Goal: Task Accomplishment & Management: Complete application form

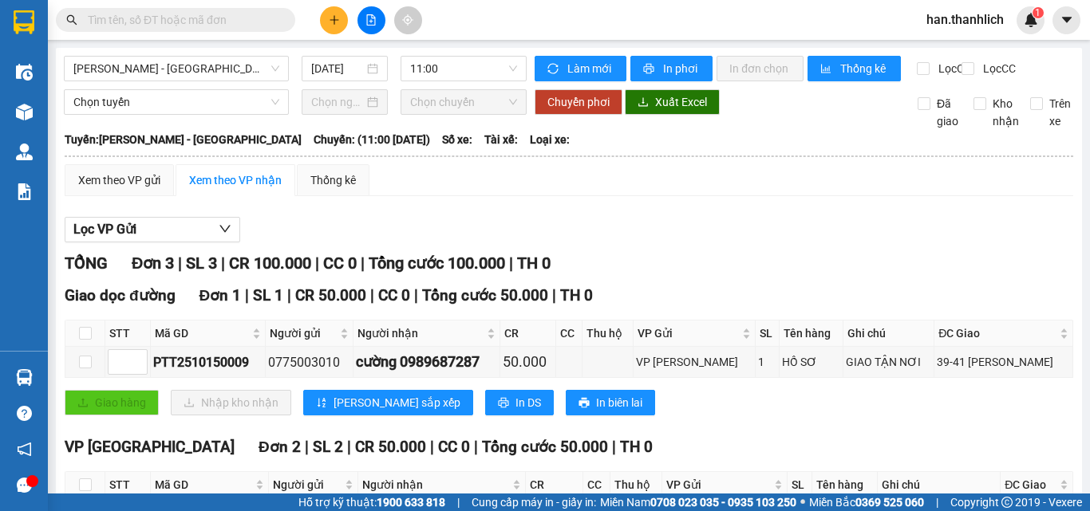
scroll to position [163, 0]
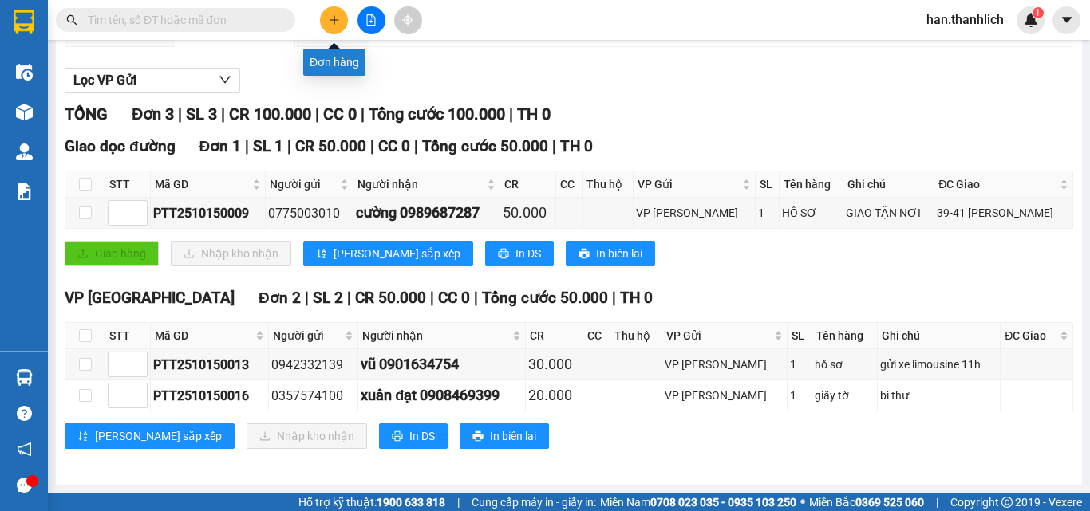
click at [330, 10] on button at bounding box center [334, 20] width 28 height 28
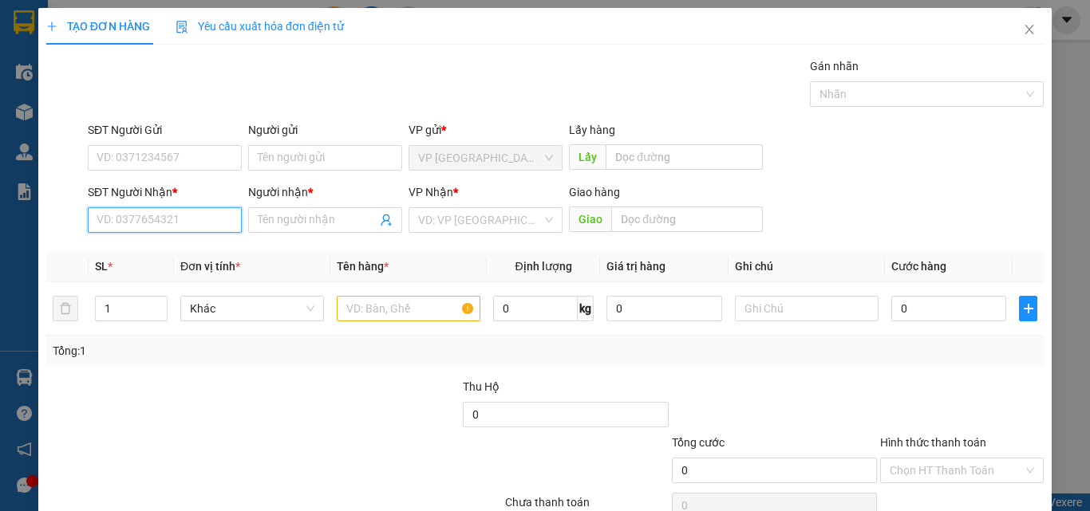
click at [156, 219] on input "SĐT Người Nhận *" at bounding box center [165, 220] width 154 height 26
click at [122, 219] on input "0932356452" at bounding box center [165, 220] width 154 height 26
click at [133, 221] on input "0932356452" at bounding box center [165, 220] width 154 height 26
click at [169, 224] on input "0932356452" at bounding box center [165, 220] width 154 height 26
type input "0932356452"
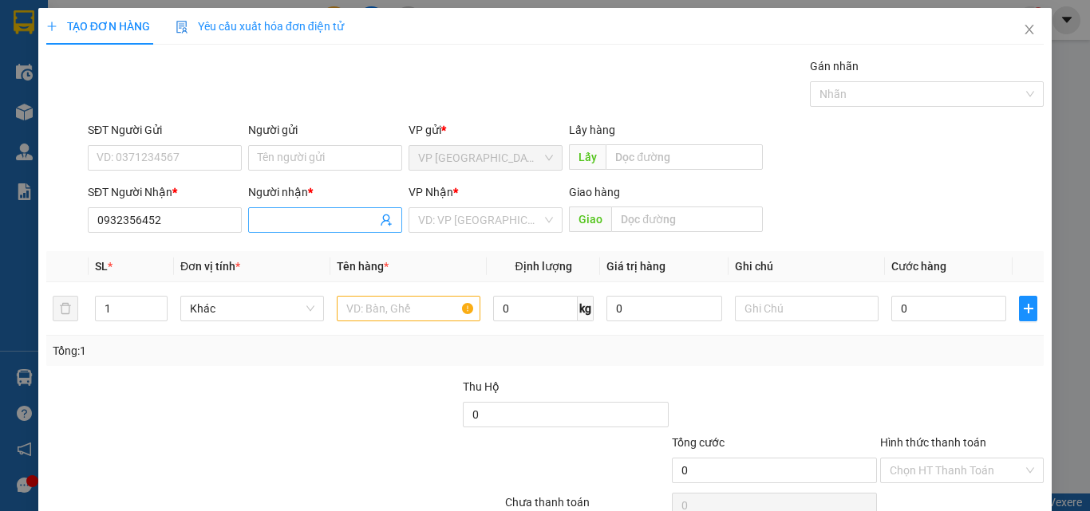
click at [280, 221] on input "Người nhận *" at bounding box center [317, 220] width 119 height 18
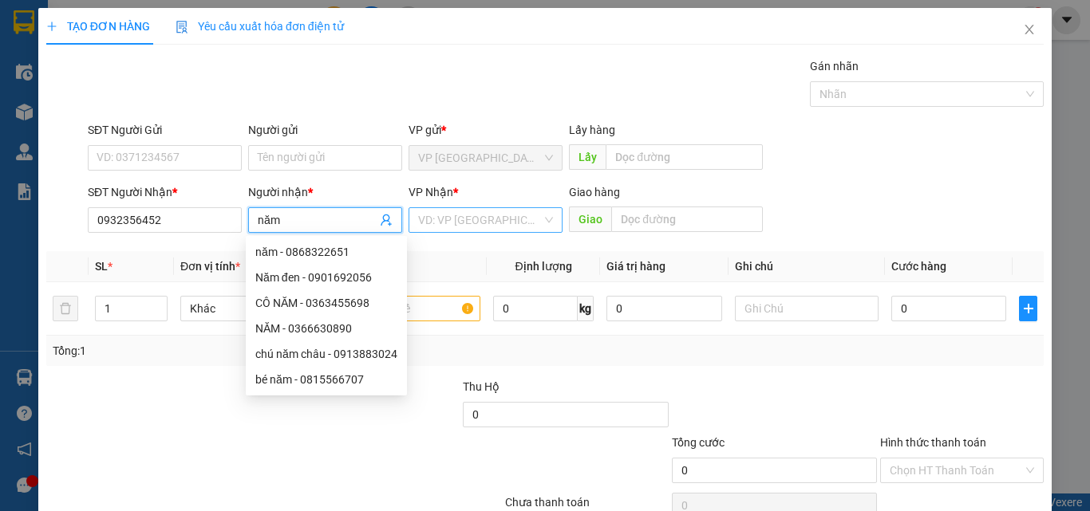
type input "năm"
click at [485, 217] on input "search" at bounding box center [480, 220] width 124 height 24
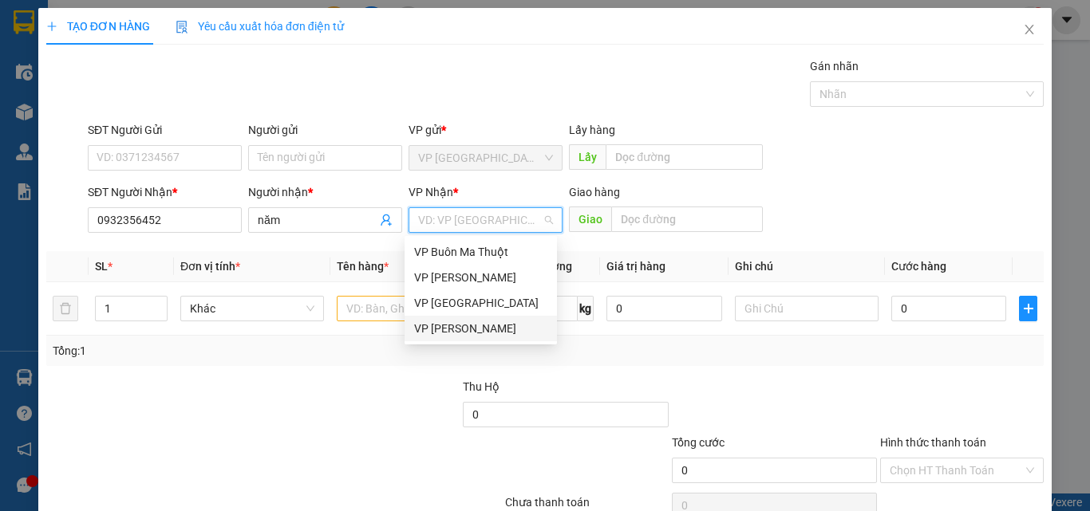
click at [461, 331] on div "VP [PERSON_NAME]" at bounding box center [480, 329] width 133 height 18
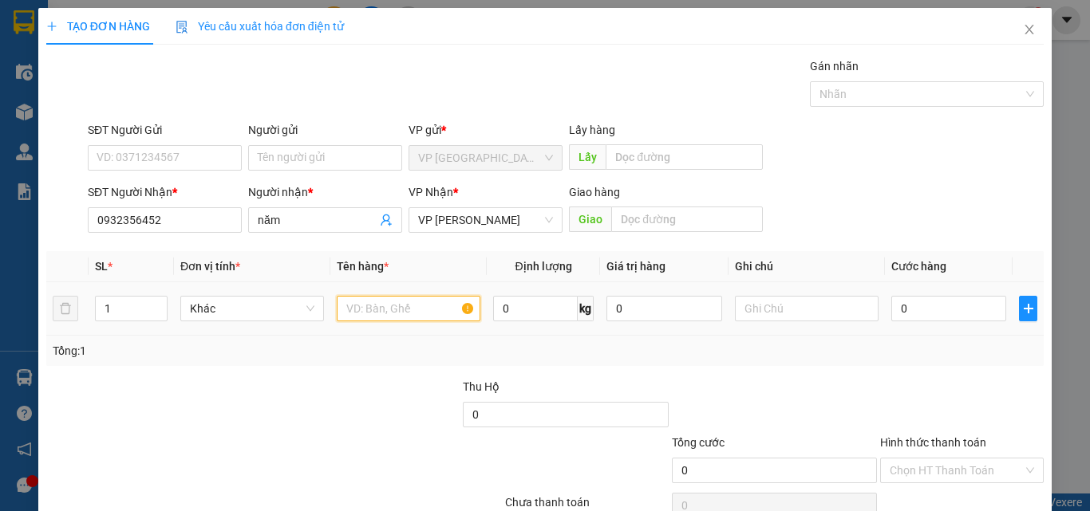
click at [420, 312] on input "text" at bounding box center [409, 309] width 144 height 26
click at [103, 156] on input "SĐT Người Gửi" at bounding box center [165, 158] width 154 height 26
drag, startPoint x: 115, startPoint y: 155, endPoint x: 119, endPoint y: 175, distance: 20.3
click at [115, 156] on input "0786790507" at bounding box center [165, 158] width 154 height 26
click at [133, 165] on input "0786790507" at bounding box center [165, 158] width 154 height 26
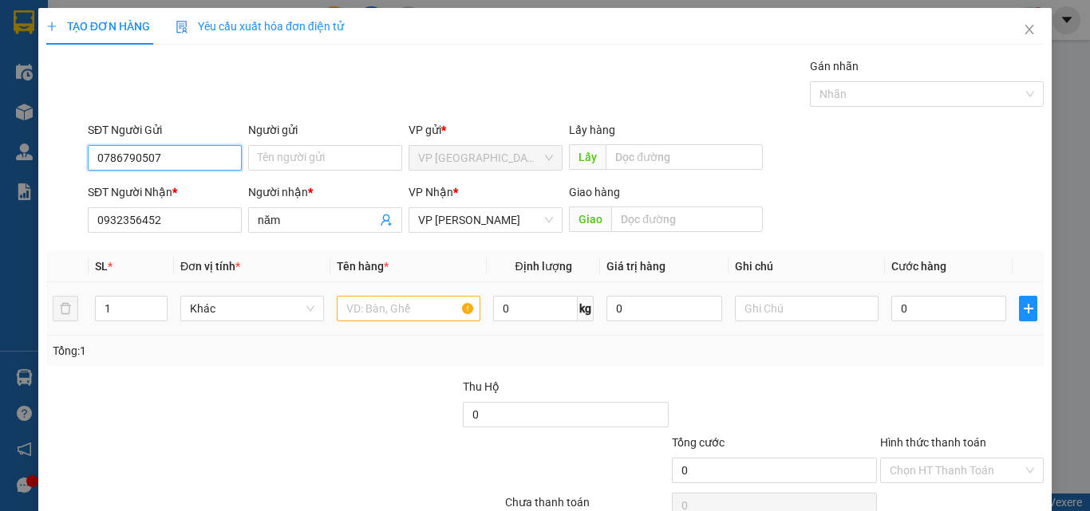
type input "0786790507"
click at [398, 310] on input "text" at bounding box center [409, 309] width 144 height 26
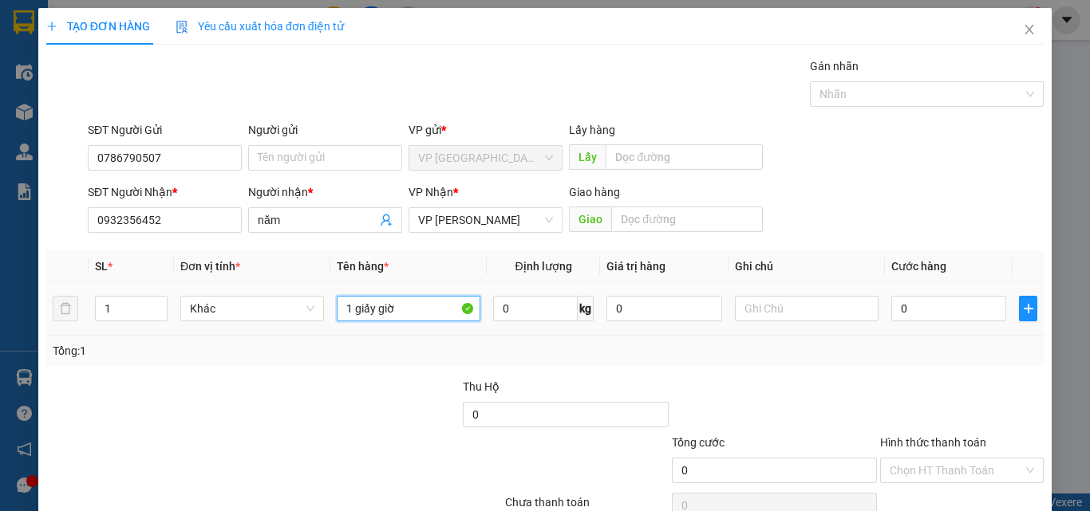
type input "1 giấy giờ"
drag, startPoint x: 899, startPoint y: 288, endPoint x: 895, endPoint y: 300, distance: 12.9
click at [899, 289] on td "0" at bounding box center [949, 308] width 128 height 53
click at [894, 302] on input "0" at bounding box center [948, 309] width 115 height 26
type input "2"
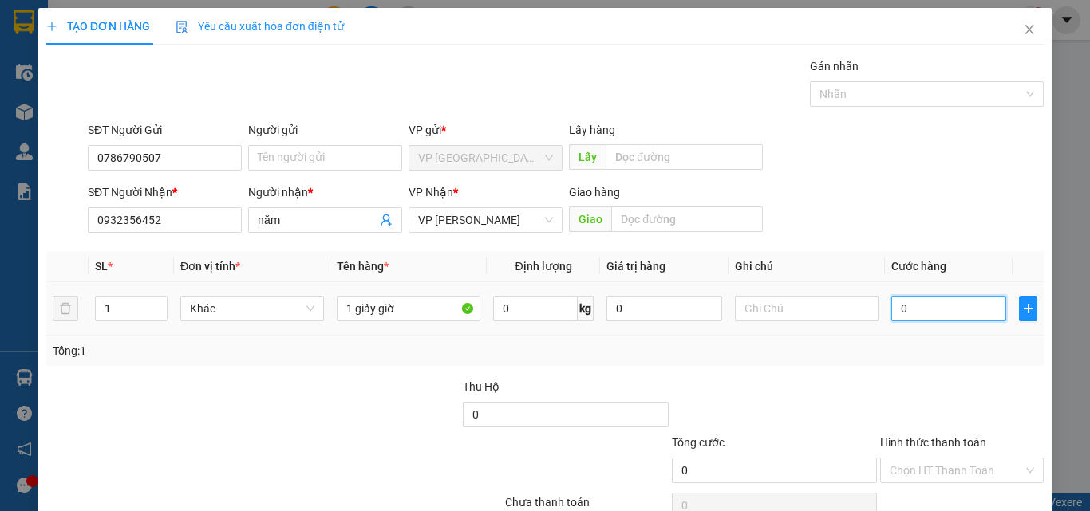
type input "2"
type input "20"
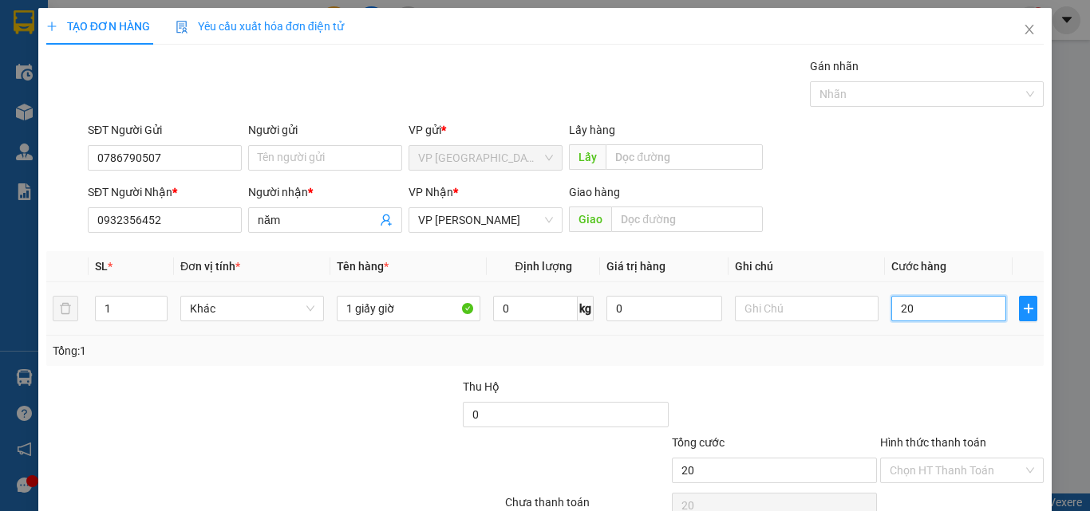
type input "200"
type input "2.000"
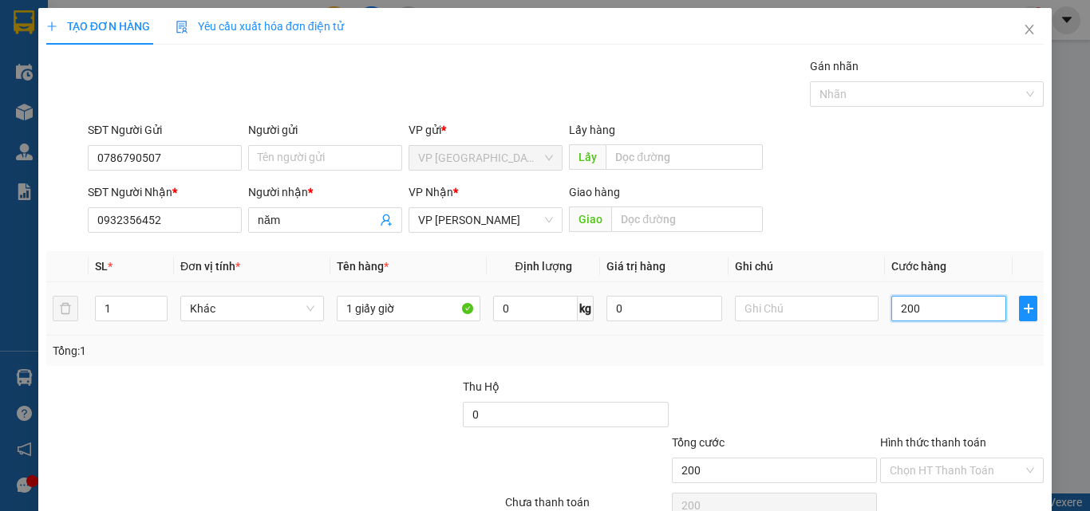
type input "2.000"
type input "20.000"
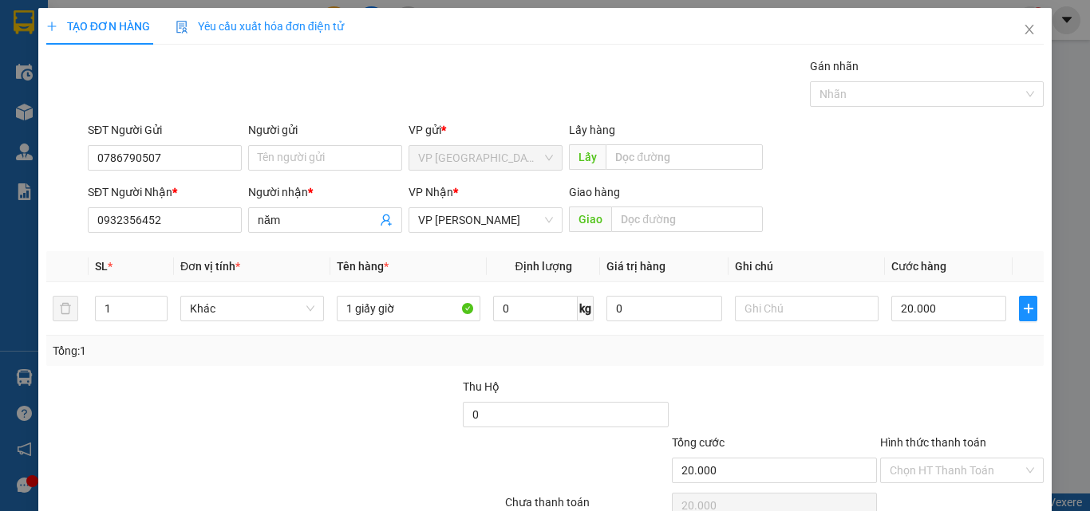
click at [785, 365] on div "Tổng: 1" at bounding box center [544, 351] width 997 height 30
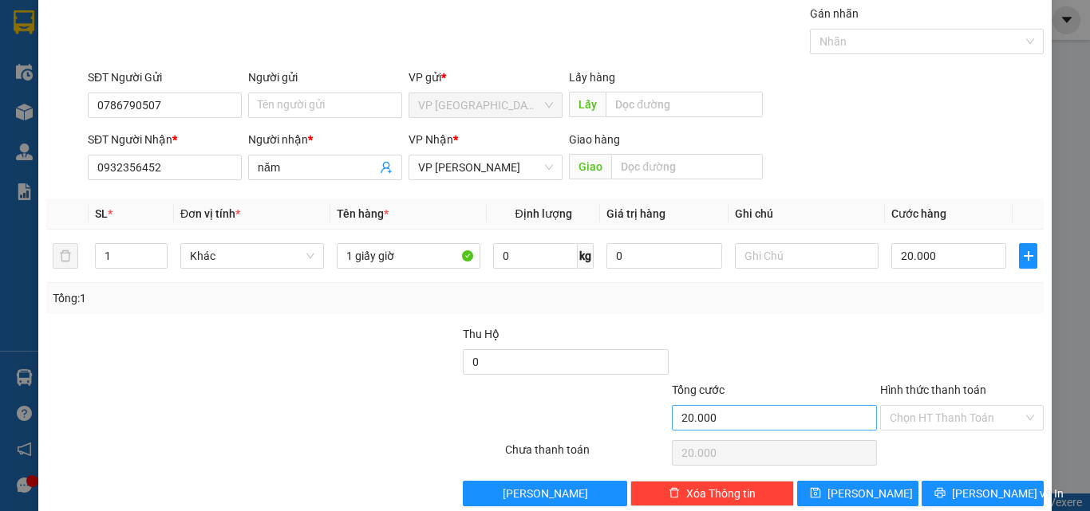
scroll to position [79, 0]
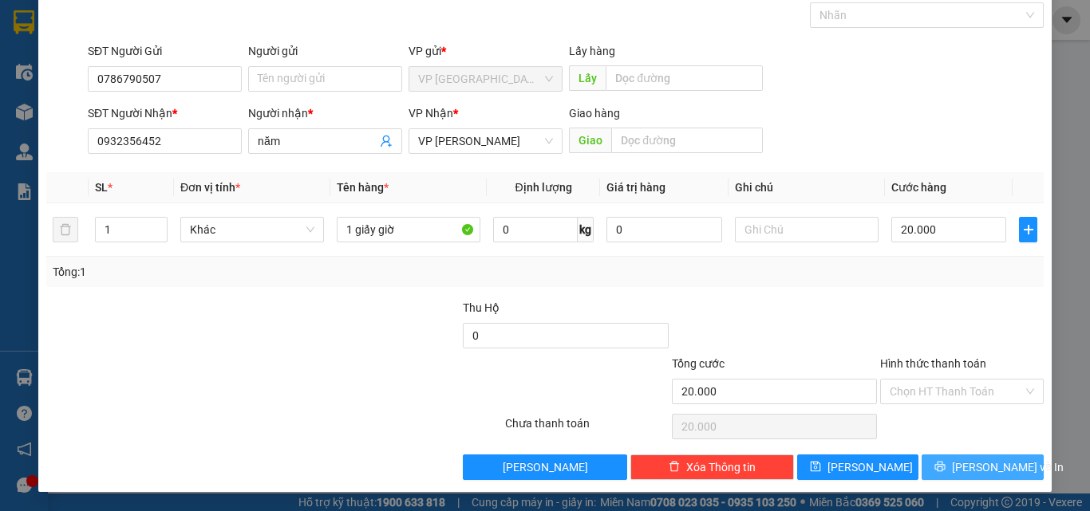
click at [968, 474] on span "[PERSON_NAME] và In" at bounding box center [1008, 468] width 112 height 18
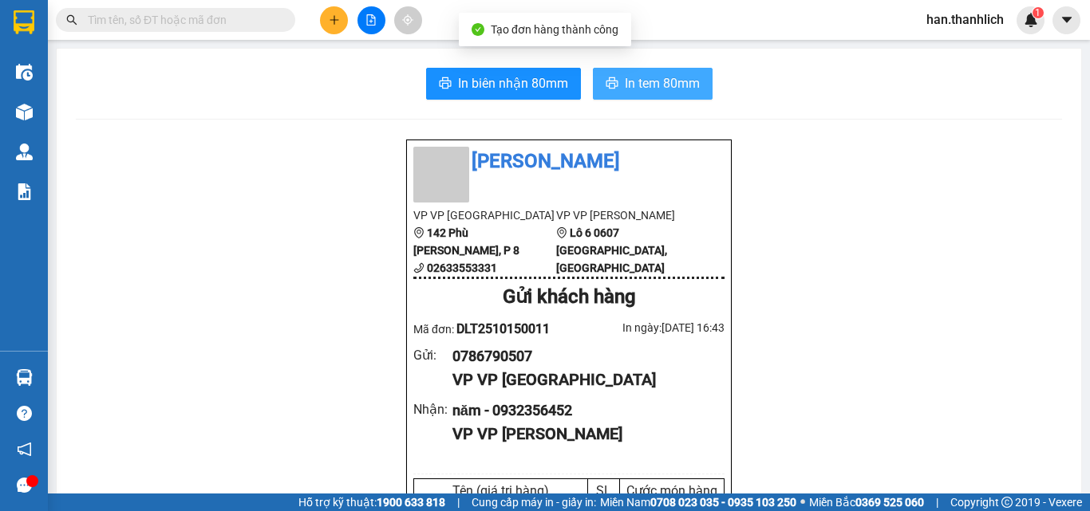
click at [698, 81] on button "In tem 80mm" at bounding box center [653, 84] width 120 height 32
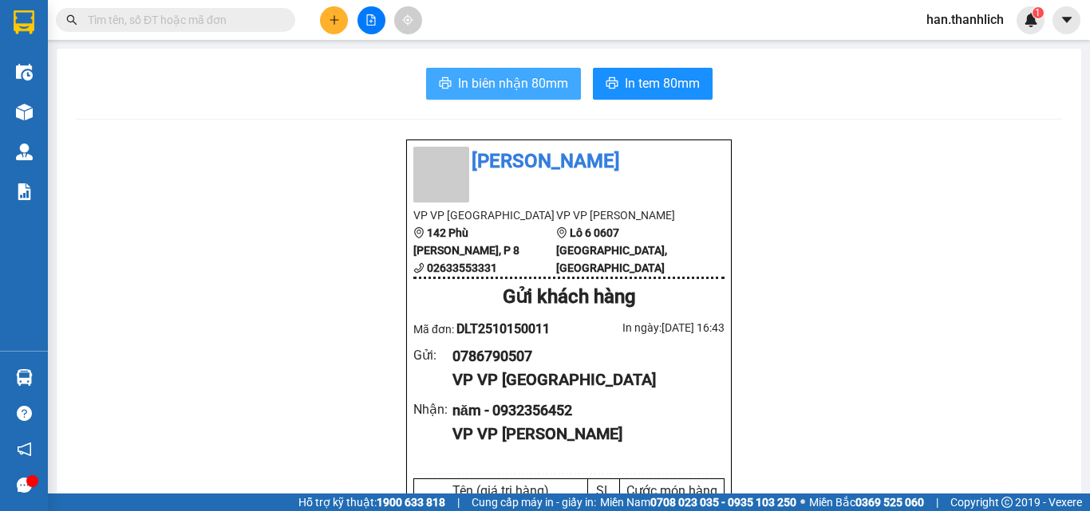
click at [544, 89] on span "In biên nhận 80mm" at bounding box center [513, 83] width 110 height 20
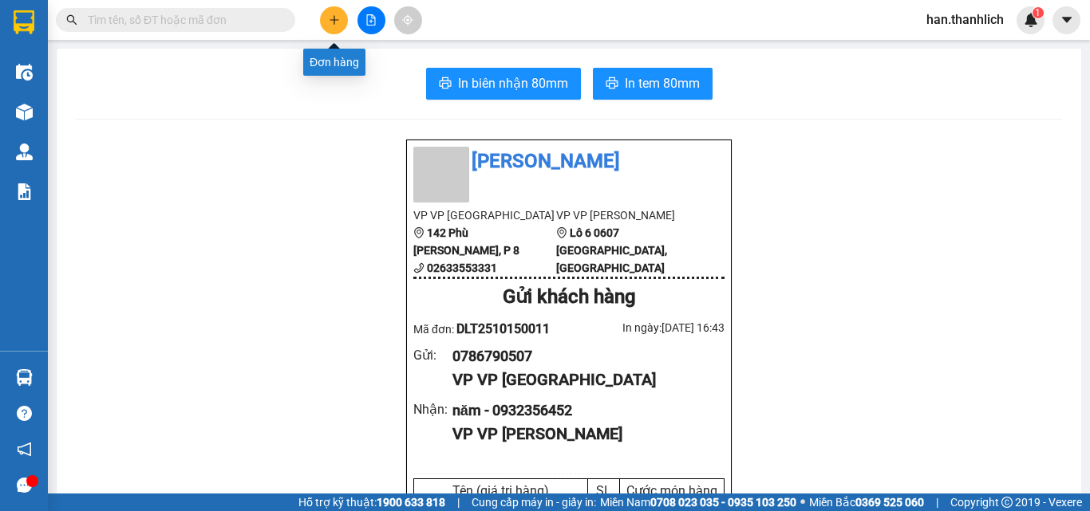
click at [326, 20] on button at bounding box center [334, 20] width 28 height 28
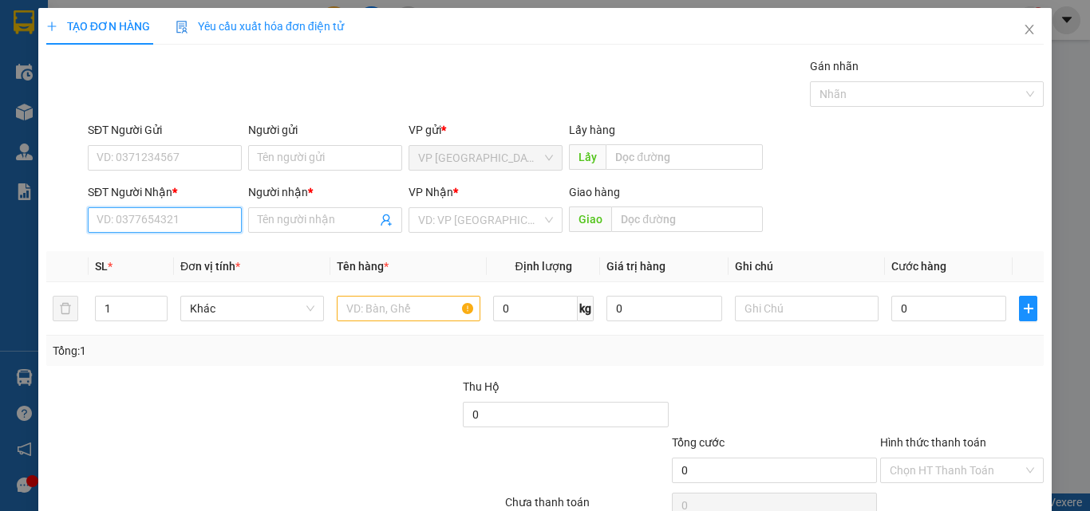
click at [174, 229] on input "SĐT Người Nhận *" at bounding box center [165, 220] width 154 height 26
click at [191, 256] on div "0916990777 - a phong" at bounding box center [163, 252] width 133 height 18
type input "0916990777"
type input "a phong"
type input "0916990777"
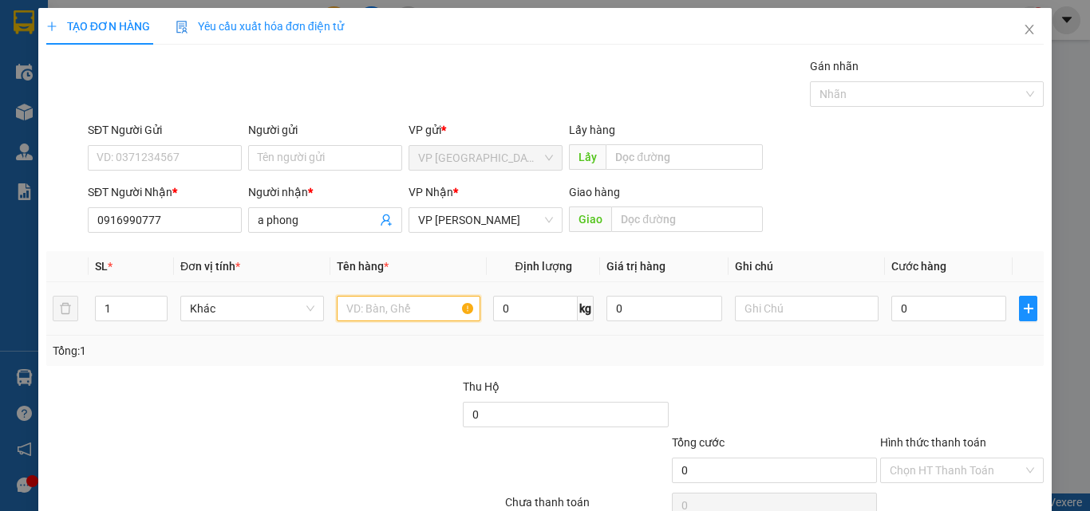
click at [369, 313] on input "text" at bounding box center [409, 309] width 144 height 26
type input "1 hộp giấy"
type input "3"
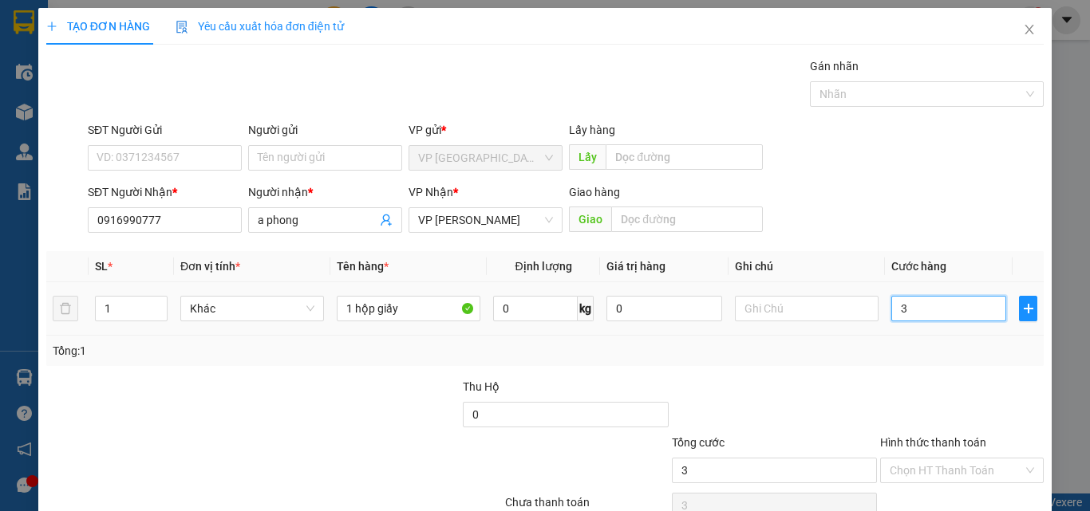
type input "30"
type input "300"
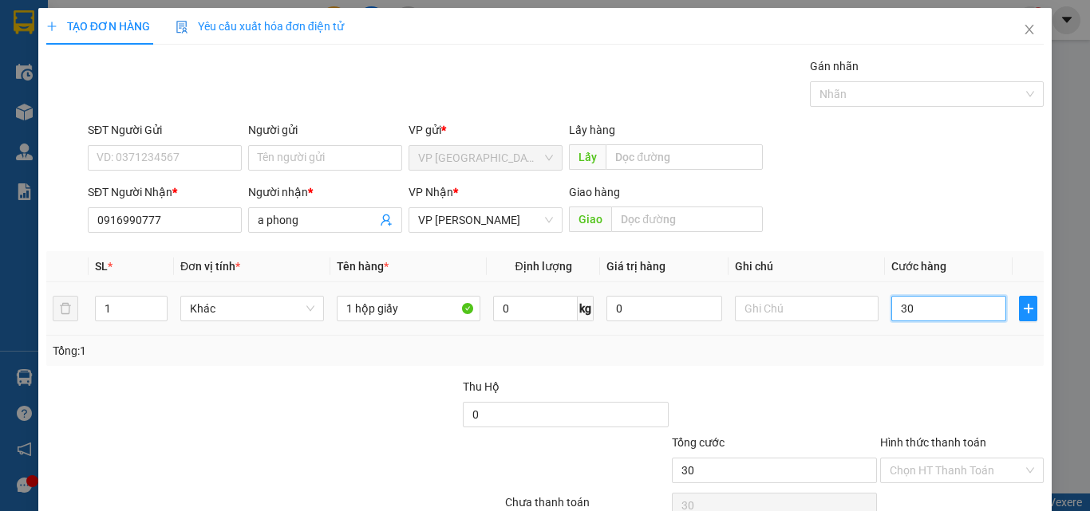
type input "300"
type input "3.000"
type input "30.000"
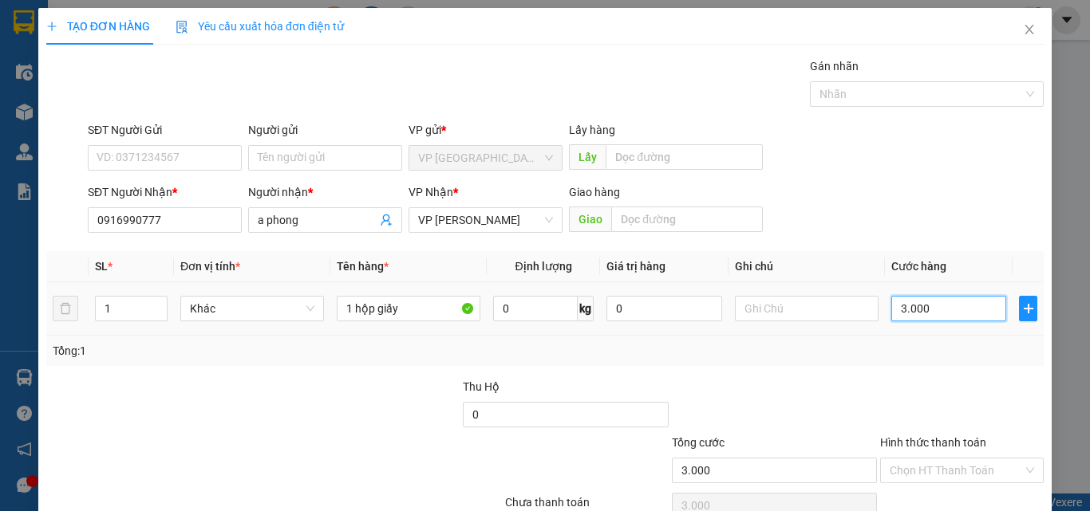
type input "30.000"
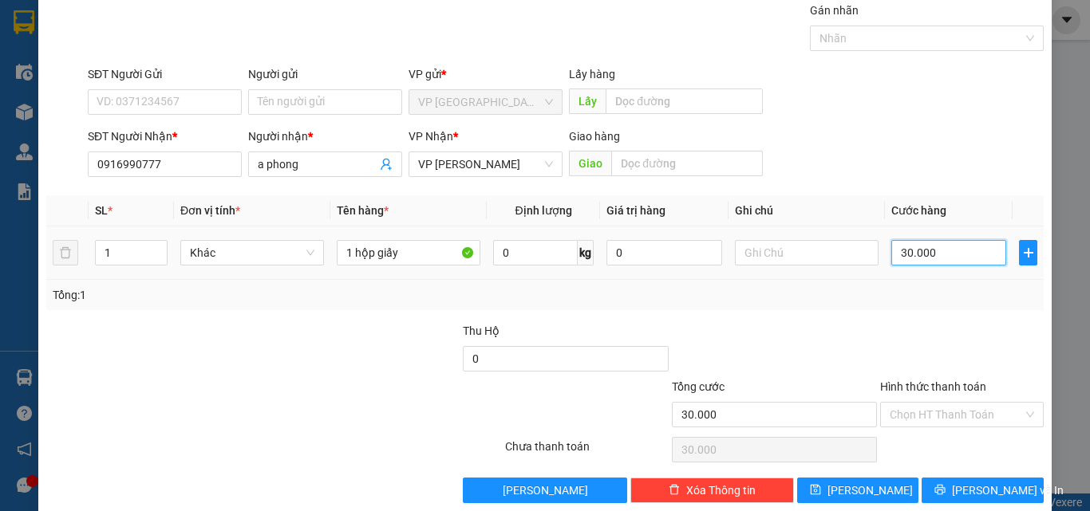
scroll to position [79, 0]
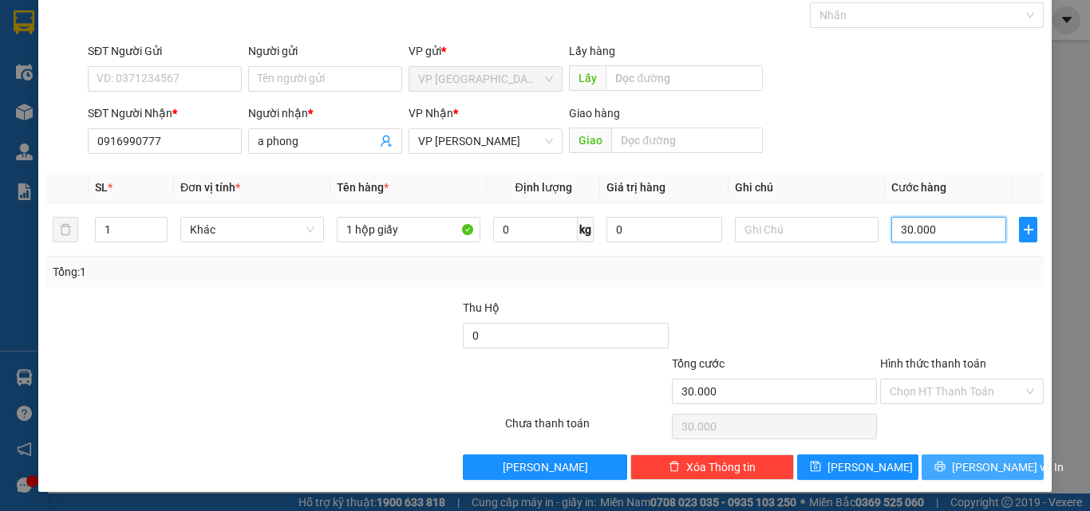
type input "30.000"
click at [982, 468] on span "[PERSON_NAME] và In" at bounding box center [1008, 468] width 112 height 18
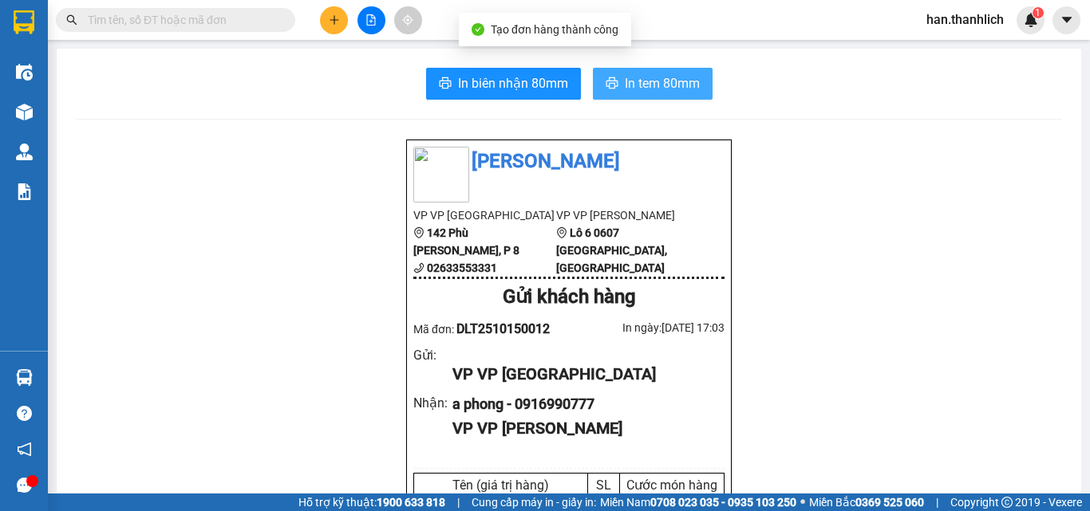
click at [677, 72] on button "In tem 80mm" at bounding box center [653, 84] width 120 height 32
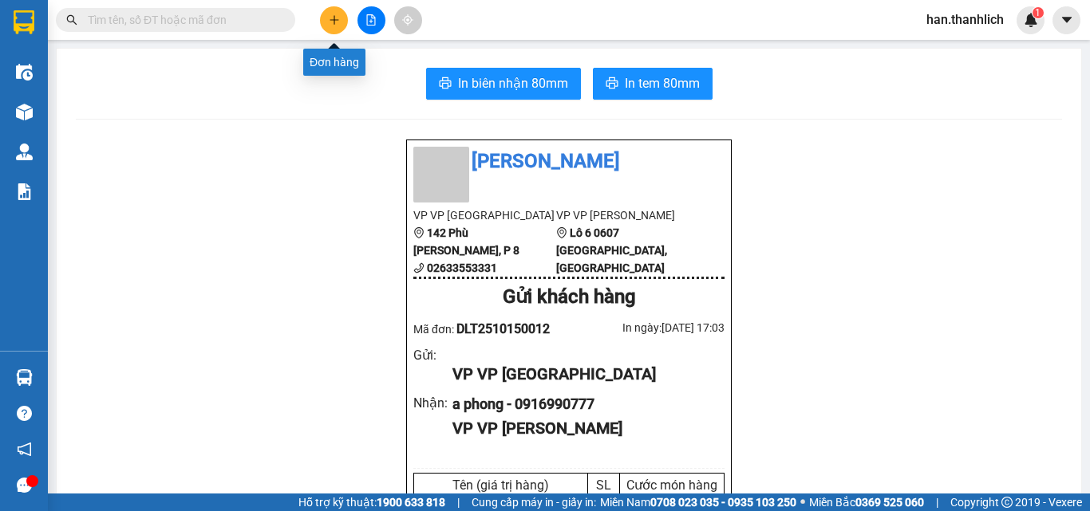
click at [338, 27] on button at bounding box center [334, 20] width 28 height 28
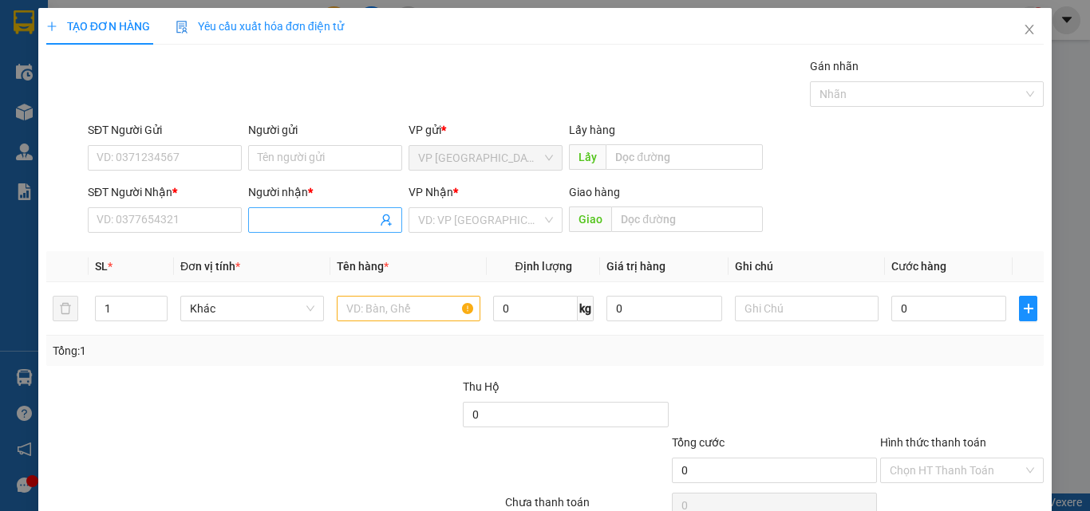
click at [273, 225] on input "Người nhận *" at bounding box center [317, 220] width 119 height 18
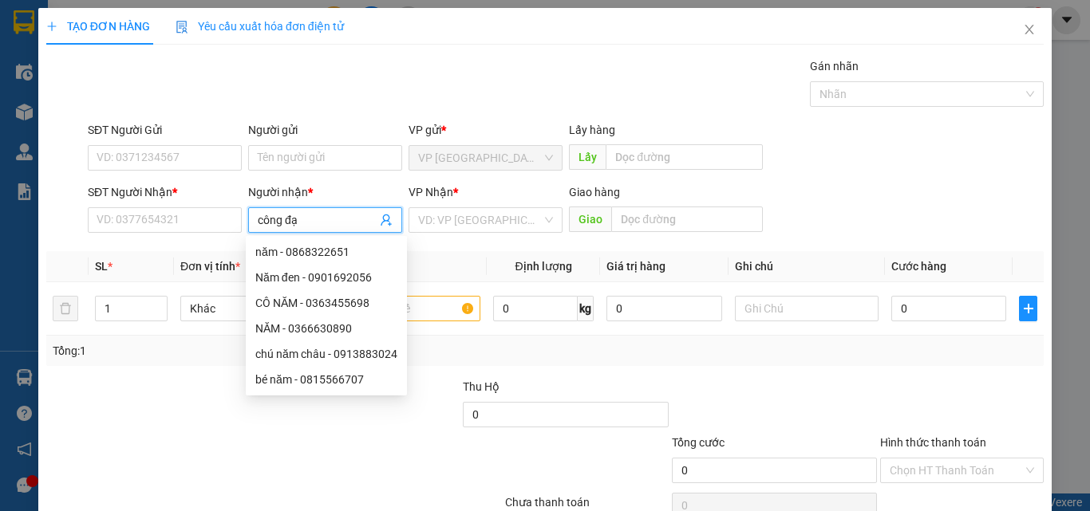
type input "công đạo"
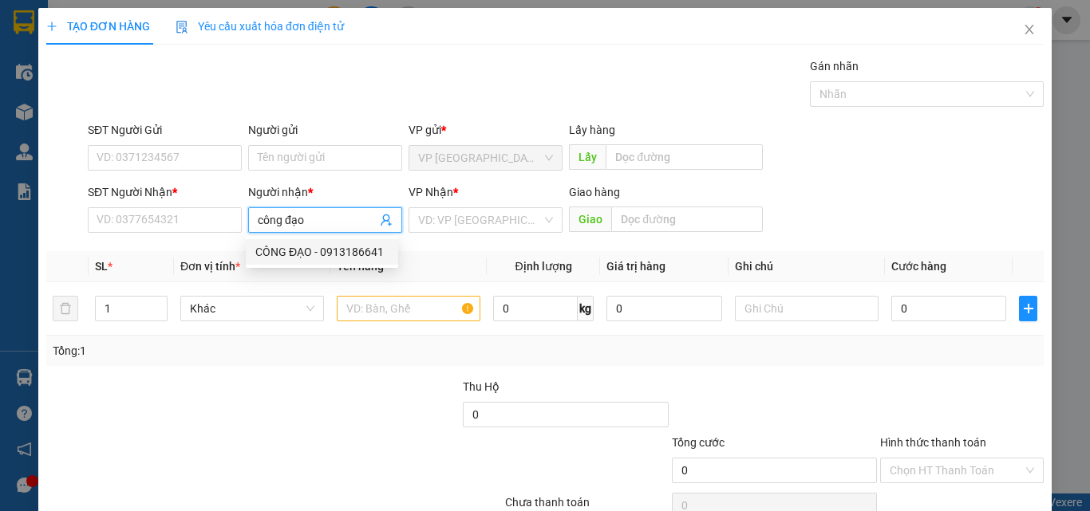
click at [311, 249] on div "CÔNG ĐẠO - 0913186641" at bounding box center [321, 252] width 133 height 18
type input "0913186641"
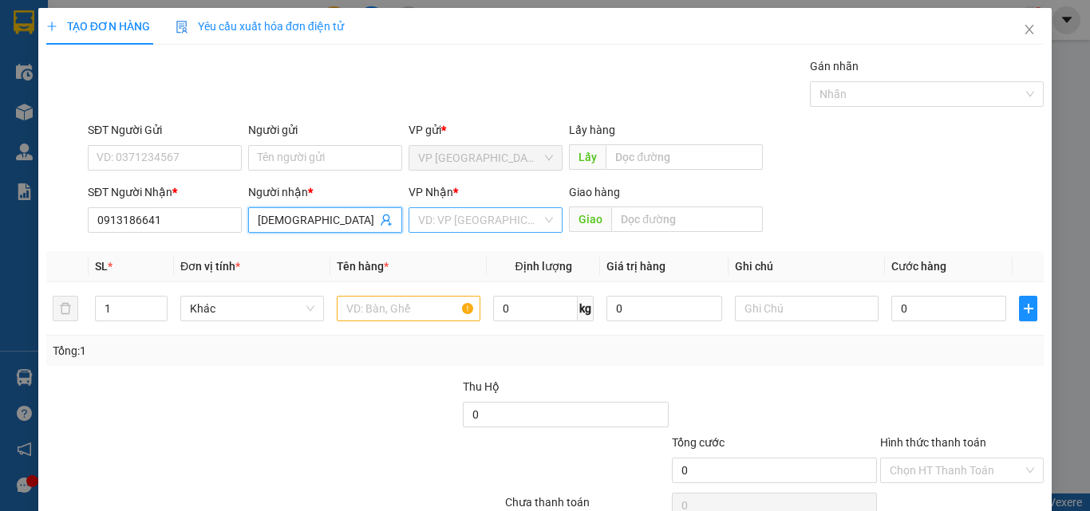
type input "[DEMOGRAPHIC_DATA]"
click at [474, 228] on input "search" at bounding box center [480, 220] width 124 height 24
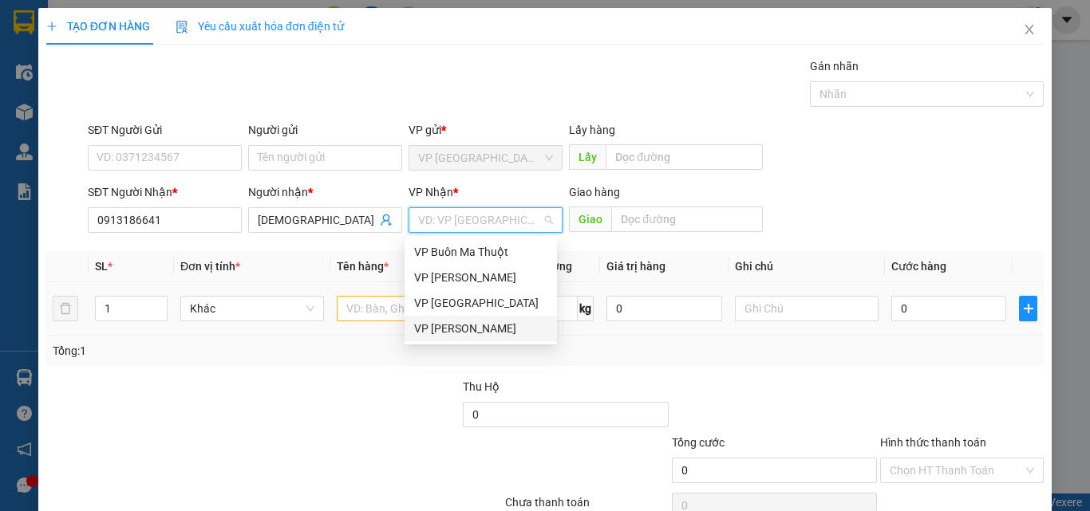
drag, startPoint x: 486, startPoint y: 328, endPoint x: 465, endPoint y: 323, distance: 21.3
click at [485, 328] on div "VP [PERSON_NAME]" at bounding box center [480, 329] width 133 height 18
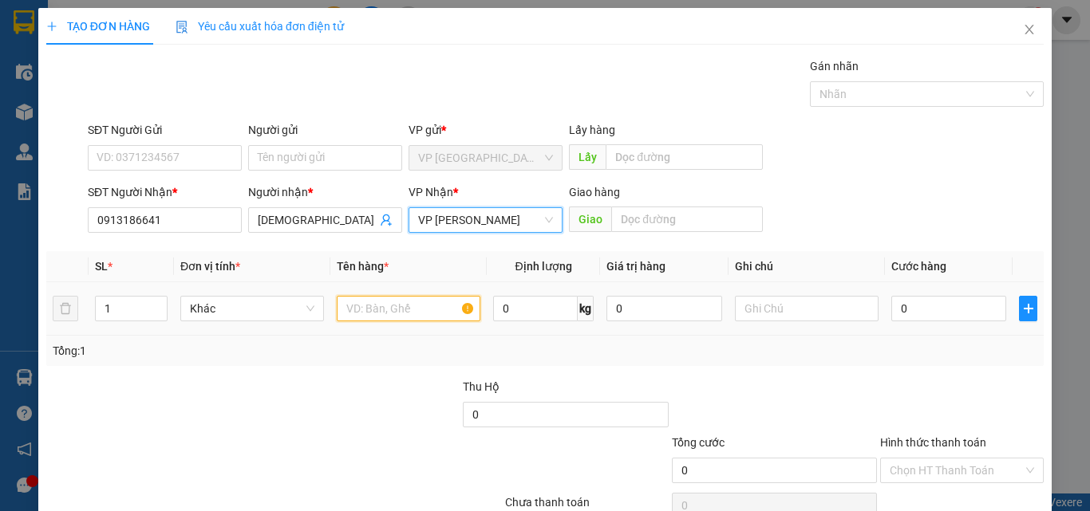
click at [370, 314] on input "text" at bounding box center [409, 309] width 144 height 26
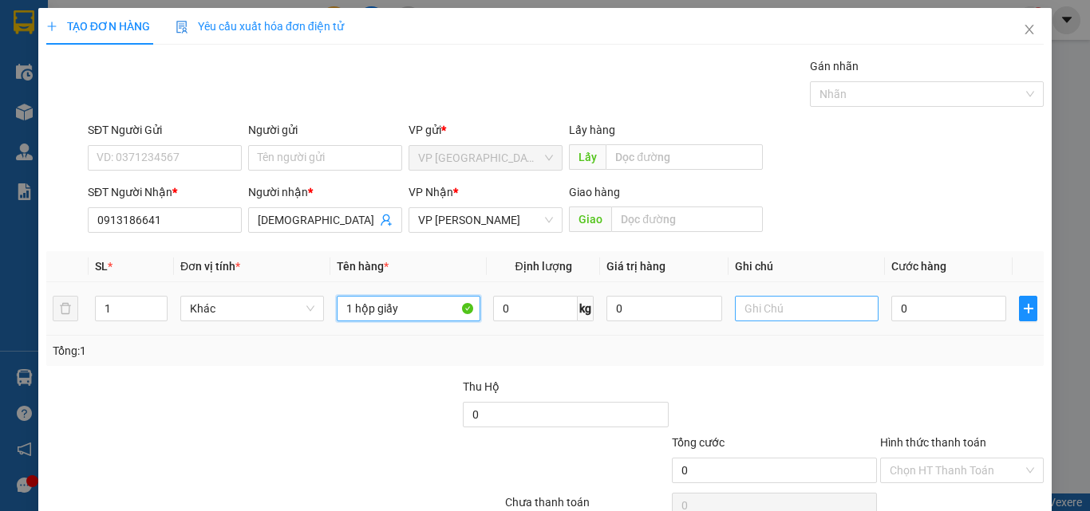
type input "1 hộp giấy"
click at [776, 311] on input "text" at bounding box center [807, 309] width 144 height 26
type input "d"
type input "đồ xe"
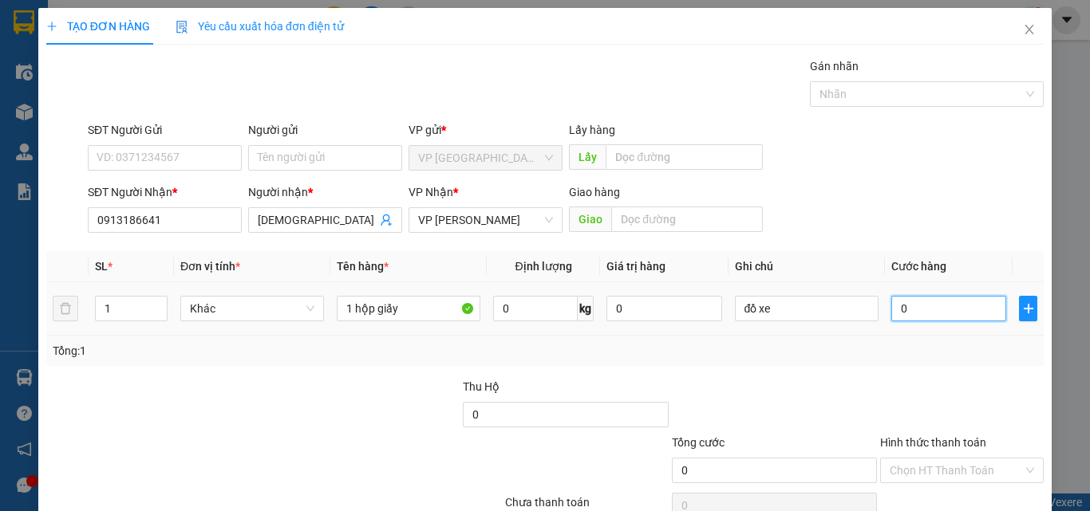
type input "4"
type input "40"
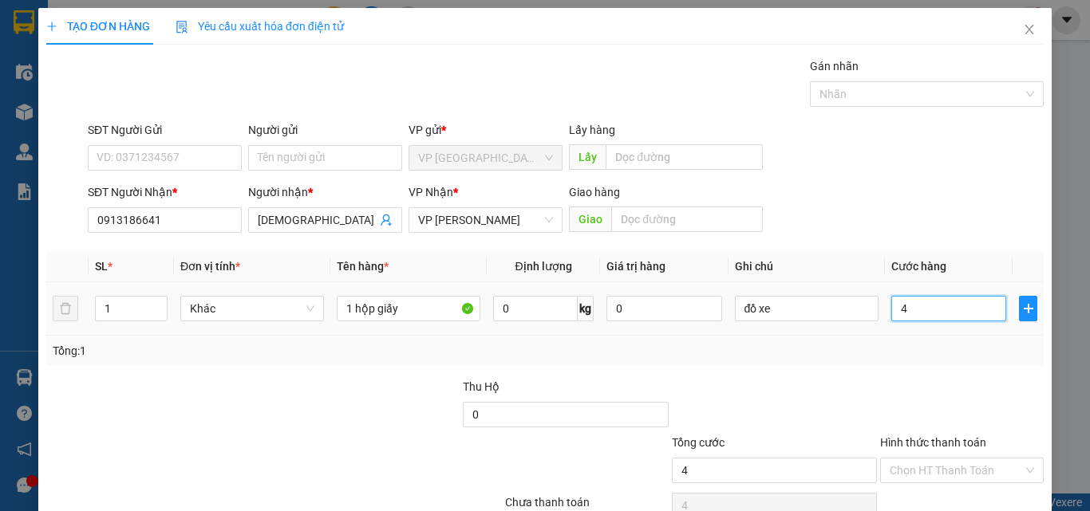
type input "40"
type input "400"
type input "4.000"
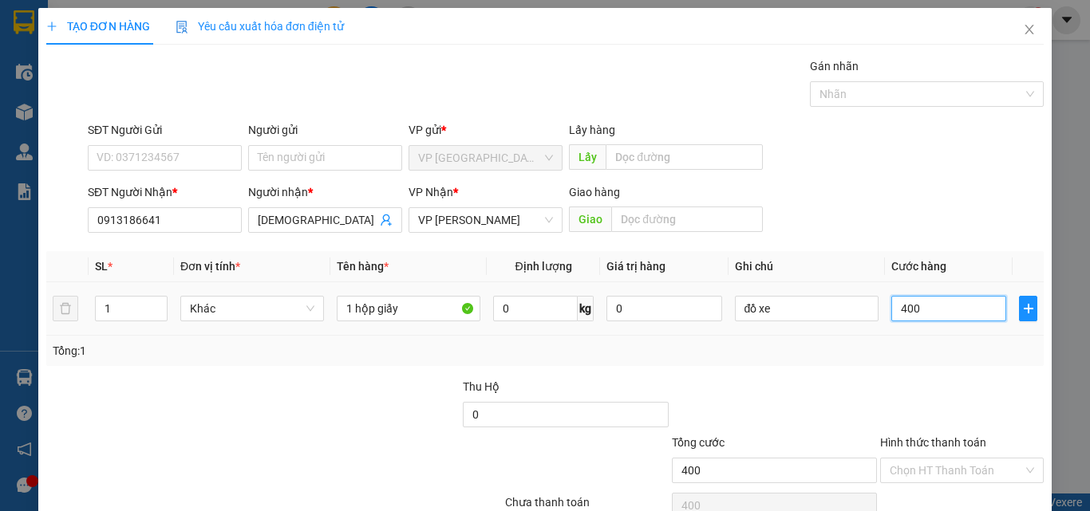
type input "4.000"
type input "40.000"
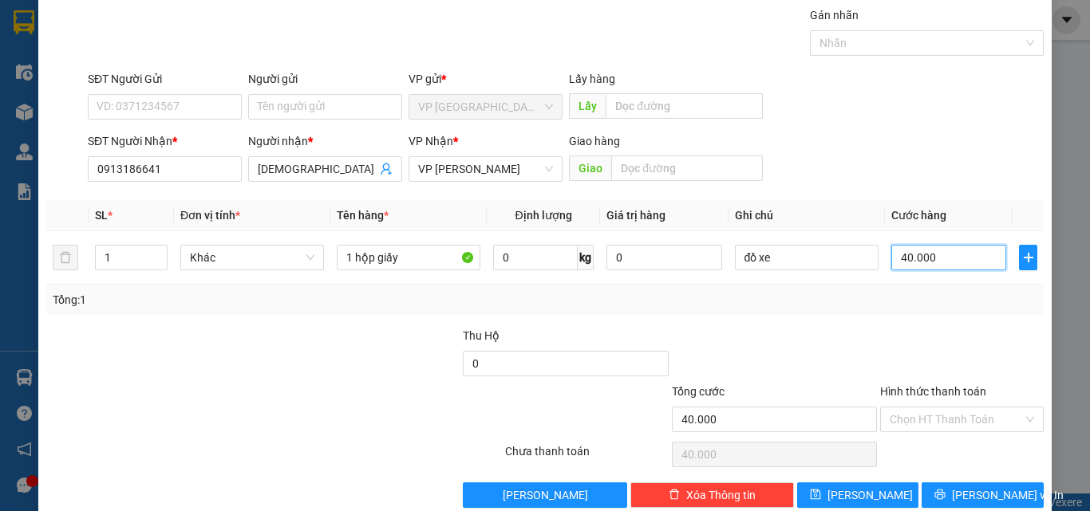
scroll to position [79, 0]
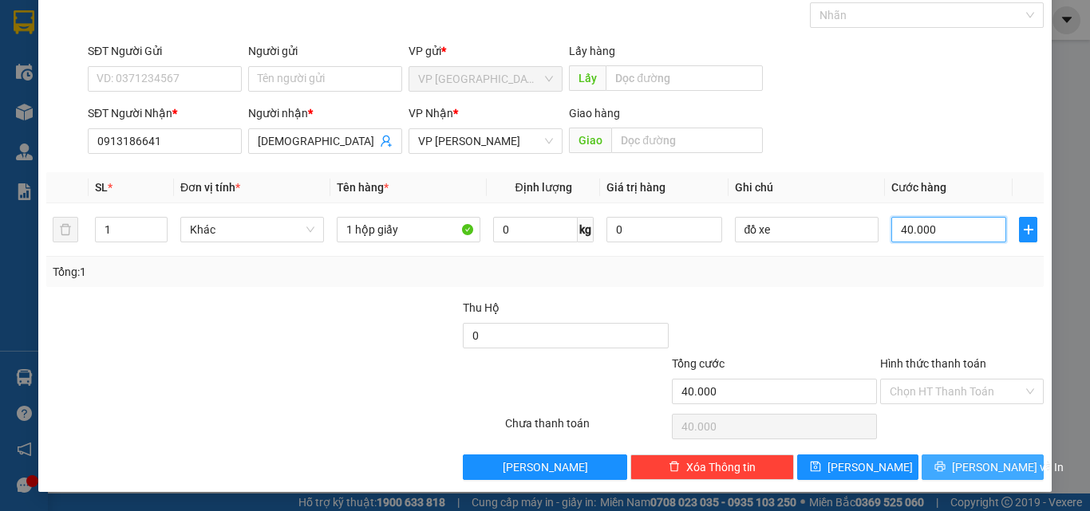
type input "40.000"
click at [1004, 472] on button "[PERSON_NAME] và In" at bounding box center [983, 468] width 122 height 26
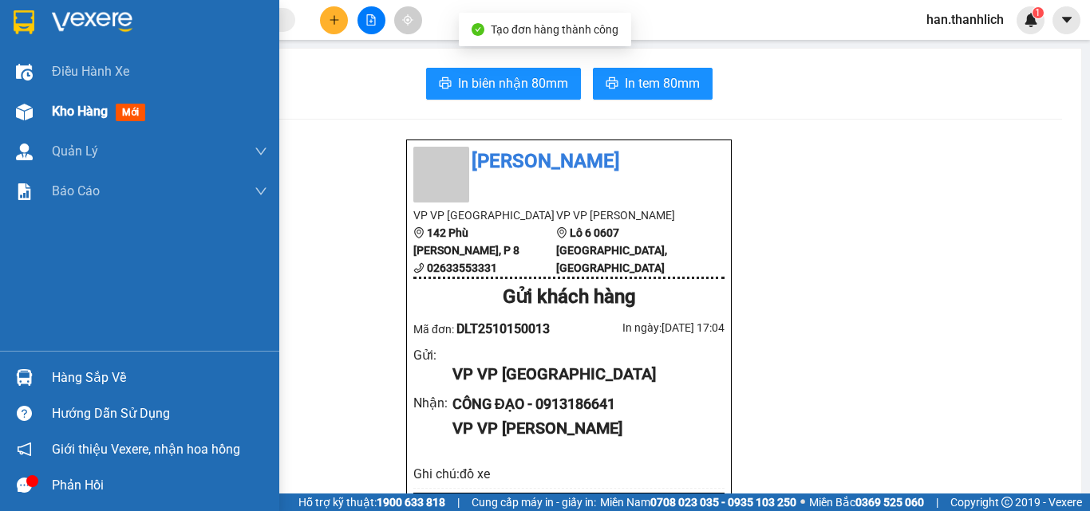
click at [30, 108] on img at bounding box center [24, 112] width 17 height 17
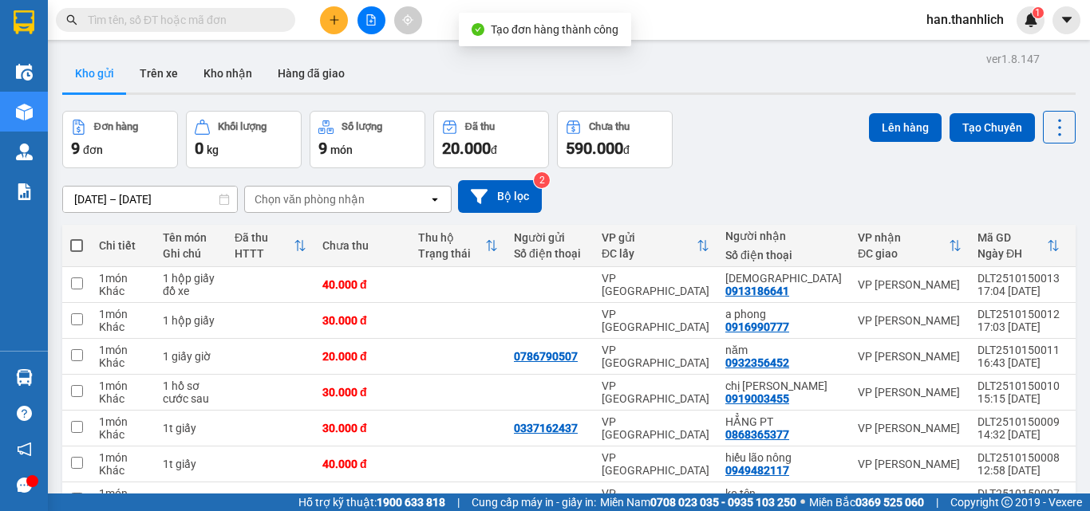
click at [71, 248] on span at bounding box center [76, 245] width 13 height 13
click at [77, 238] on input "checkbox" at bounding box center [77, 238] width 0 height 0
checkbox input "true"
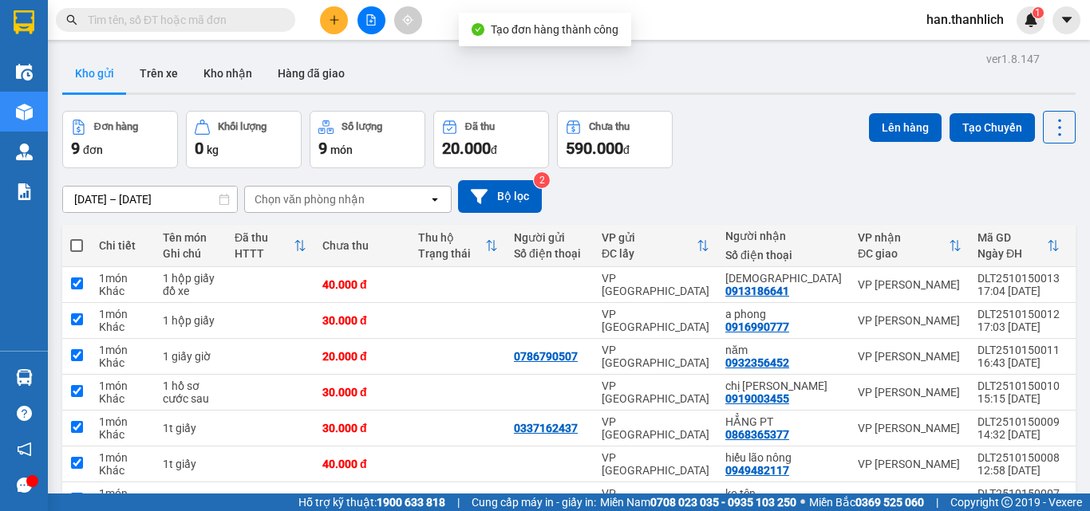
checkbox input "true"
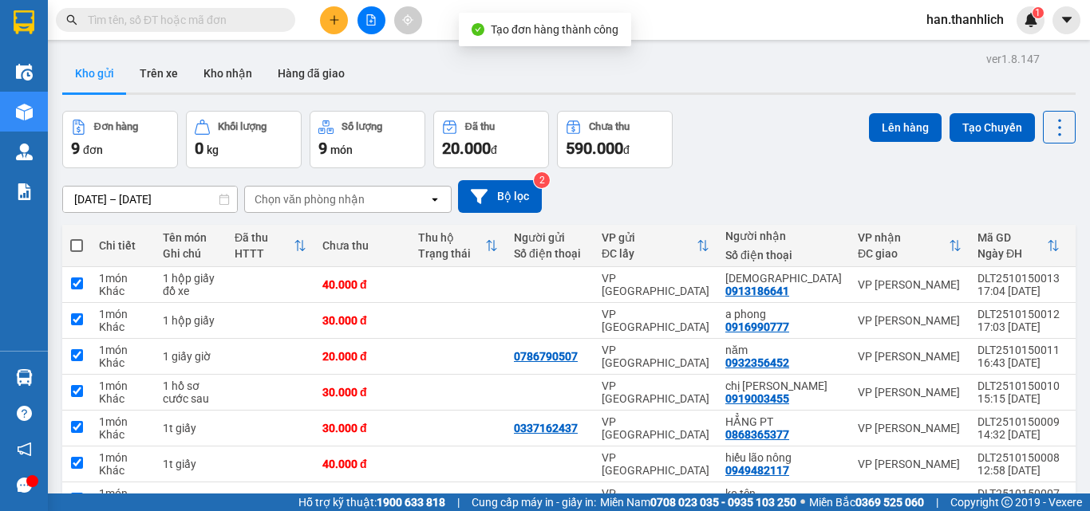
checkbox input "true"
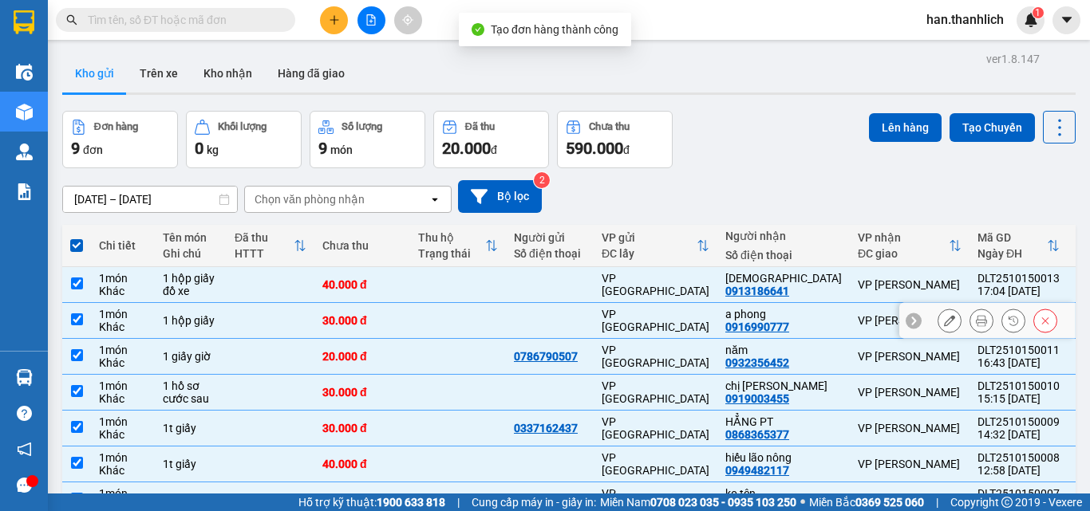
click at [440, 328] on td at bounding box center [458, 321] width 96 height 36
checkbox input "false"
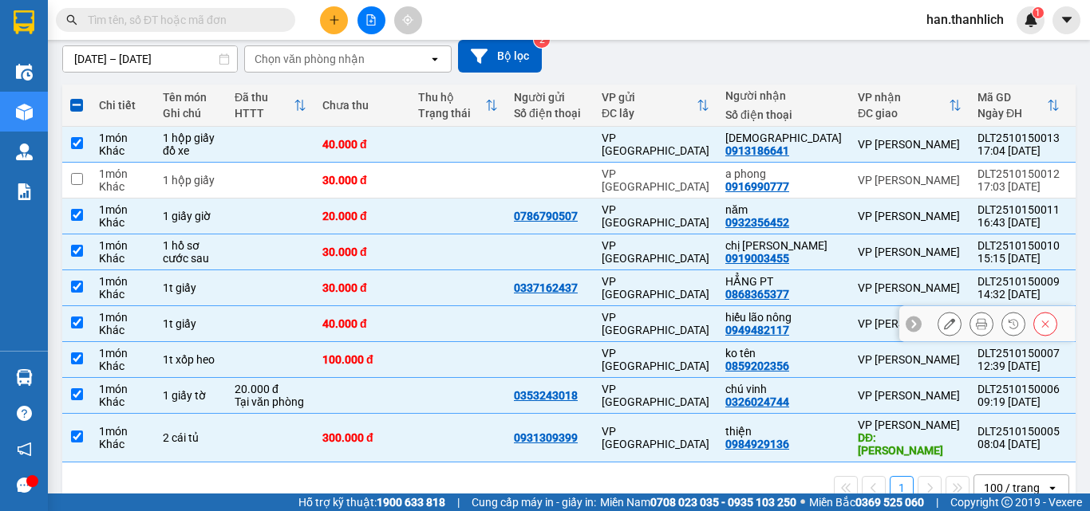
scroll to position [160, 0]
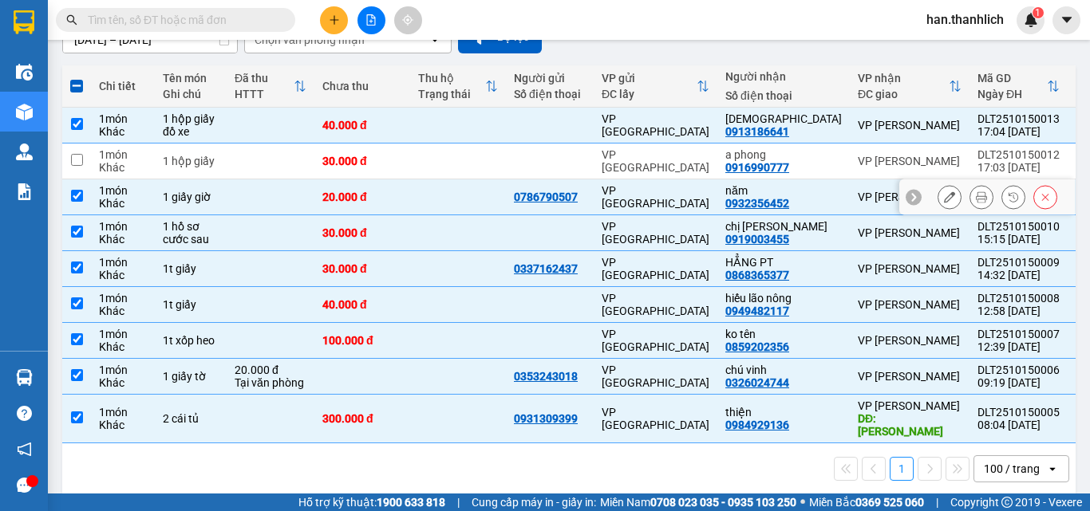
click at [418, 198] on td at bounding box center [458, 198] width 96 height 36
checkbox input "false"
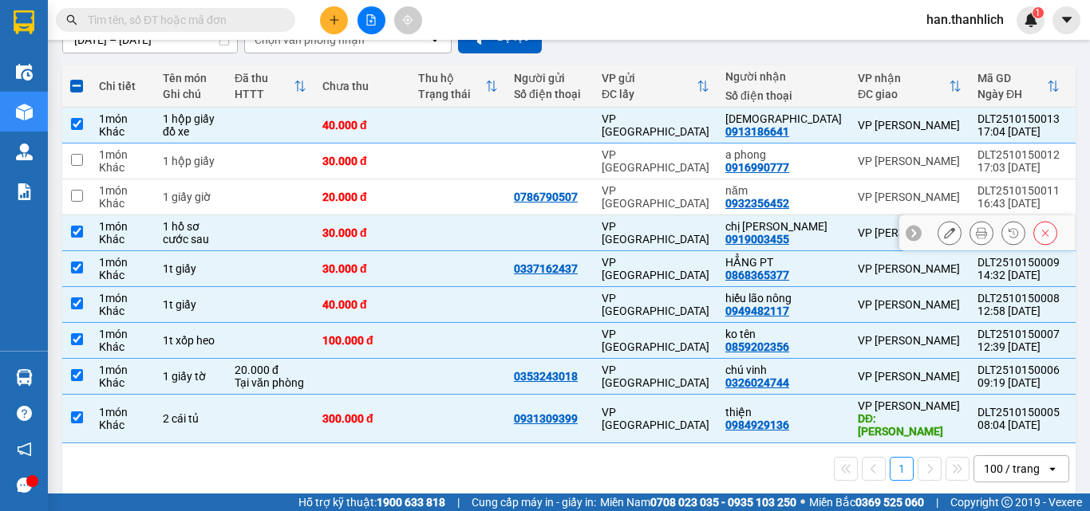
drag, startPoint x: 511, startPoint y: 228, endPoint x: 509, endPoint y: 238, distance: 9.7
click at [511, 230] on td at bounding box center [550, 233] width 88 height 36
checkbox input "false"
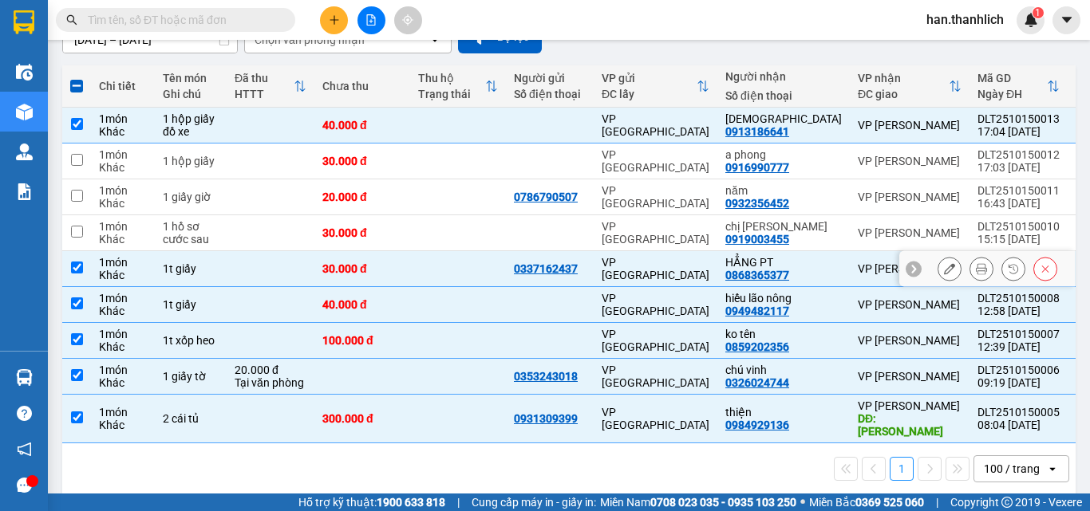
click at [501, 274] on td at bounding box center [458, 269] width 96 height 36
checkbox input "false"
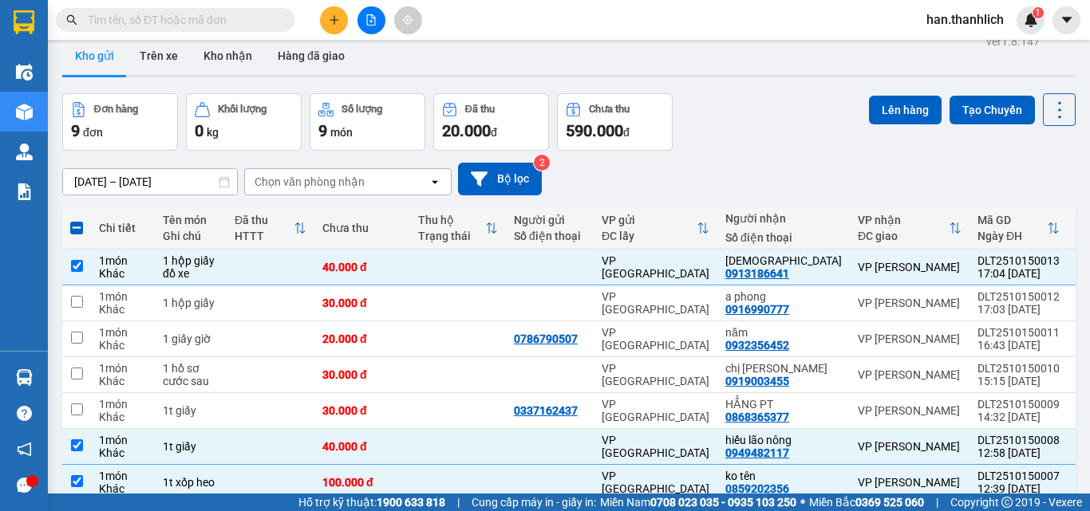
scroll to position [0, 0]
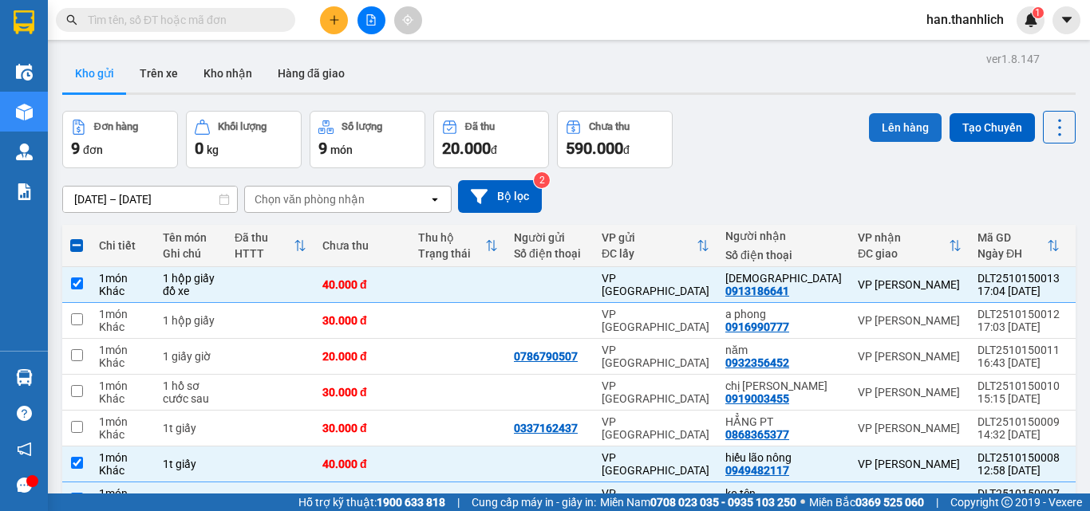
click at [903, 127] on button "Lên hàng" at bounding box center [905, 127] width 73 height 29
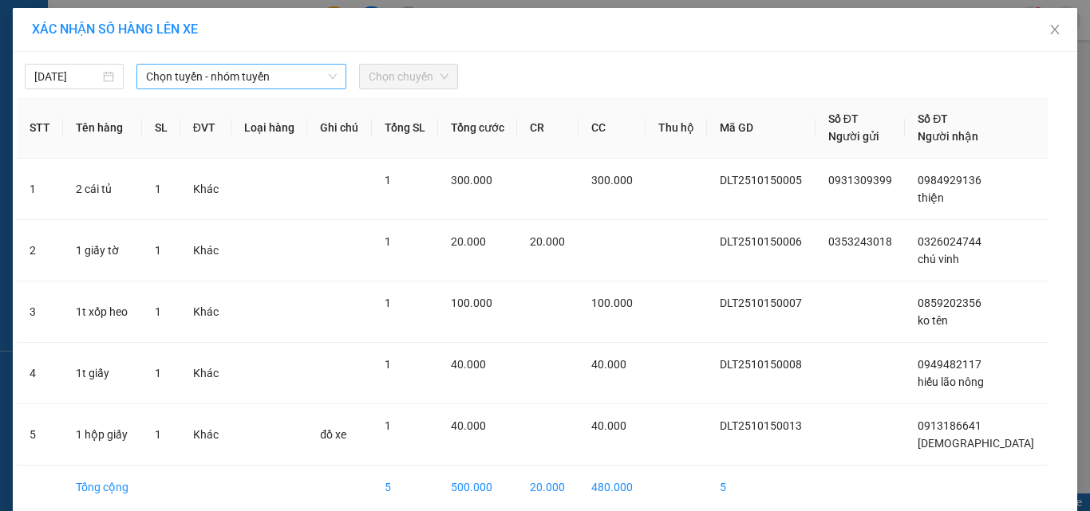
drag, startPoint x: 167, startPoint y: 77, endPoint x: 167, endPoint y: 89, distance: 11.2
click at [167, 78] on span "Chọn tuyến - nhóm tuyến" at bounding box center [241, 77] width 191 height 24
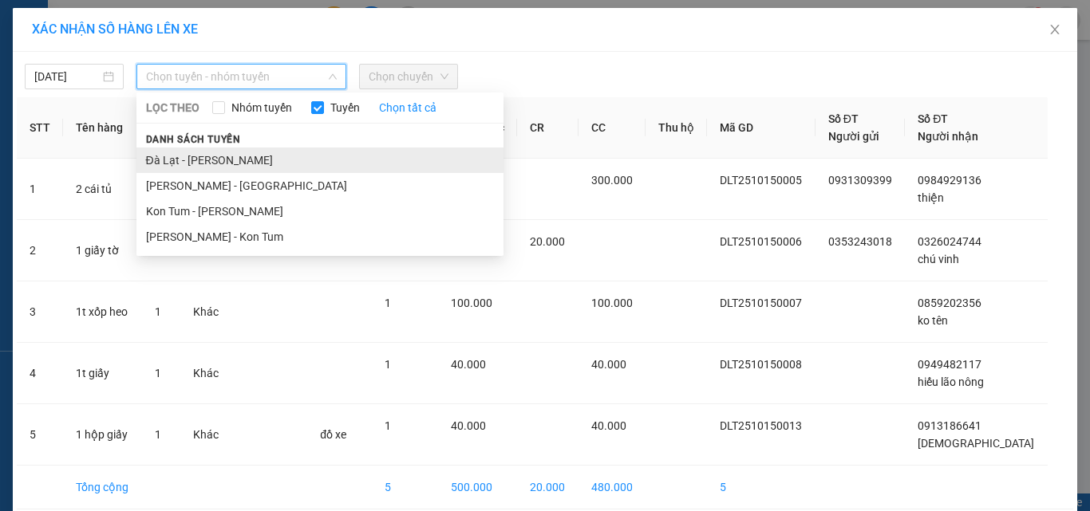
click at [172, 164] on li "Đà Lạt - [PERSON_NAME]" at bounding box center [319, 161] width 367 height 26
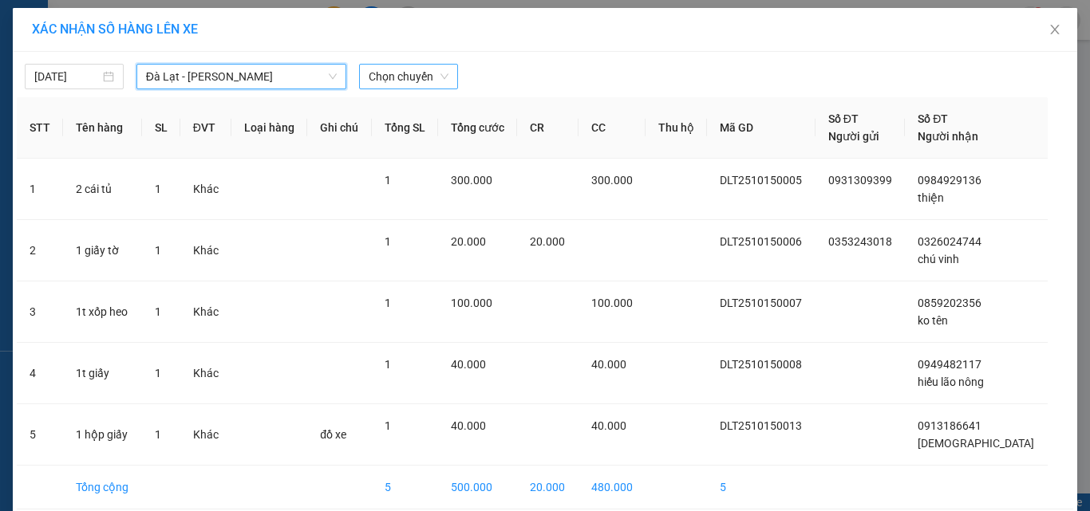
click at [409, 75] on span "Chọn chuyến" at bounding box center [409, 77] width 80 height 24
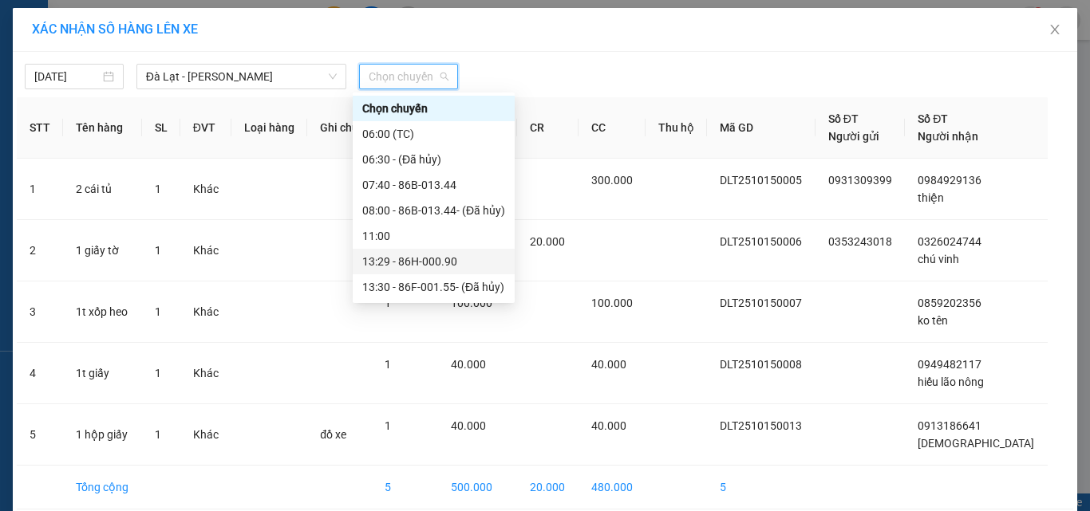
click at [409, 266] on div "13:29 - 86H-000.90" at bounding box center [433, 262] width 143 height 18
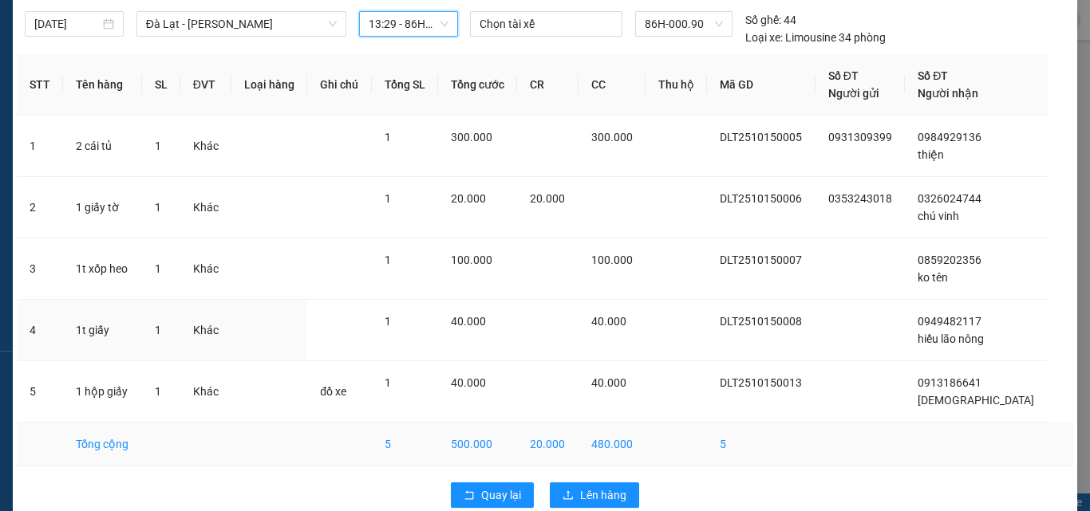
scroll to position [81, 0]
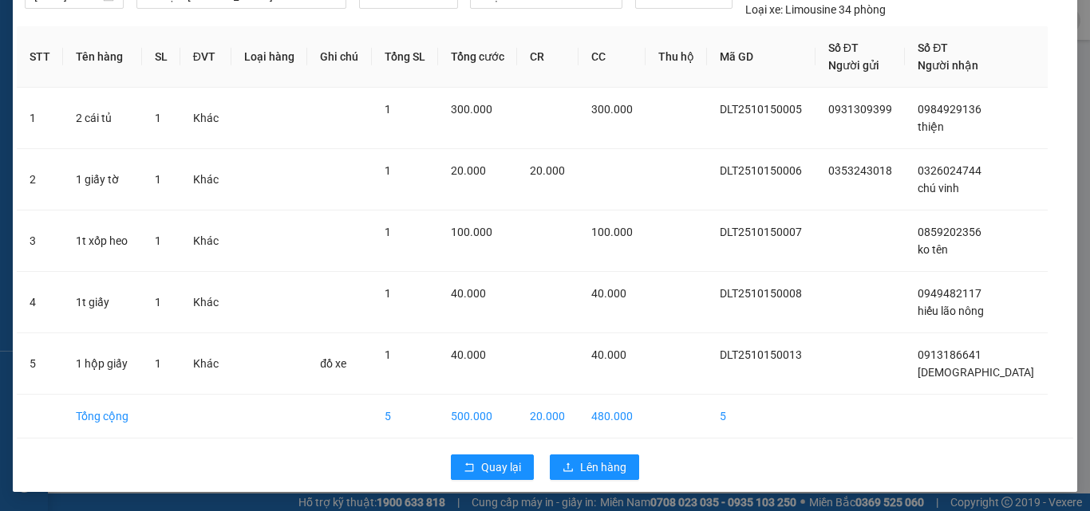
click at [610, 452] on div "Quay lại Lên hàng" at bounding box center [545, 467] width 1057 height 41
click at [603, 460] on span "Lên hàng" at bounding box center [603, 468] width 46 height 18
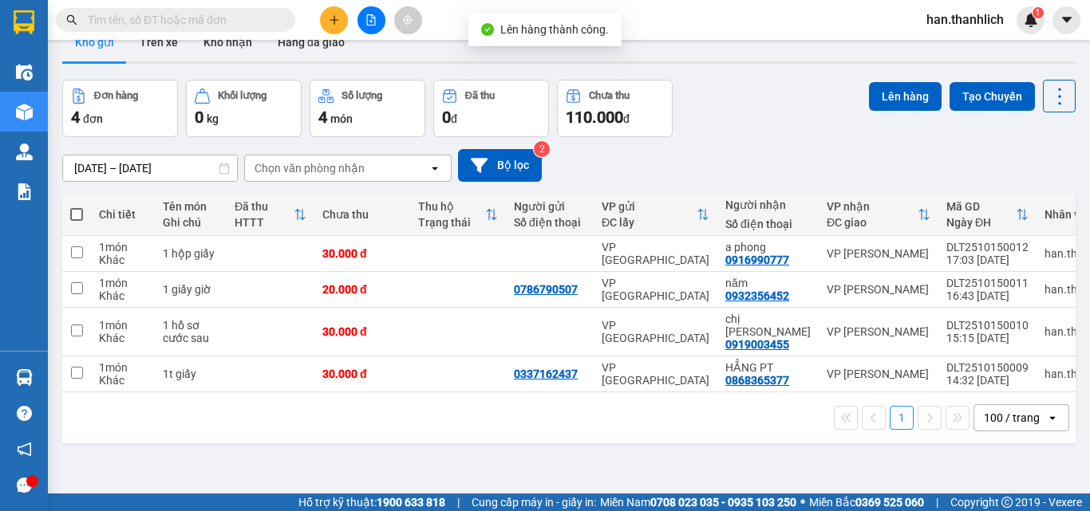
scroll to position [73, 0]
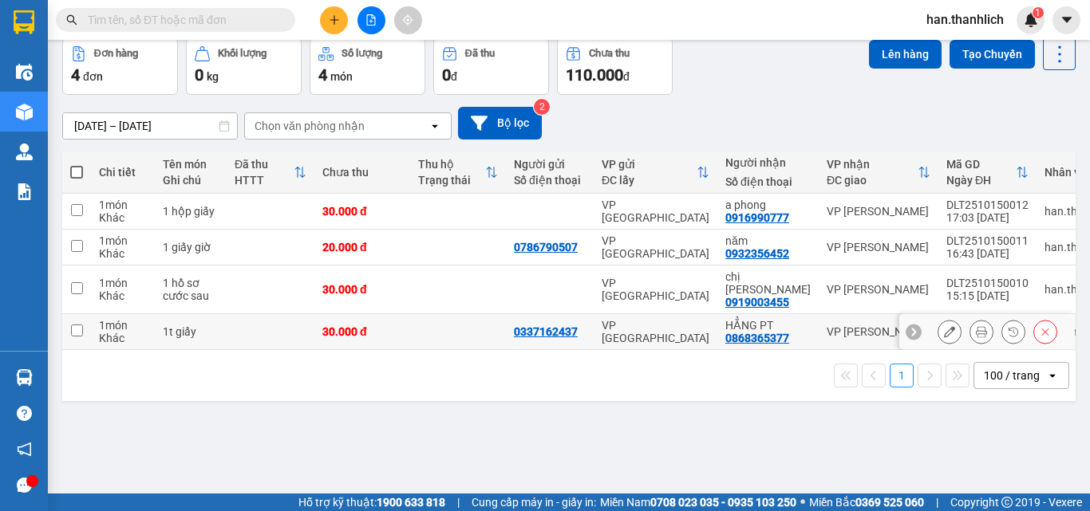
drag, startPoint x: 437, startPoint y: 326, endPoint x: 451, endPoint y: 298, distance: 31.0
click at [440, 326] on td at bounding box center [458, 332] width 96 height 36
checkbox input "true"
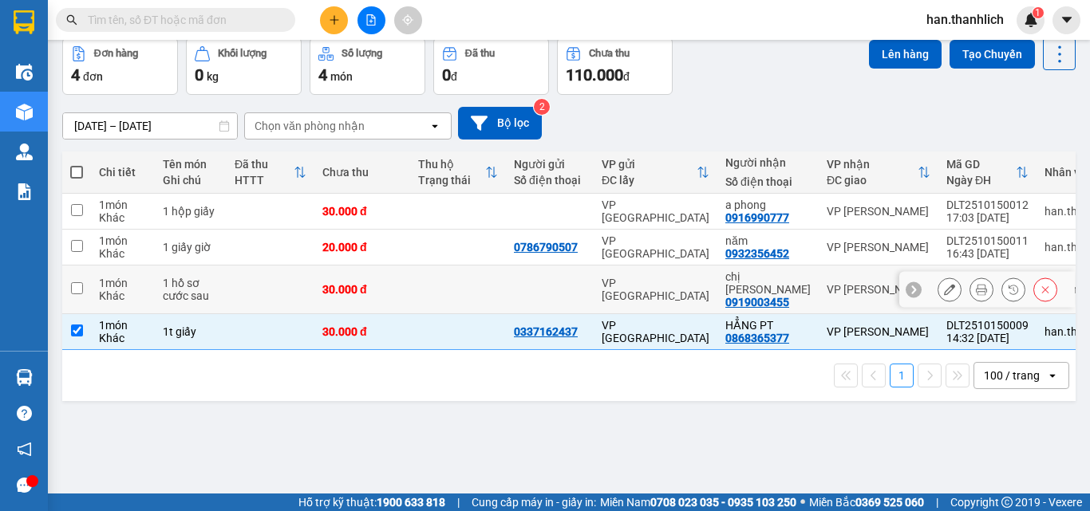
click at [453, 289] on td at bounding box center [458, 290] width 96 height 49
checkbox input "true"
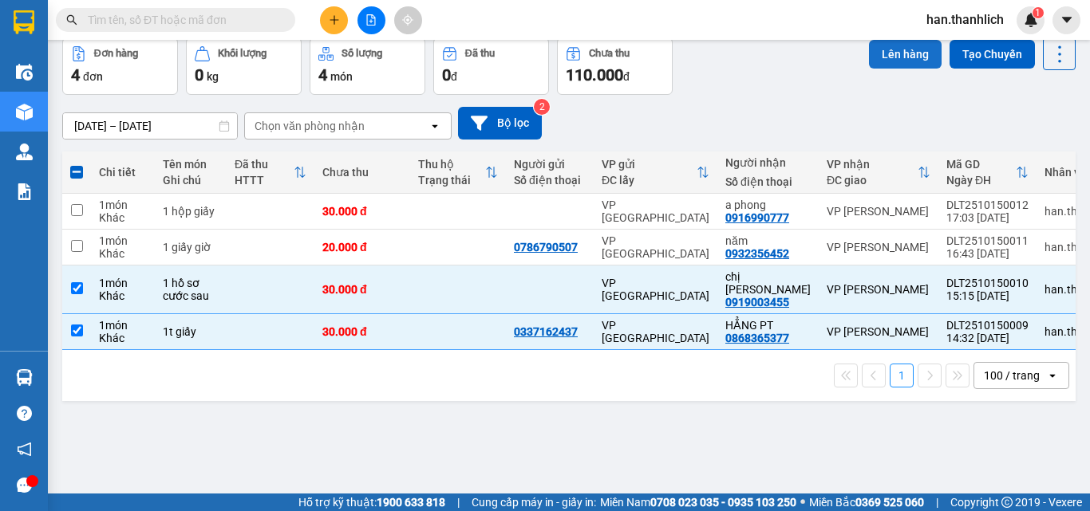
click at [882, 63] on button "Lên hàng" at bounding box center [905, 54] width 73 height 29
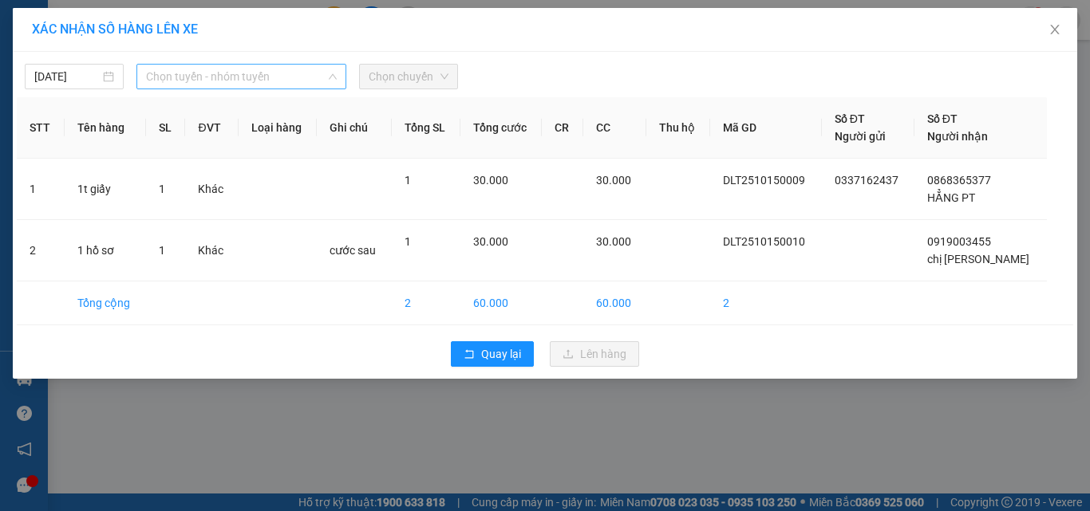
click at [237, 77] on span "Chọn tuyến - nhóm tuyến" at bounding box center [241, 77] width 191 height 24
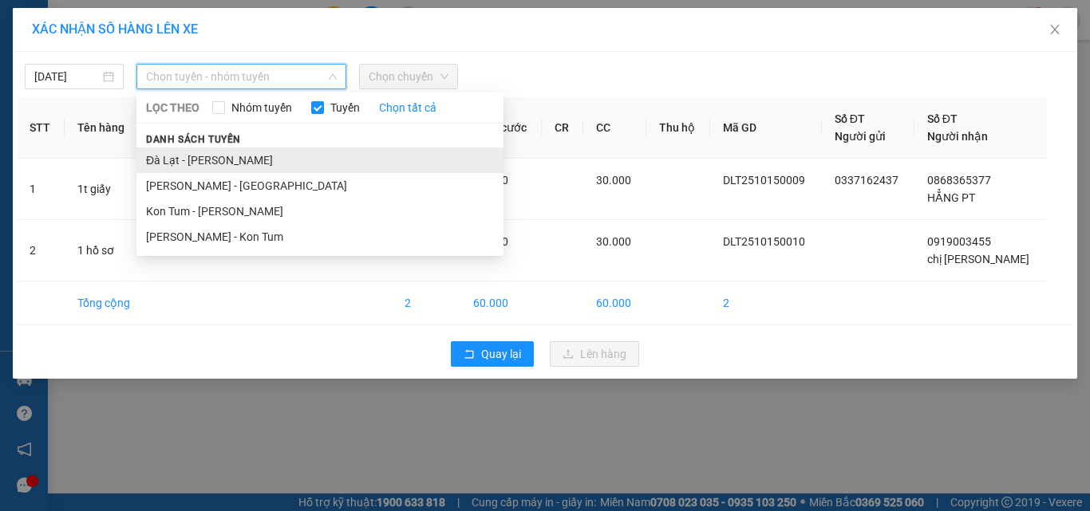
click at [225, 160] on li "Đà Lạt - [PERSON_NAME]" at bounding box center [319, 161] width 367 height 26
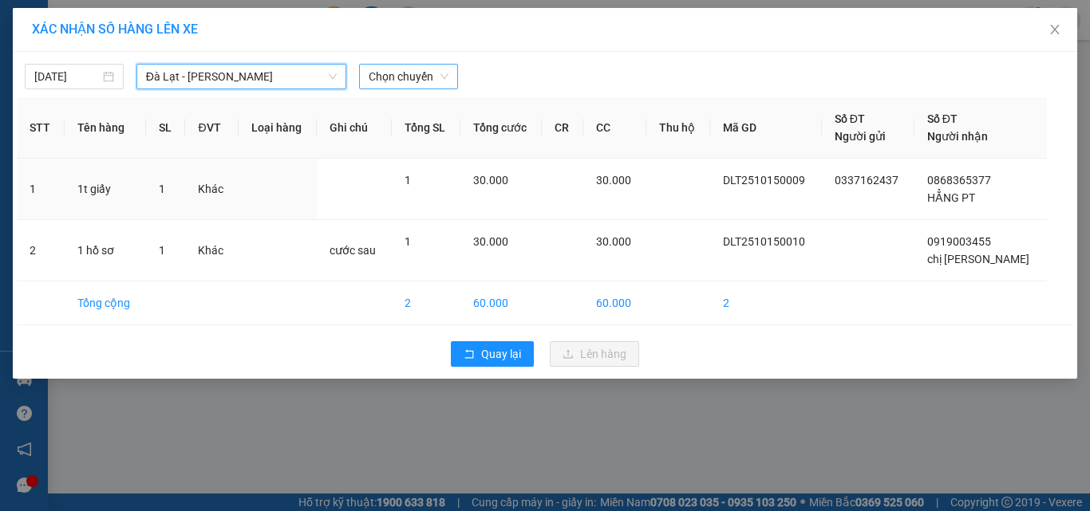
click at [413, 72] on span "Chọn chuyến" at bounding box center [409, 77] width 80 height 24
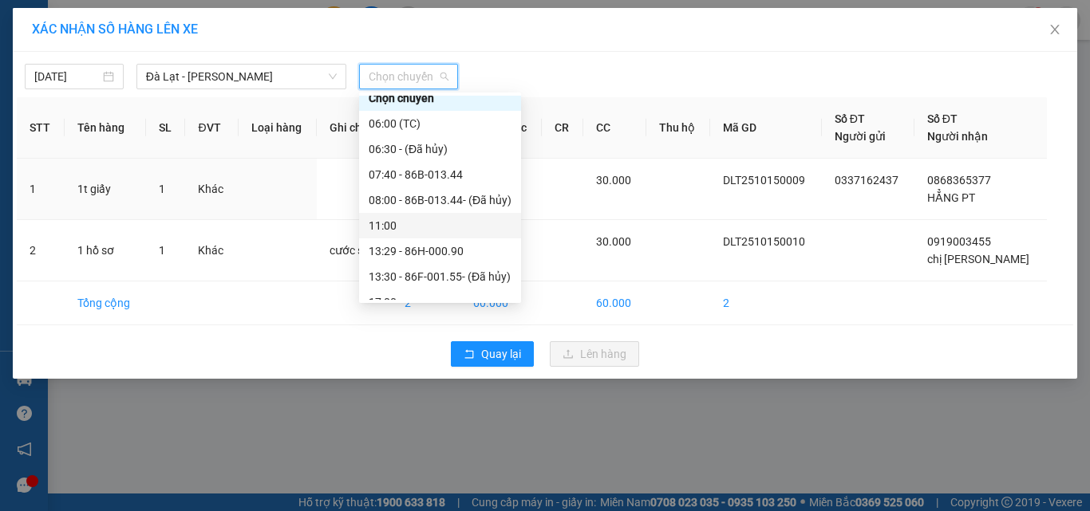
scroll to position [26, 0]
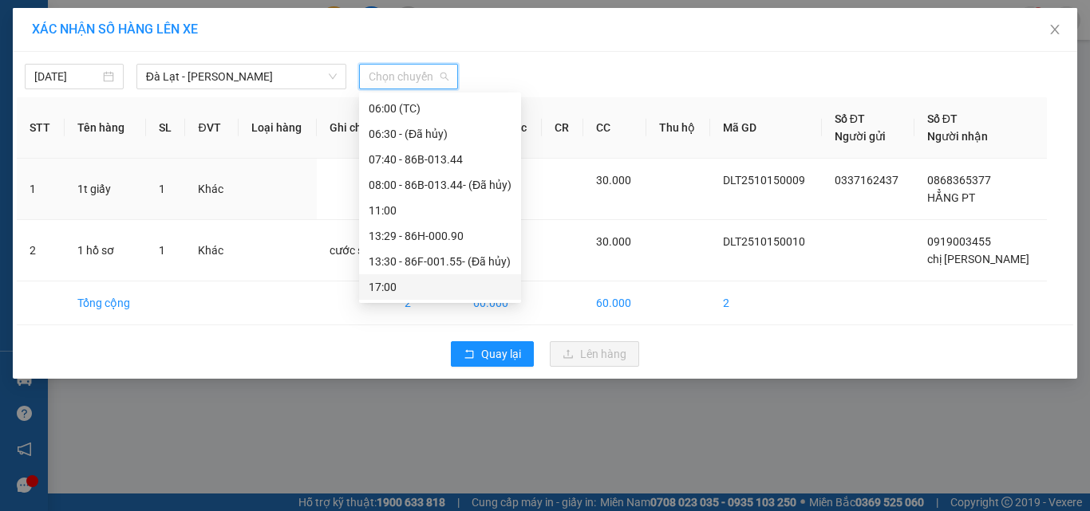
click at [403, 279] on div "17:00" at bounding box center [440, 287] width 143 height 18
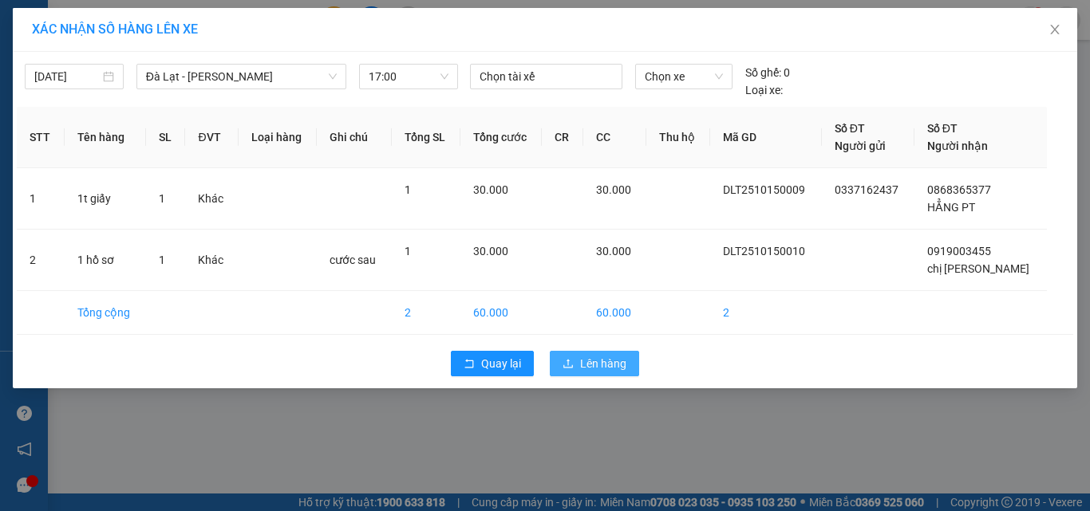
click at [614, 374] on button "Lên hàng" at bounding box center [594, 364] width 89 height 26
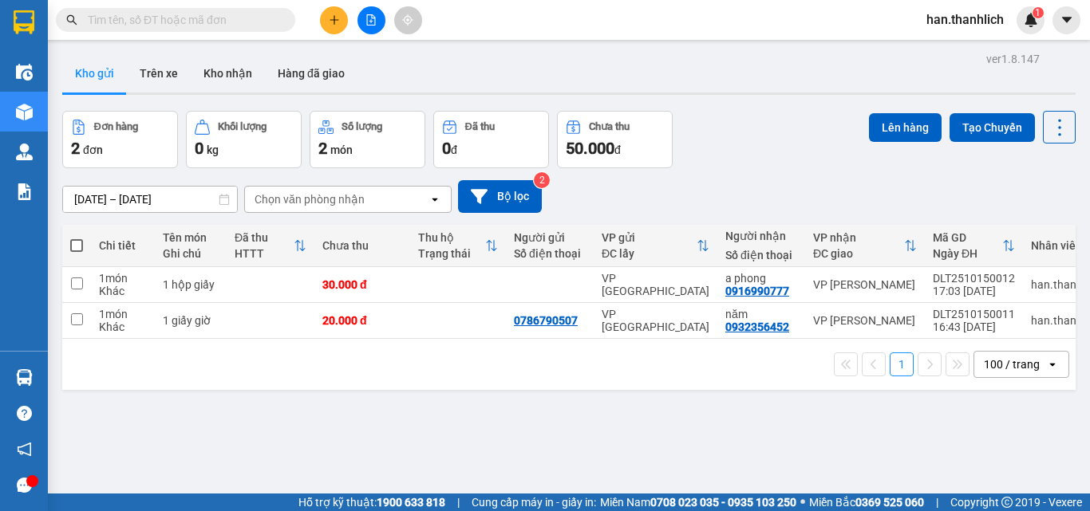
click at [334, 20] on icon "plus" at bounding box center [334, 19] width 11 height 11
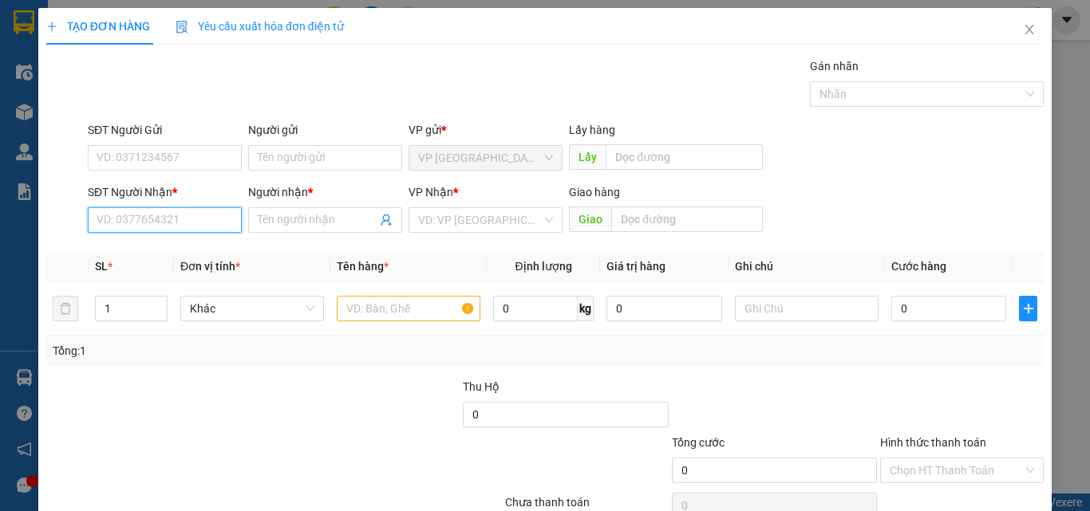
click at [134, 210] on input "SĐT Người Nhận *" at bounding box center [165, 220] width 154 height 26
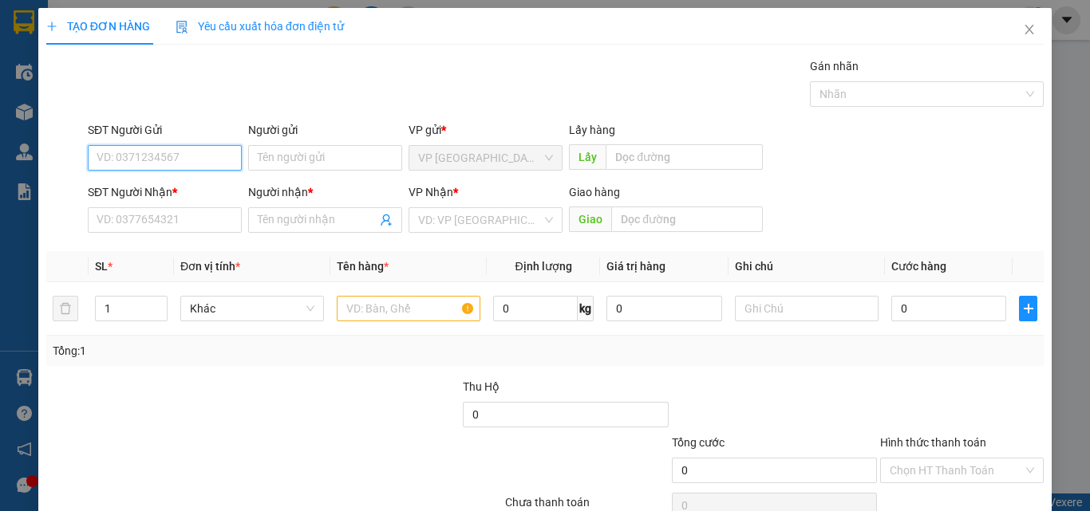
click at [140, 154] on input "SĐT Người Gửi" at bounding box center [165, 158] width 154 height 26
type input "0767494949"
click at [140, 185] on div "0767494949 - [PERSON_NAME]" at bounding box center [175, 190] width 157 height 18
type input "[PERSON_NAME]"
type input "0949104208"
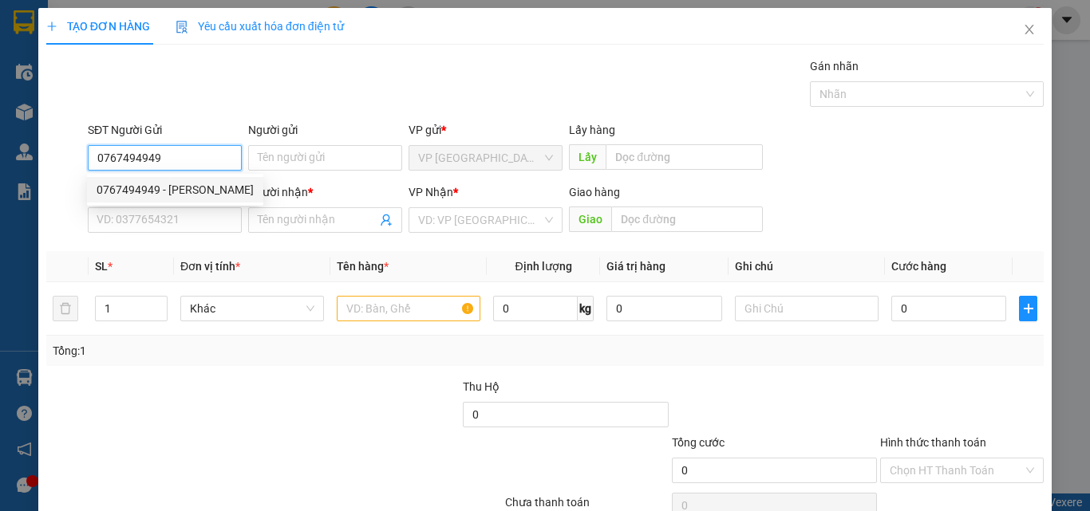
type input "LINH"
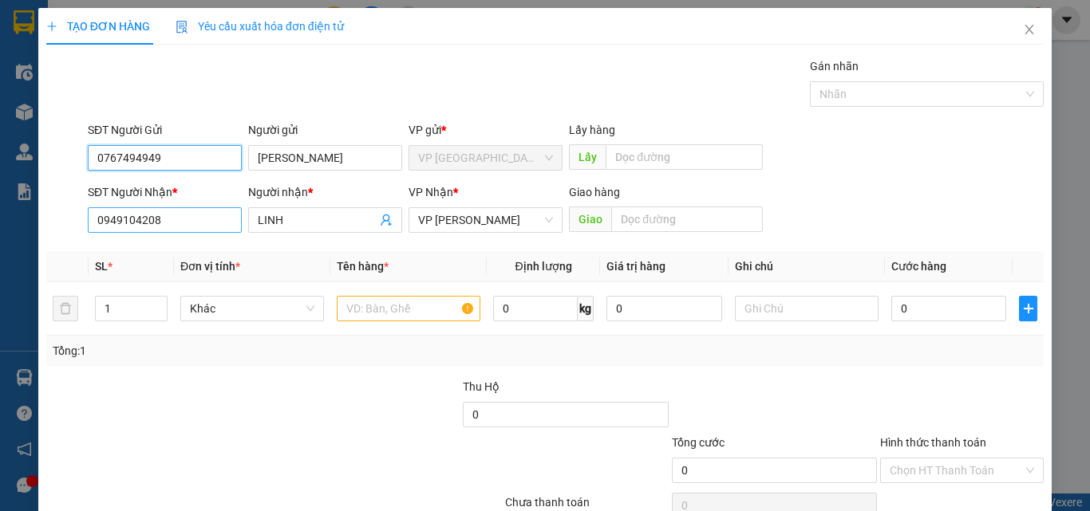
type input "0767494949"
drag, startPoint x: 169, startPoint y: 218, endPoint x: 0, endPoint y: 215, distance: 169.2
click at [8, 222] on div "TẠO ĐƠN HÀNG Yêu cầu xuất hóa đơn điện tử Transit Pickup Surcharge Ids Transit …" at bounding box center [545, 255] width 1090 height 511
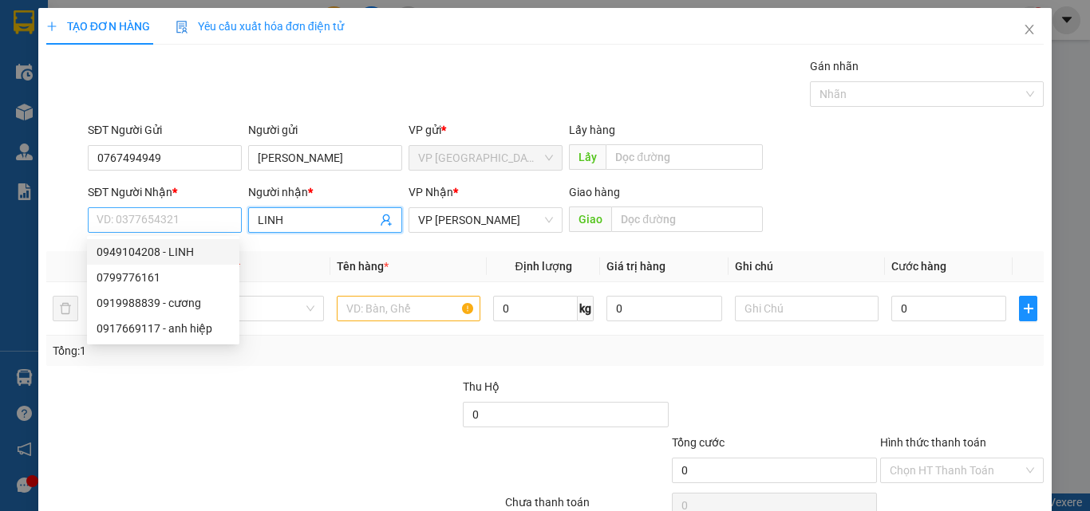
drag, startPoint x: 277, startPoint y: 223, endPoint x: 233, endPoint y: 222, distance: 43.9
click at [233, 222] on div "SĐT Người Nhận * VD: 0377654321 Người nhận * LINH LINH VP Nhận * VP [PERSON_NAM…" at bounding box center [566, 212] width 962 height 56
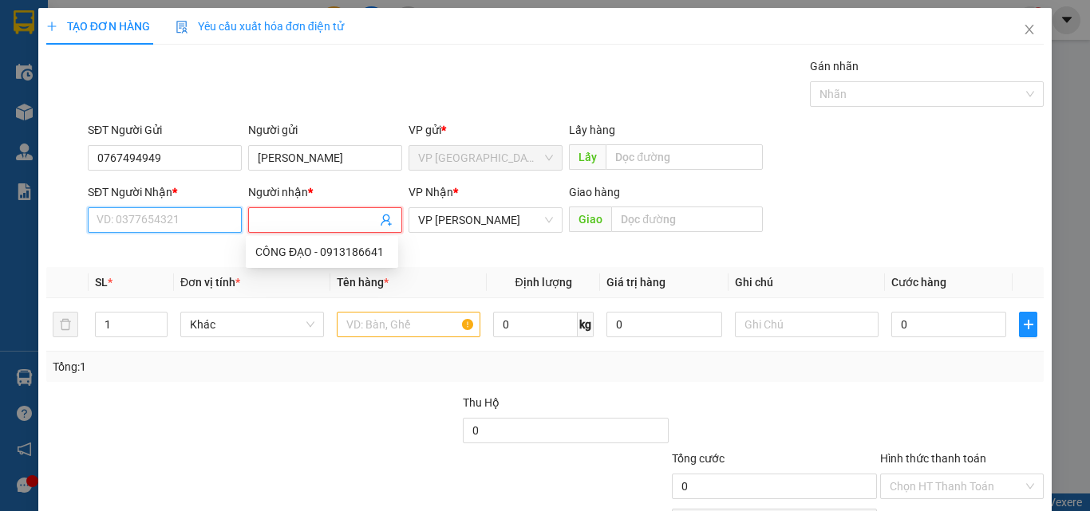
click at [196, 225] on input "SĐT Người Nhận *" at bounding box center [165, 220] width 154 height 26
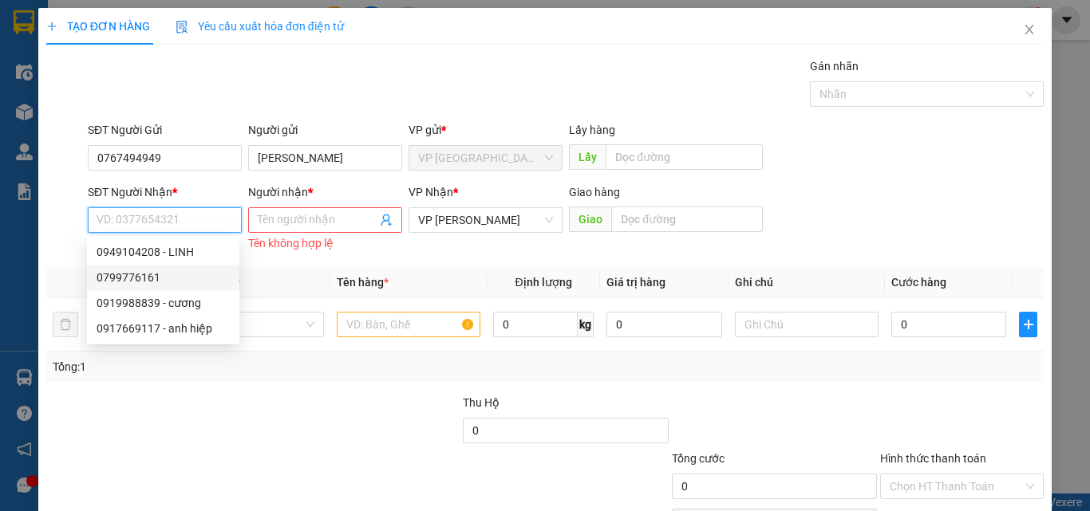
click at [159, 279] on div "0799776161" at bounding box center [163, 278] width 133 height 18
type input "0799776161"
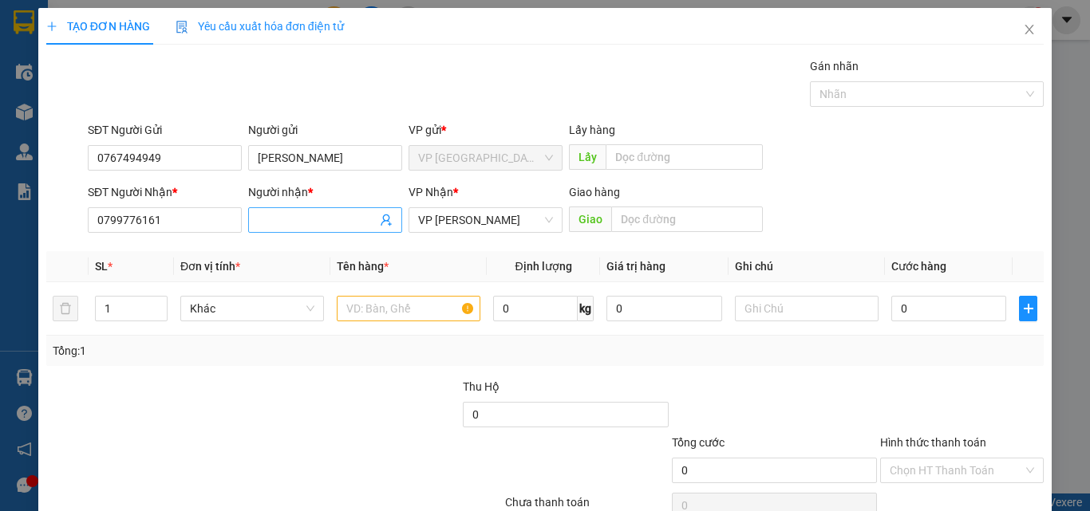
click at [306, 222] on input "Người nhận *" at bounding box center [317, 220] width 119 height 18
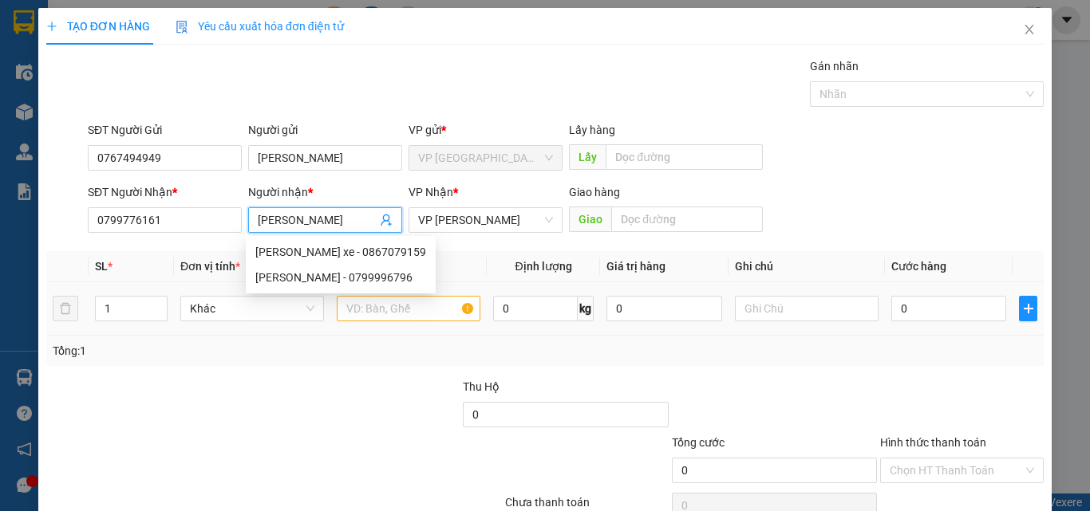
type input "[PERSON_NAME]"
click at [447, 318] on input "text" at bounding box center [409, 309] width 144 height 26
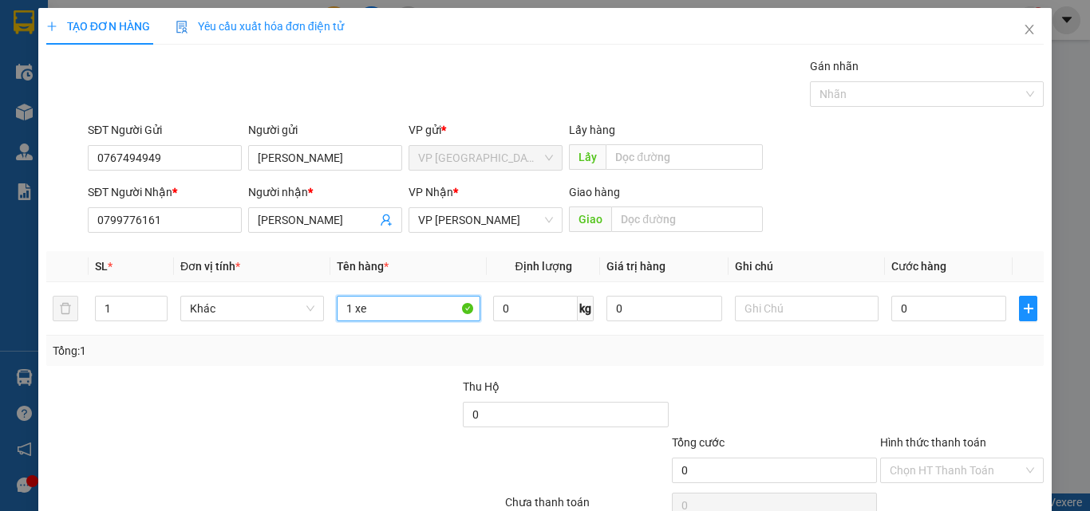
type input "1 xe"
click at [959, 384] on div at bounding box center [962, 406] width 167 height 56
click at [960, 315] on input "0" at bounding box center [948, 309] width 115 height 26
type input "4"
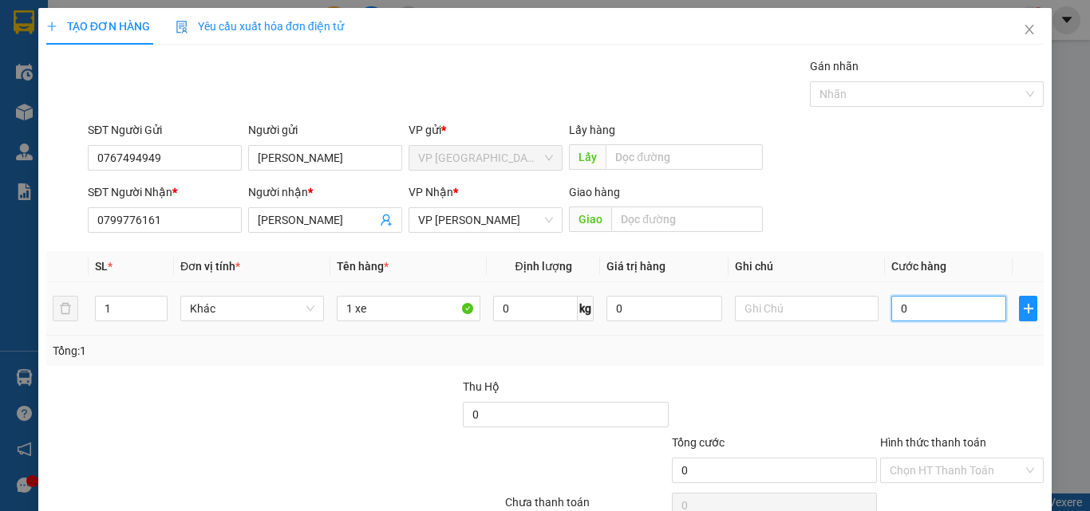
type input "4"
type input "40"
type input "400"
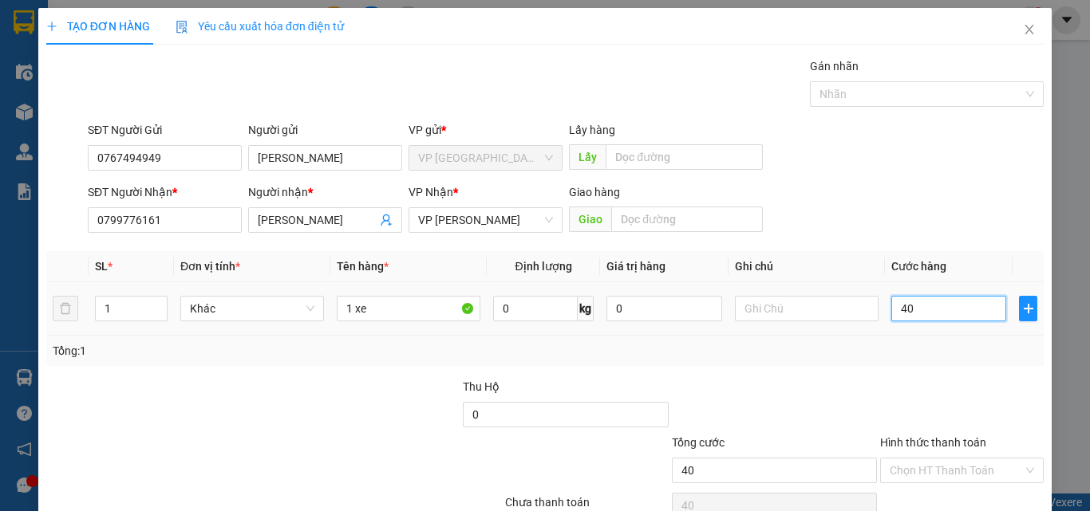
type input "400"
type input "4.000"
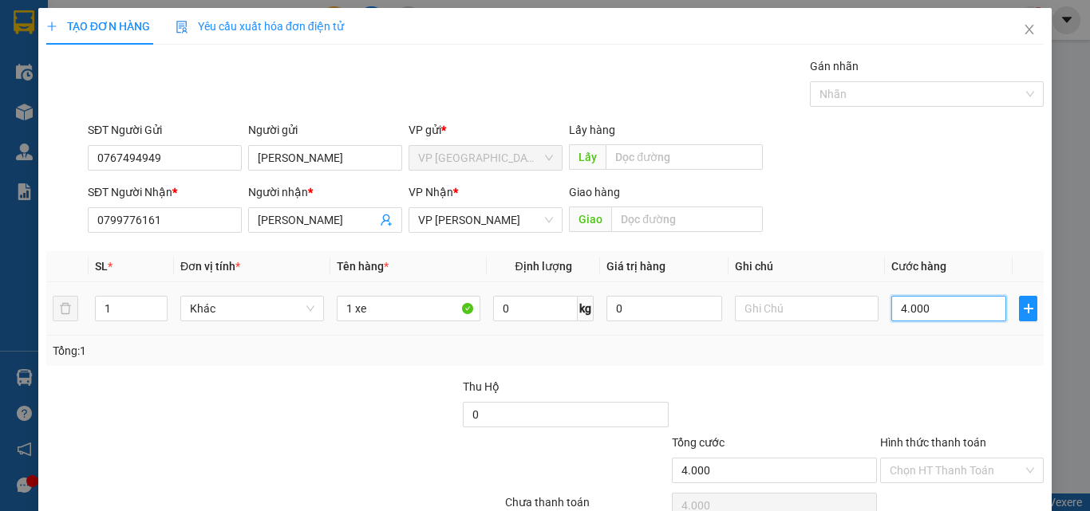
type input "40.000"
type input "400.000"
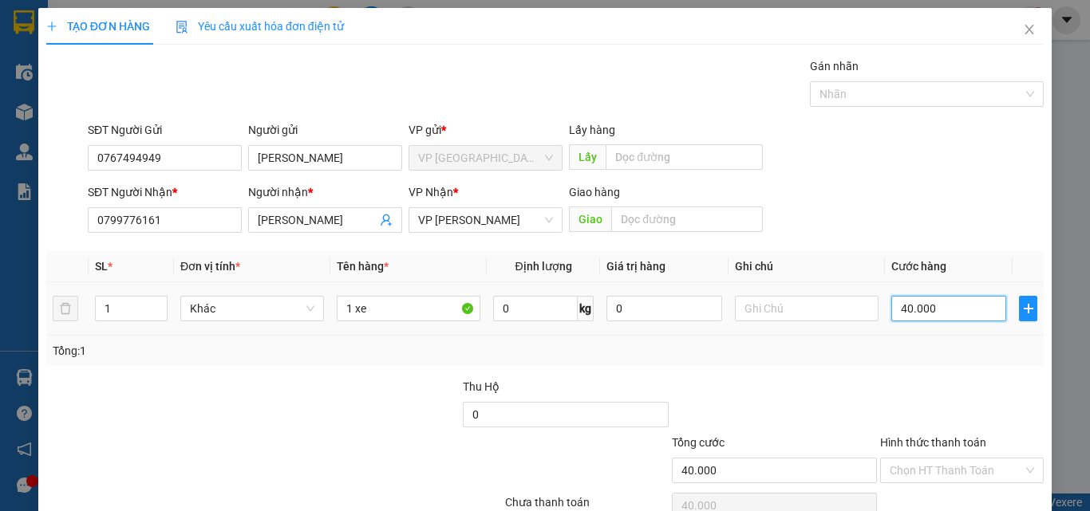
type input "400.000"
click at [895, 380] on div at bounding box center [962, 406] width 167 height 56
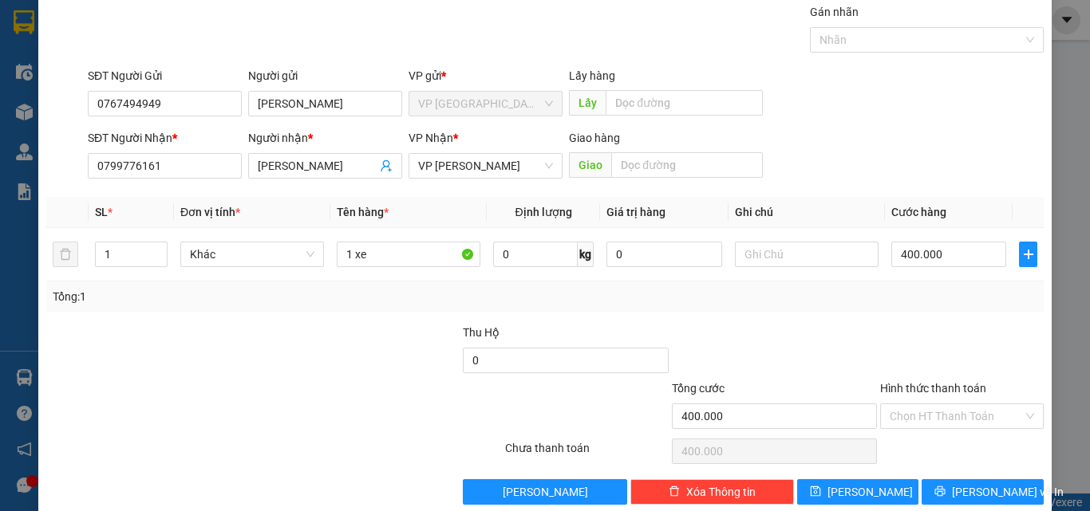
scroll to position [79, 0]
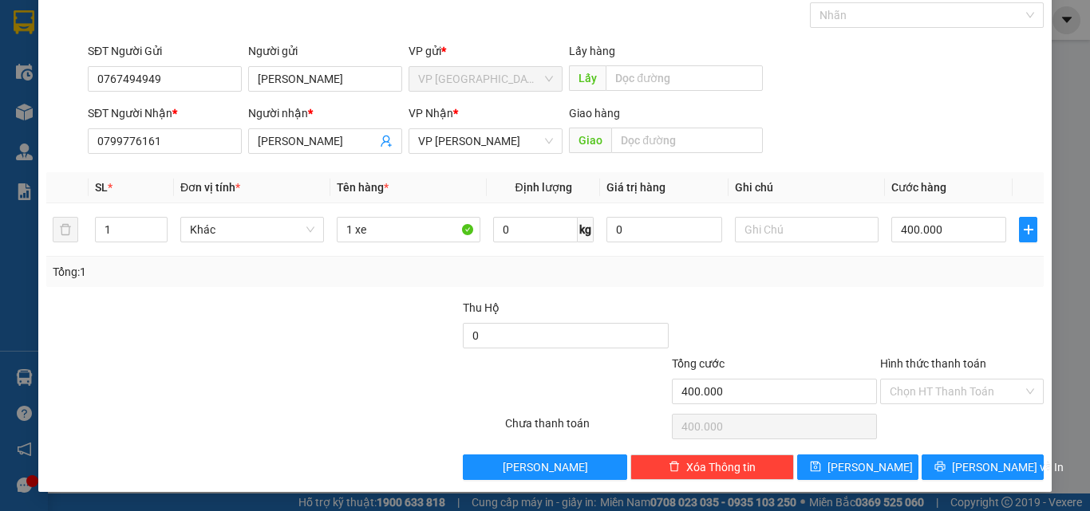
click at [809, 278] on div "Tổng: 1" at bounding box center [545, 272] width 985 height 18
click at [978, 469] on span "[PERSON_NAME] và In" at bounding box center [1008, 468] width 112 height 18
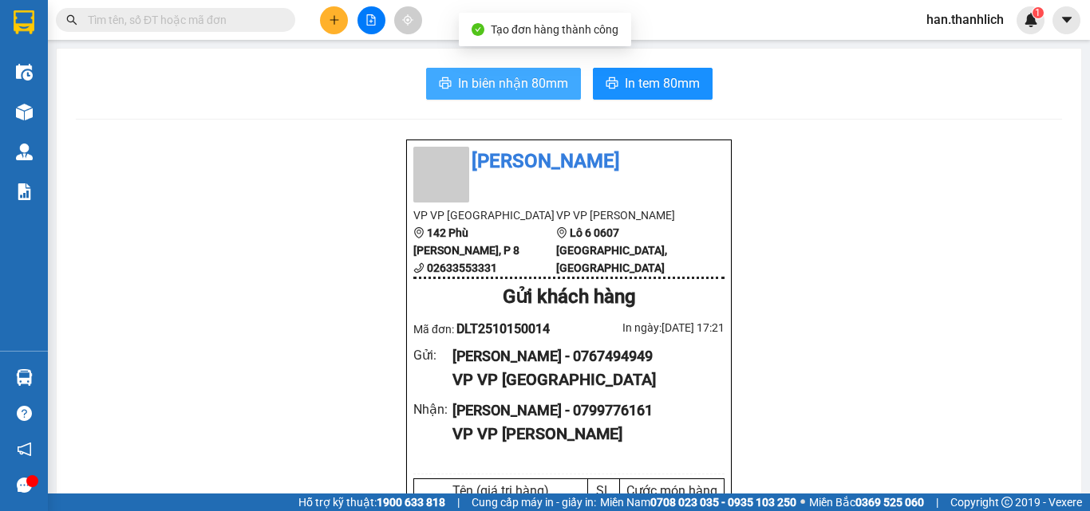
click at [519, 83] on span "In biên nhận 80mm" at bounding box center [513, 83] width 110 height 20
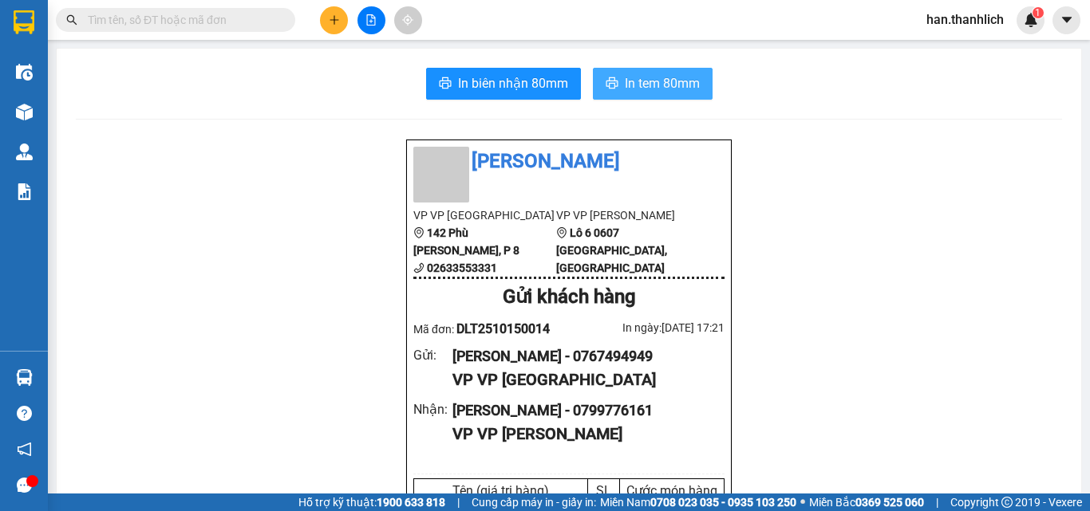
click at [642, 89] on span "In tem 80mm" at bounding box center [662, 83] width 75 height 20
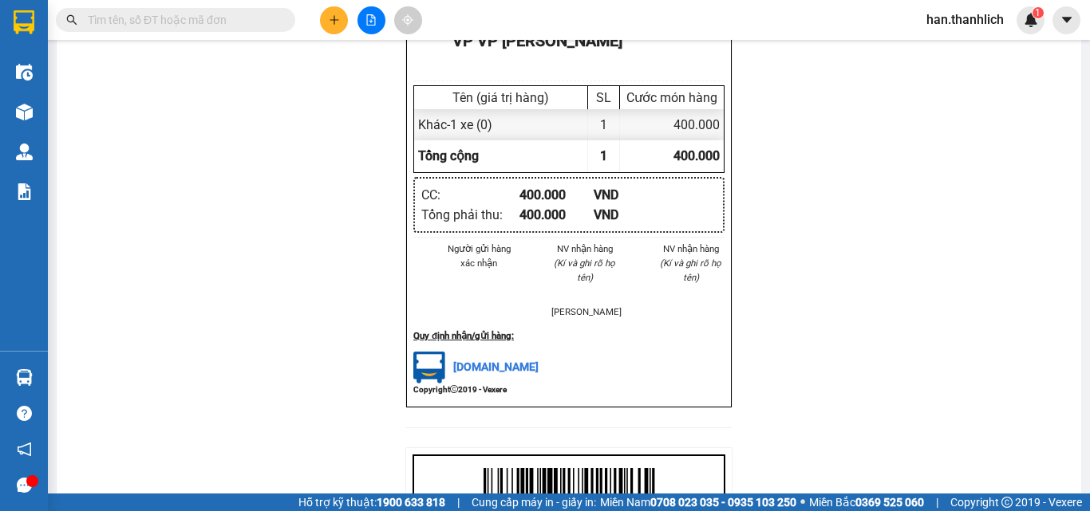
scroll to position [399, 0]
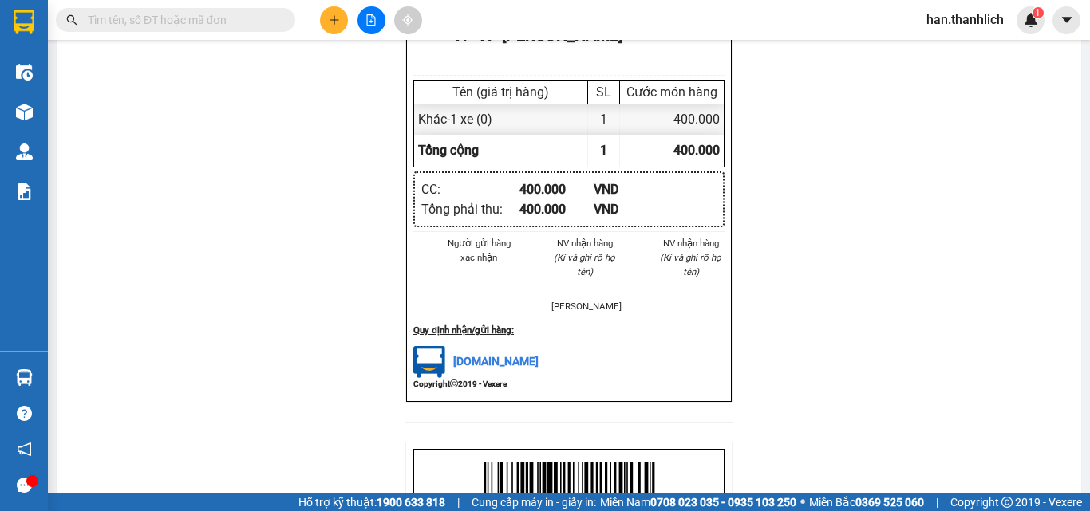
click at [188, 27] on input "text" at bounding box center [182, 20] width 188 height 18
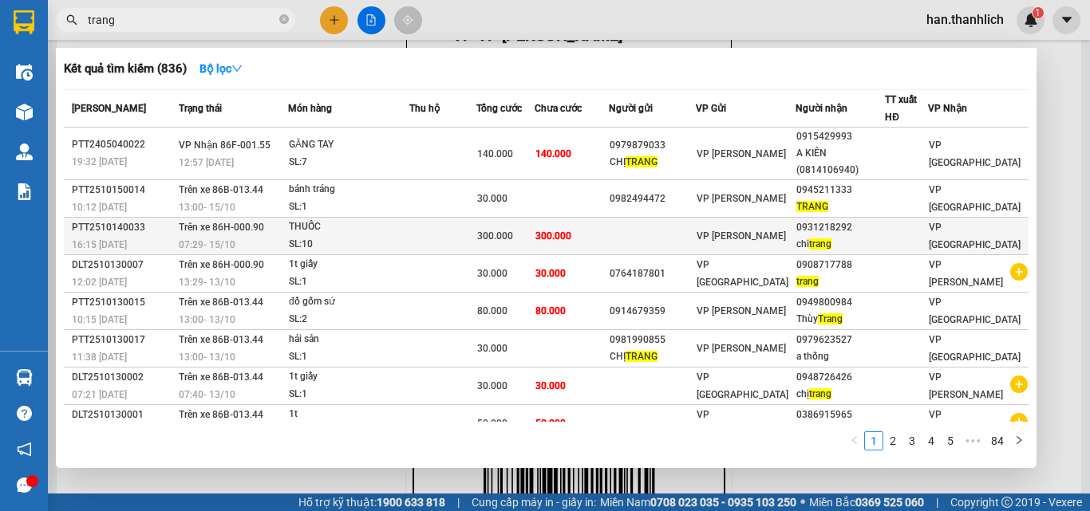
type input "trang"
click at [571, 233] on span "300.000" at bounding box center [553, 236] width 36 height 11
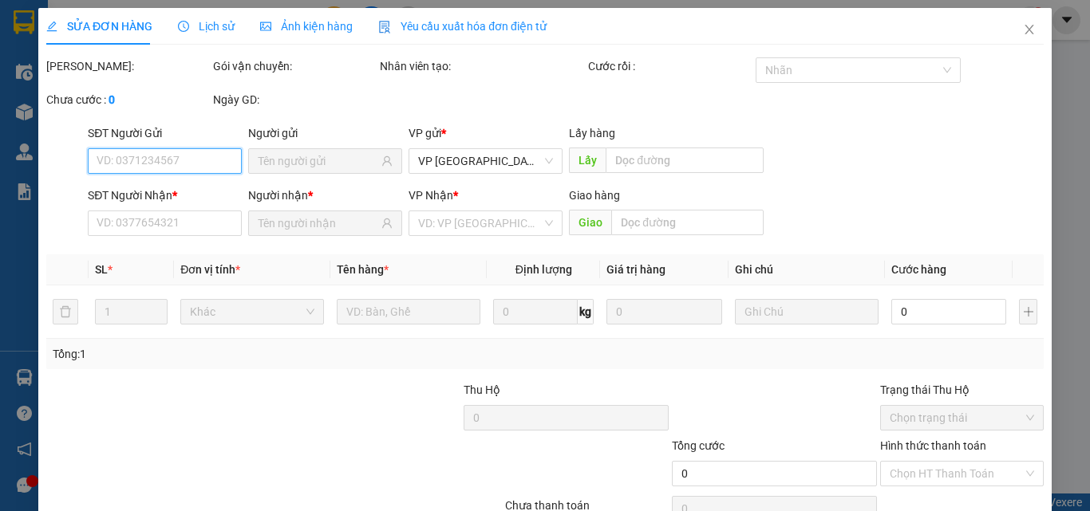
type input "0931218292"
type input "chi trang"
type input "300.000"
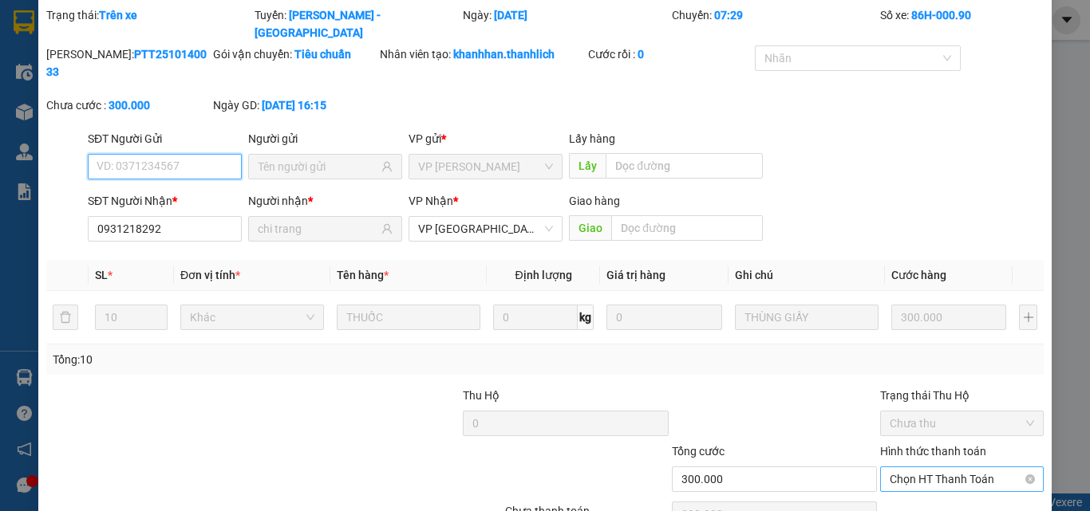
scroll to position [104, 0]
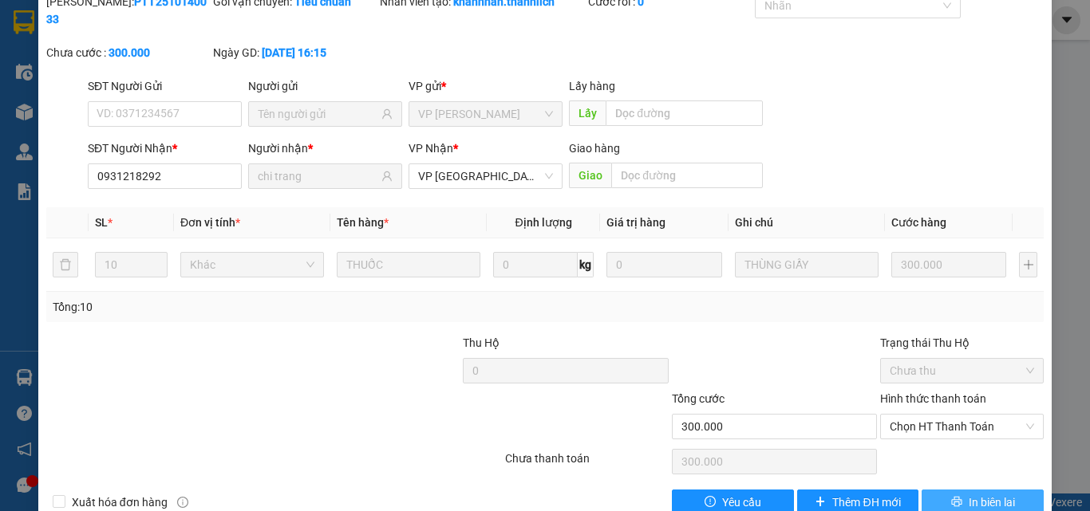
click at [969, 494] on span "In biên lai" at bounding box center [992, 503] width 46 height 18
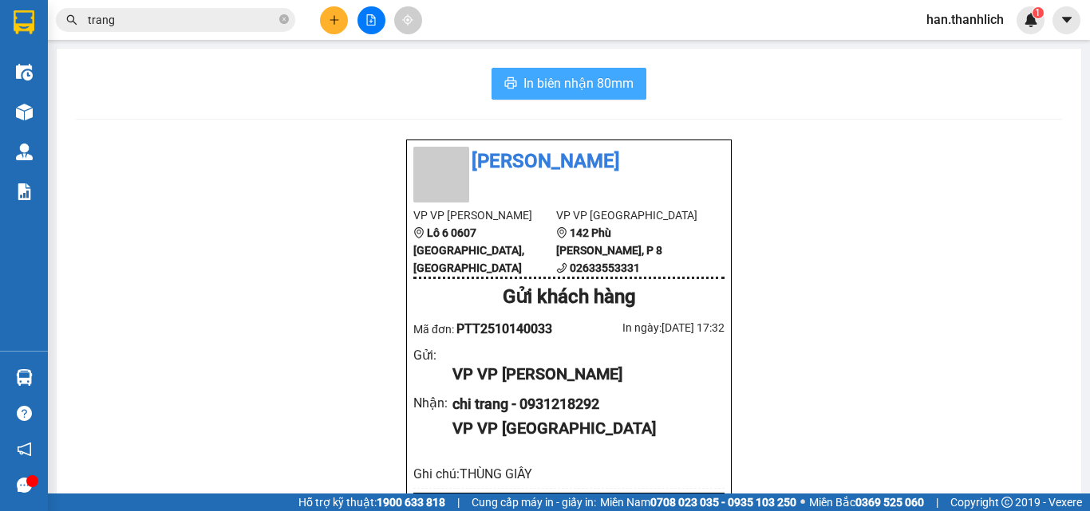
click at [540, 74] on span "In biên nhận 80mm" at bounding box center [578, 83] width 110 height 20
click at [282, 16] on icon "close-circle" at bounding box center [284, 19] width 10 height 10
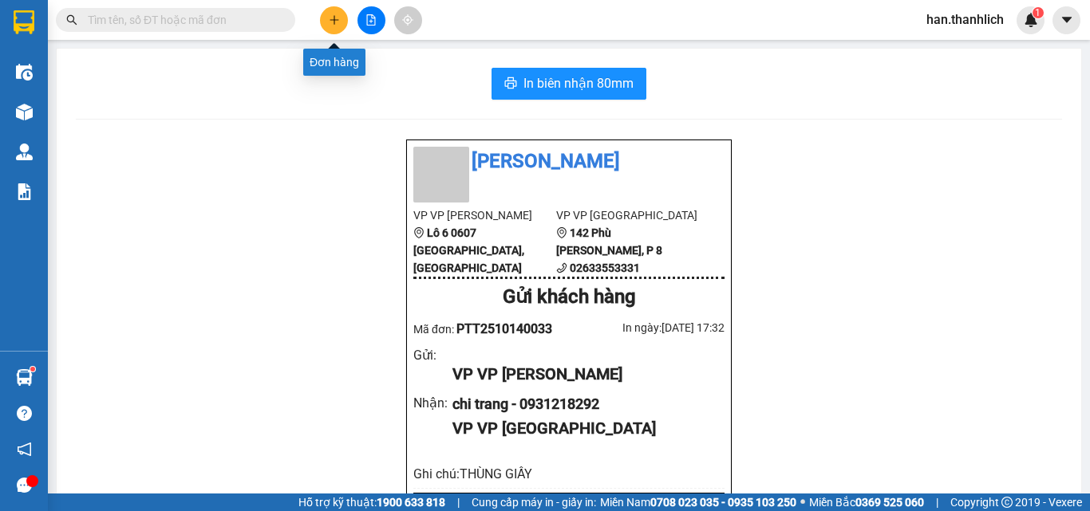
click at [336, 25] on icon "plus" at bounding box center [334, 19] width 11 height 11
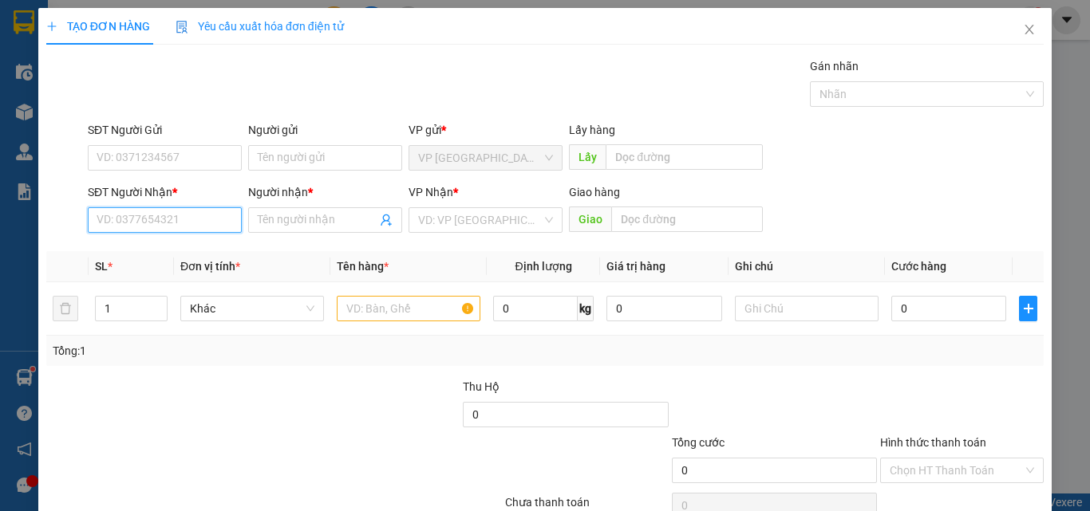
click at [186, 227] on input "SĐT Người Nhận *" at bounding box center [165, 220] width 154 height 26
paste input "0568651357"
type input "0568651357"
click at [192, 232] on input "0568651357" at bounding box center [165, 220] width 154 height 26
click at [207, 256] on div "0568651357 - MẸ HẠNH" at bounding box center [163, 252] width 133 height 18
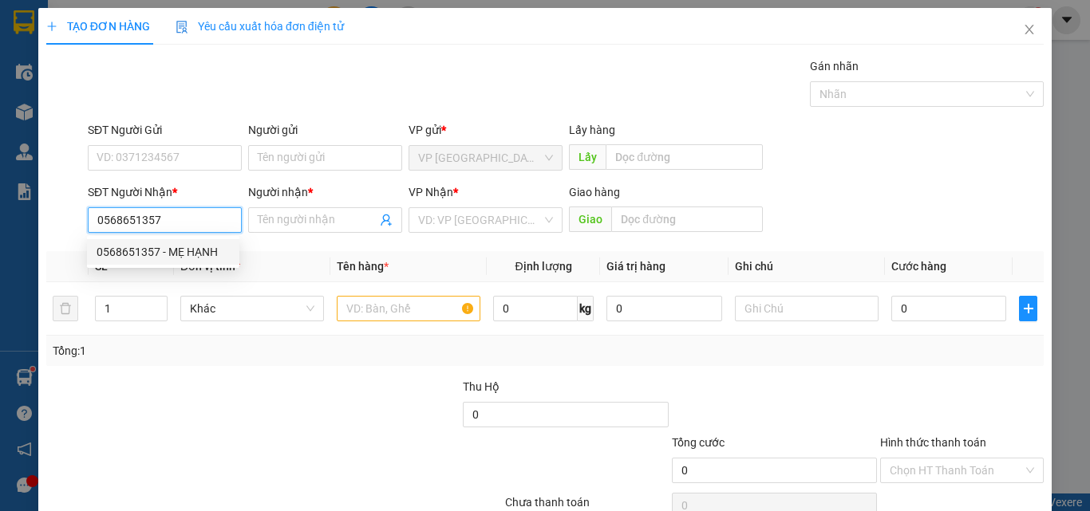
type input "MẸ HẠNH"
type input "0568651357"
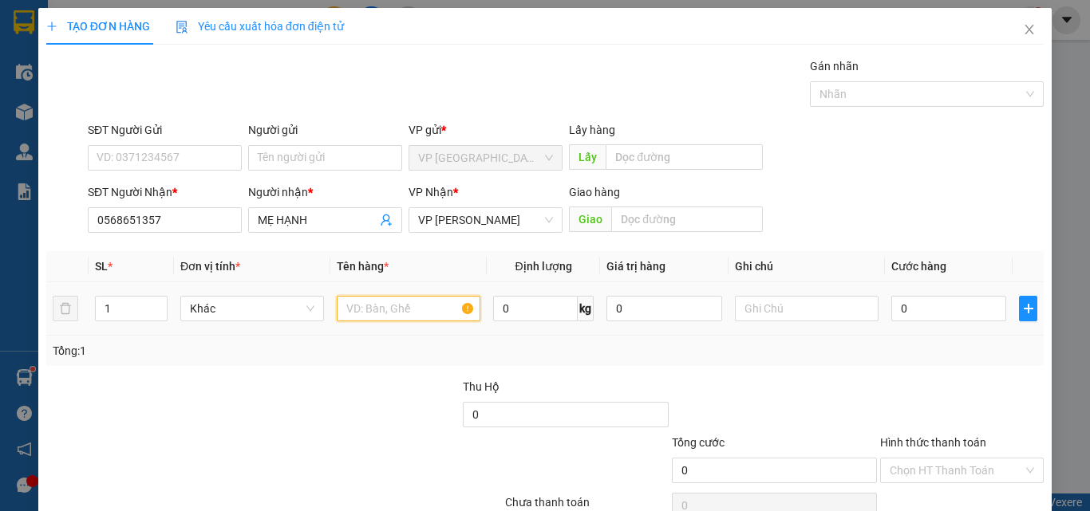
click at [392, 311] on input "text" at bounding box center [409, 309] width 144 height 26
type input "1"
type input "2t xốp"
click at [946, 306] on input "0" at bounding box center [948, 309] width 115 height 26
type input "6"
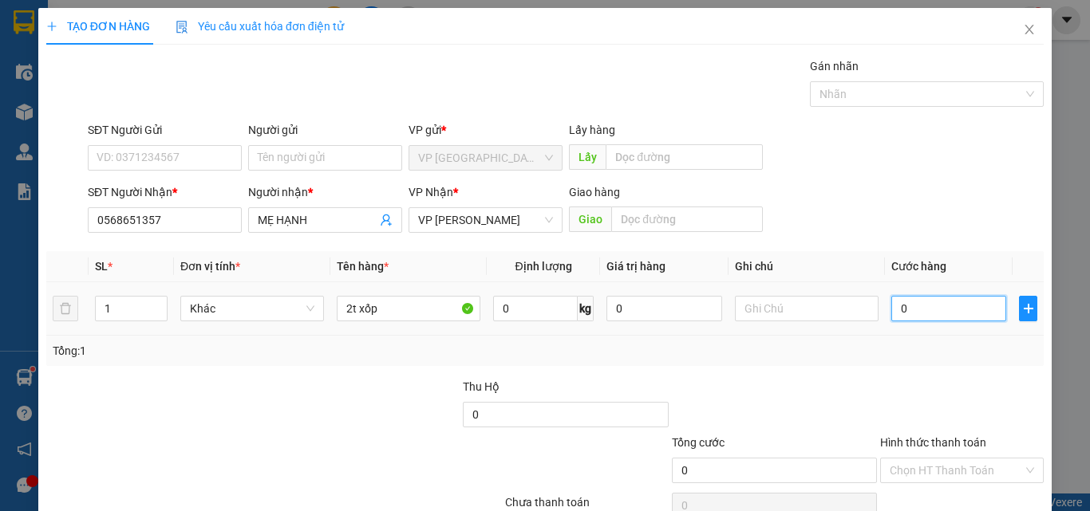
type input "6"
type input "602"
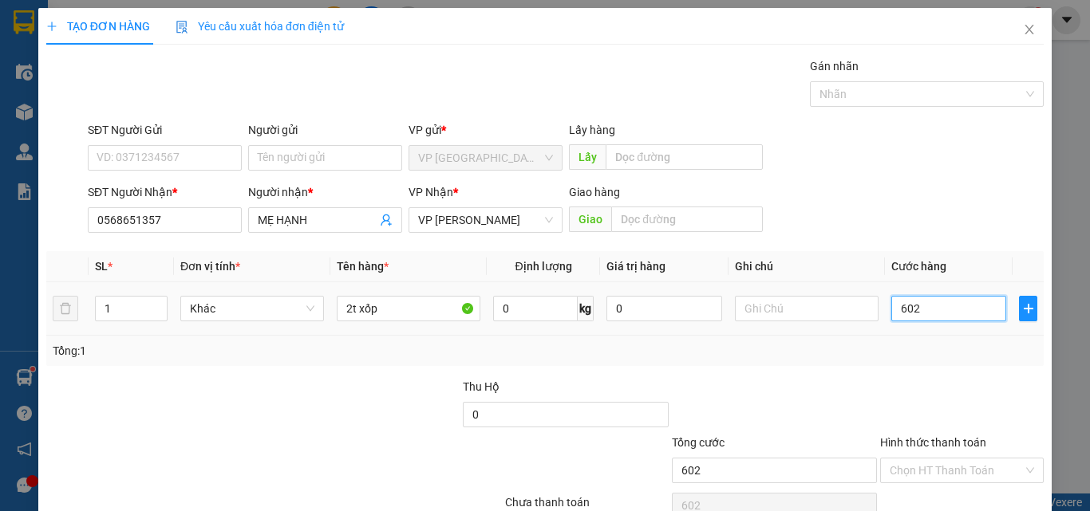
type input "6.020"
type input "60.200"
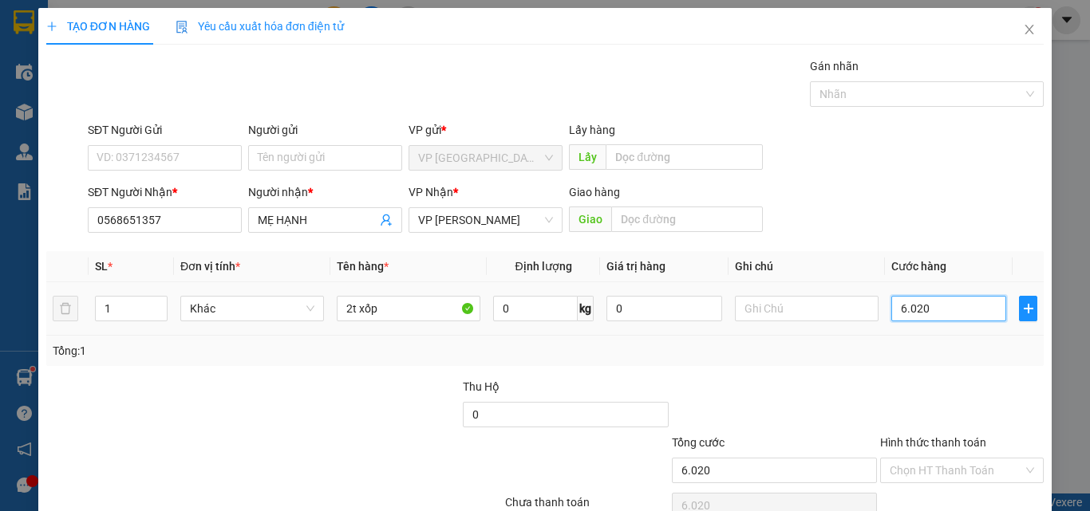
type input "60.200"
type input "6.020"
type input "602"
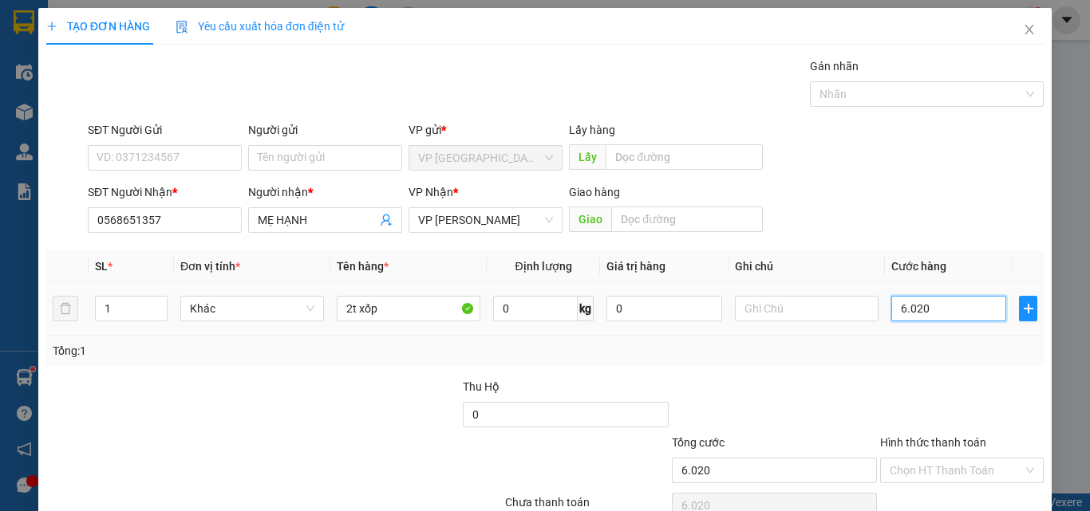
type input "602"
type input "60"
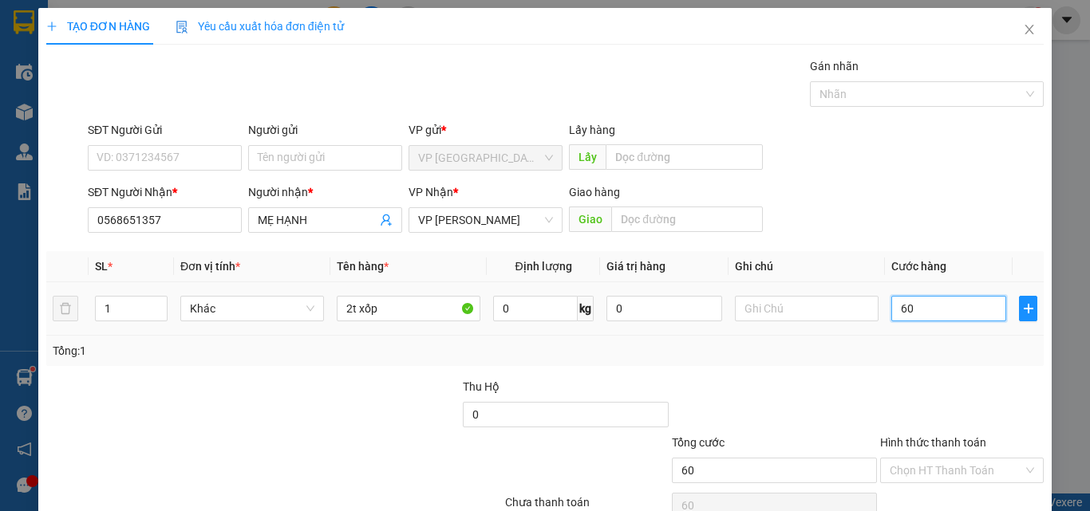
type input "6"
type input "60"
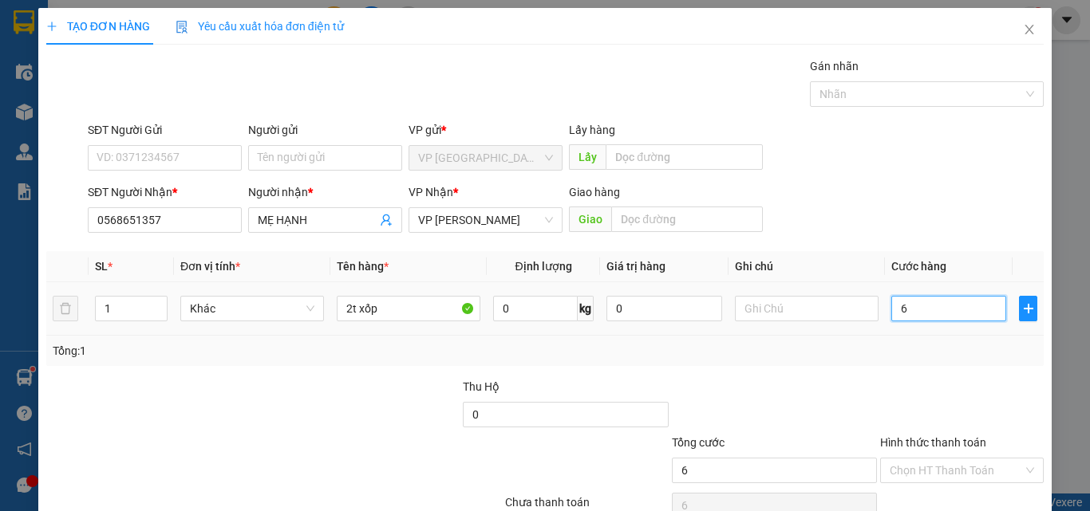
type input "60"
type input "600"
type input "6.000"
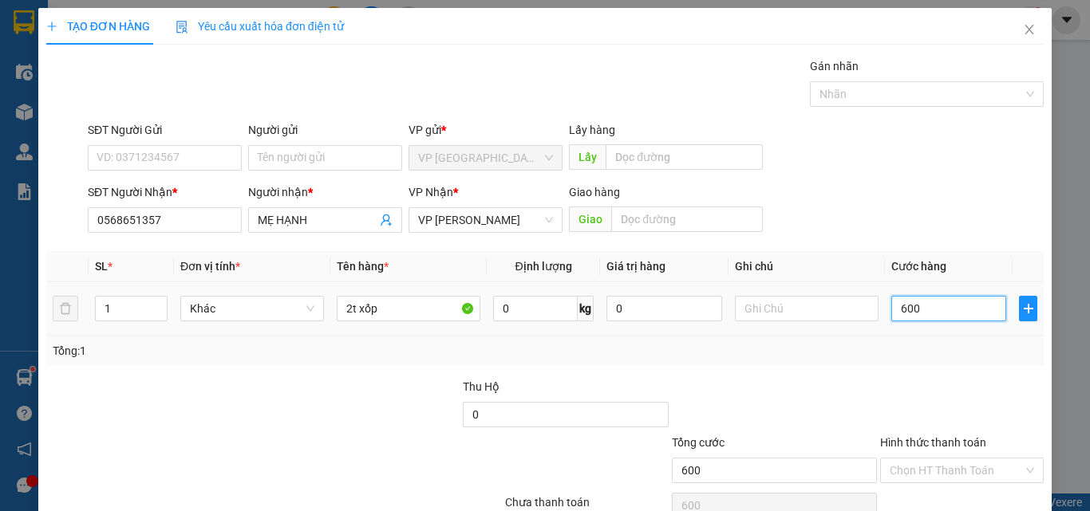
type input "6.000"
type input "60.000"
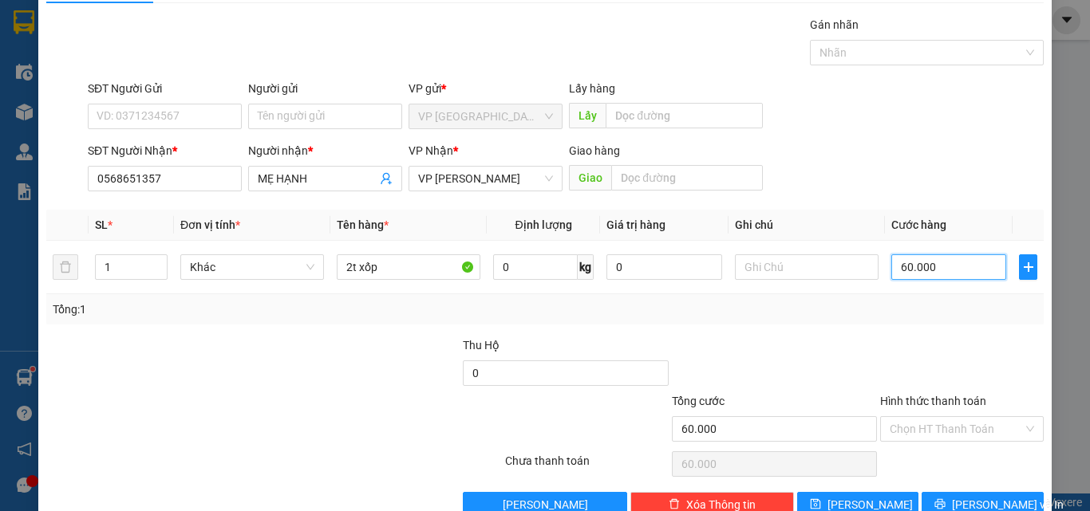
scroll to position [79, 0]
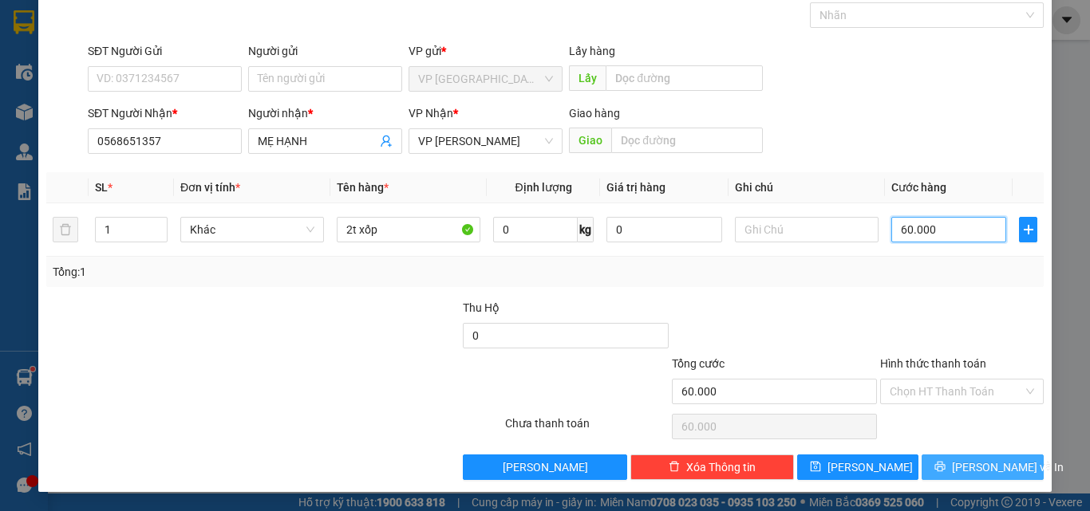
type input "60.000"
click at [1005, 472] on button "[PERSON_NAME] và In" at bounding box center [983, 468] width 122 height 26
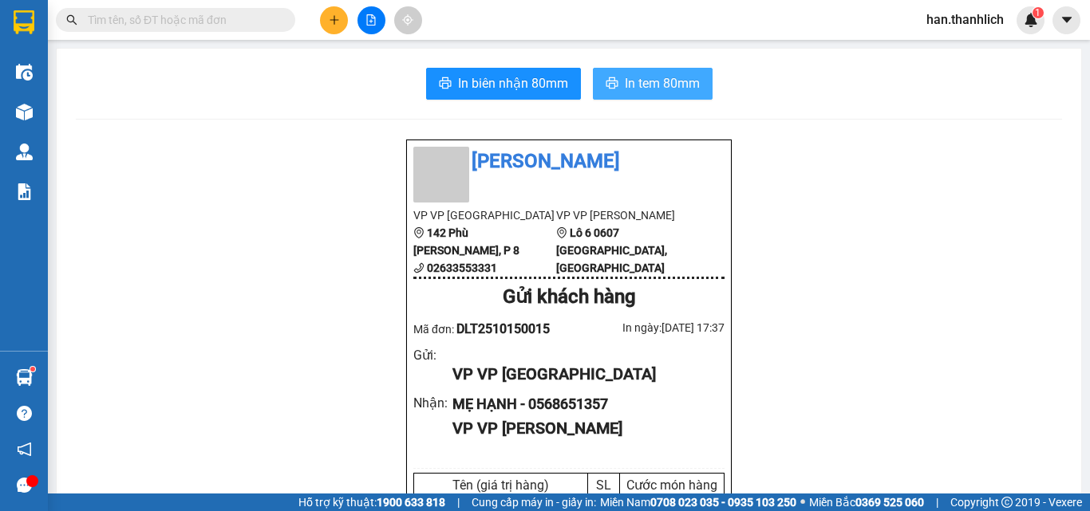
click at [685, 88] on span "In tem 80mm" at bounding box center [662, 83] width 75 height 20
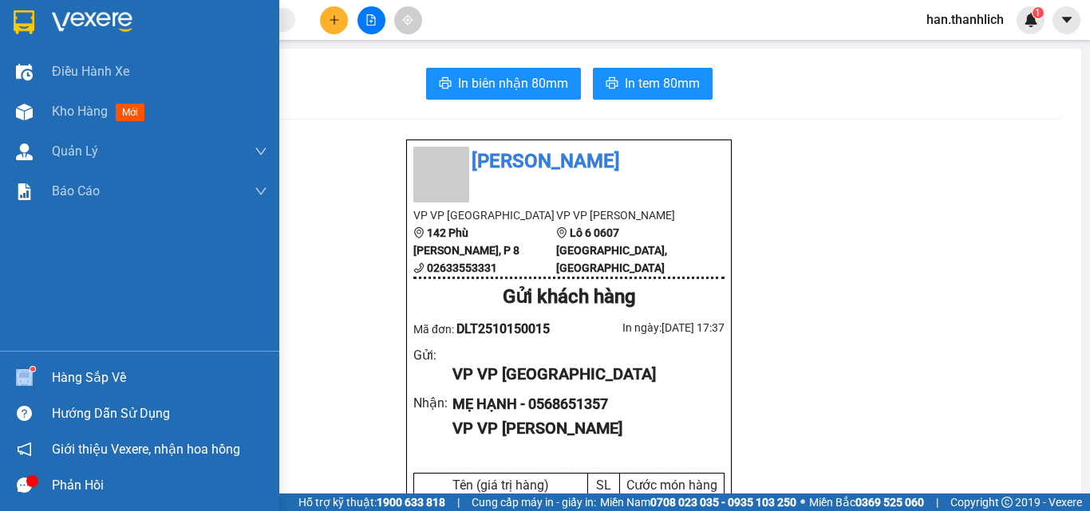
click at [52, 383] on div "Hàng sắp về" at bounding box center [139, 378] width 279 height 36
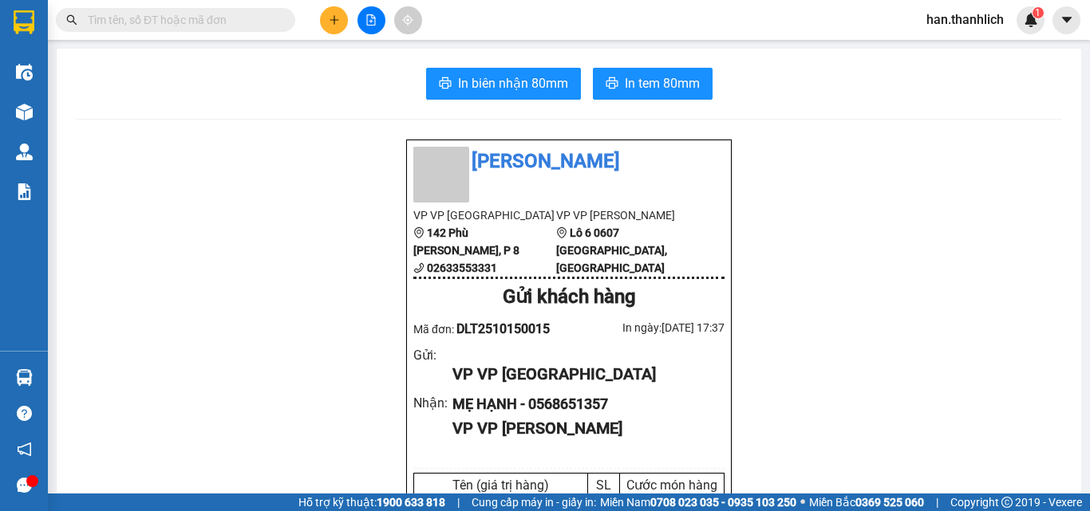
click at [801, 273] on section "Kết quả tìm kiếm ( 836 ) Bộ lọc Mã ĐH Trạng thái Món hàng Thu hộ Tổng cước Chưa…" at bounding box center [545, 255] width 1090 height 511
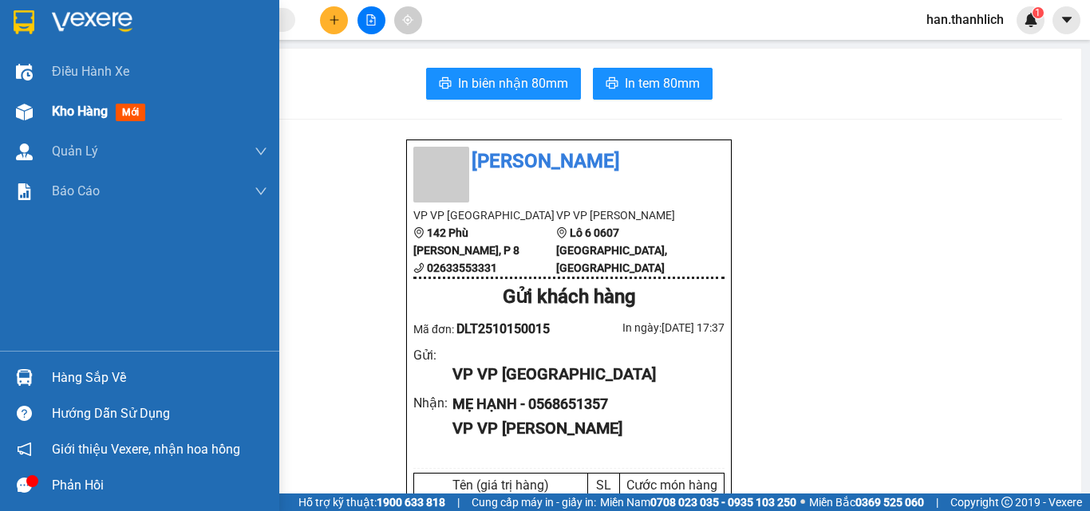
click at [60, 120] on div "Kho hàng mới" at bounding box center [102, 111] width 100 height 20
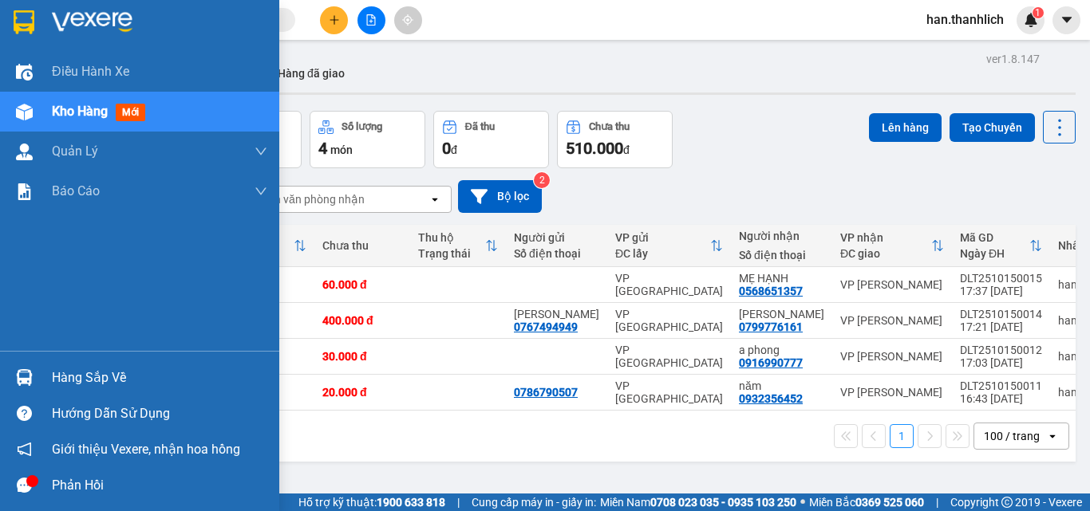
click at [58, 373] on div "Hàng sắp về" at bounding box center [159, 378] width 215 height 24
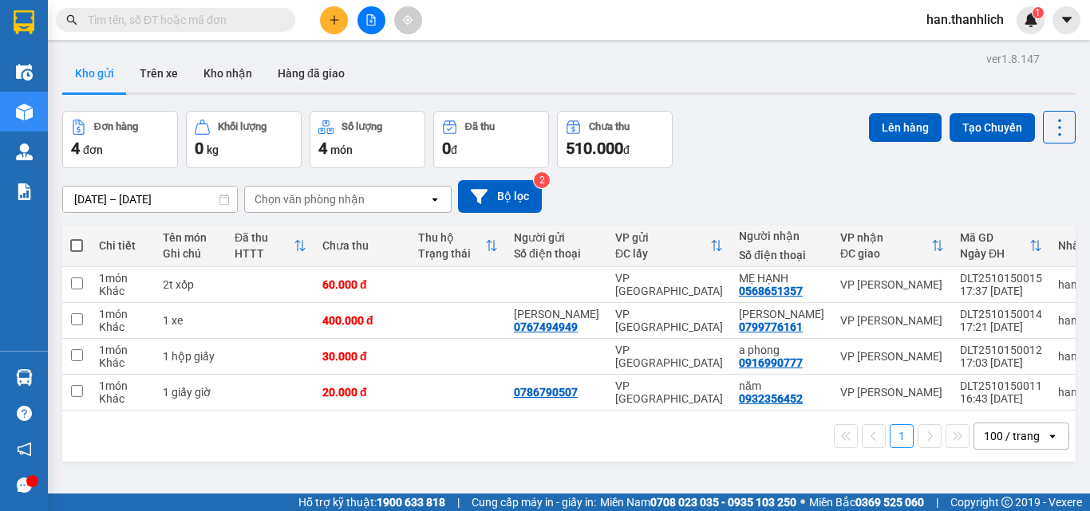
click at [783, 194] on section "Kết quả tìm kiếm ( 836 ) Bộ lọc Mã ĐH Trạng thái Món hàng Thu hộ Tổng cước Chưa…" at bounding box center [545, 255] width 1090 height 511
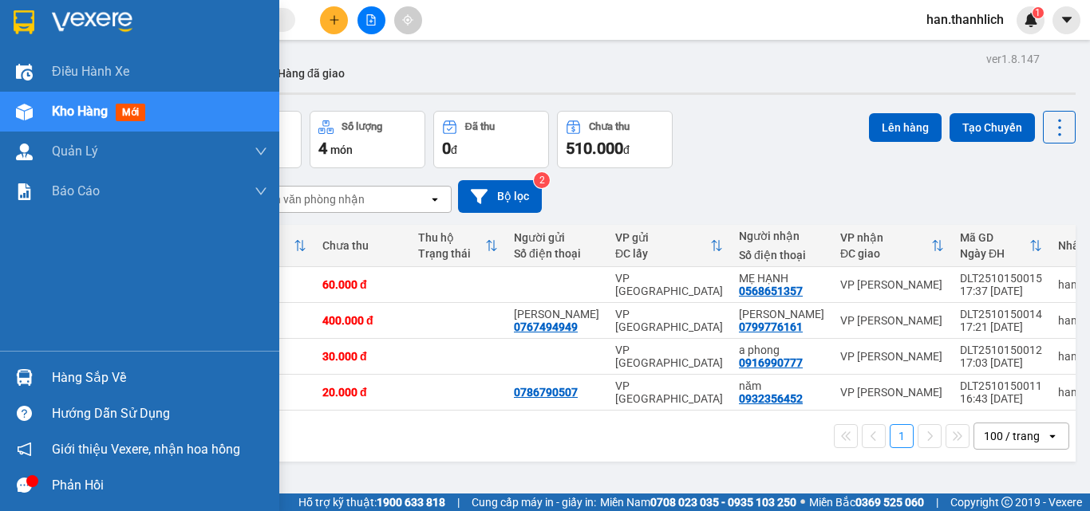
click at [45, 365] on div "Hàng sắp về" at bounding box center [139, 378] width 279 height 36
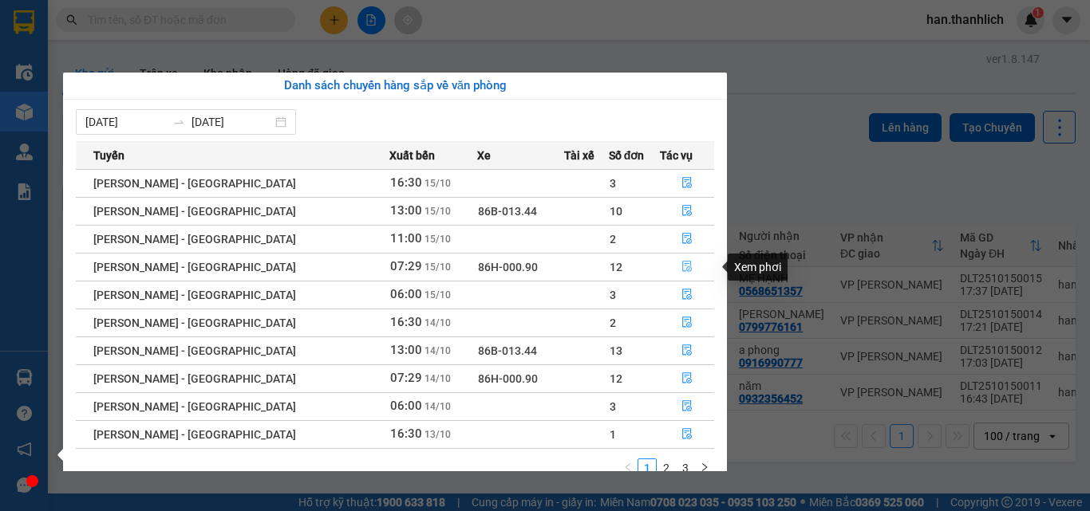
click at [670, 260] on button "button" at bounding box center [687, 268] width 53 height 26
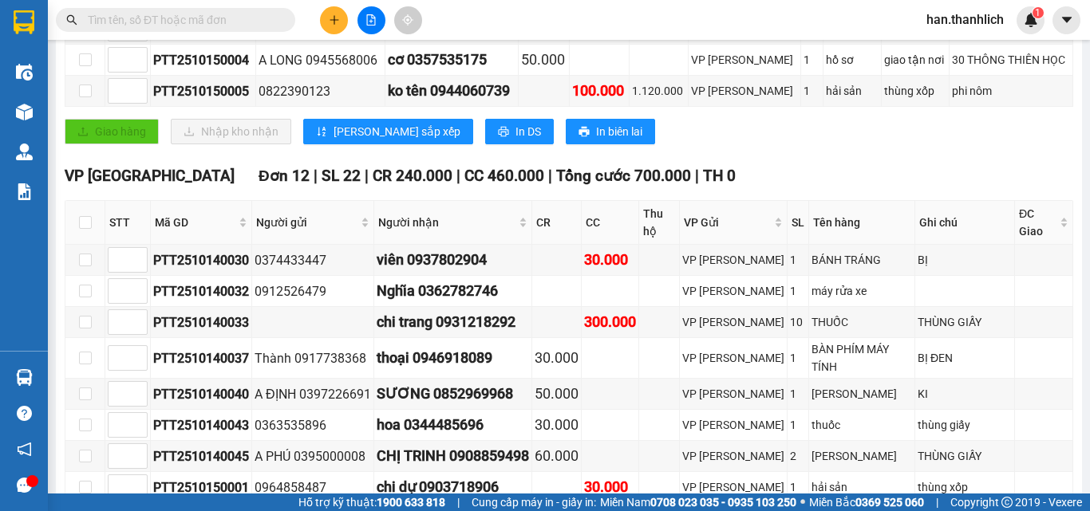
scroll to position [254, 0]
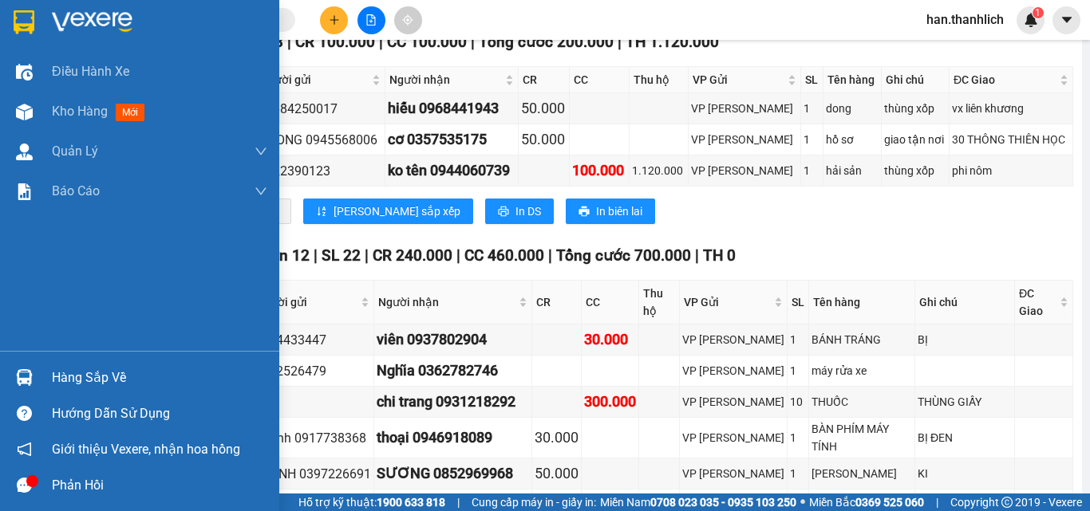
drag, startPoint x: 47, startPoint y: 382, endPoint x: 53, endPoint y: 393, distance: 11.8
click at [53, 393] on div "Hàng sắp về" at bounding box center [139, 378] width 279 height 36
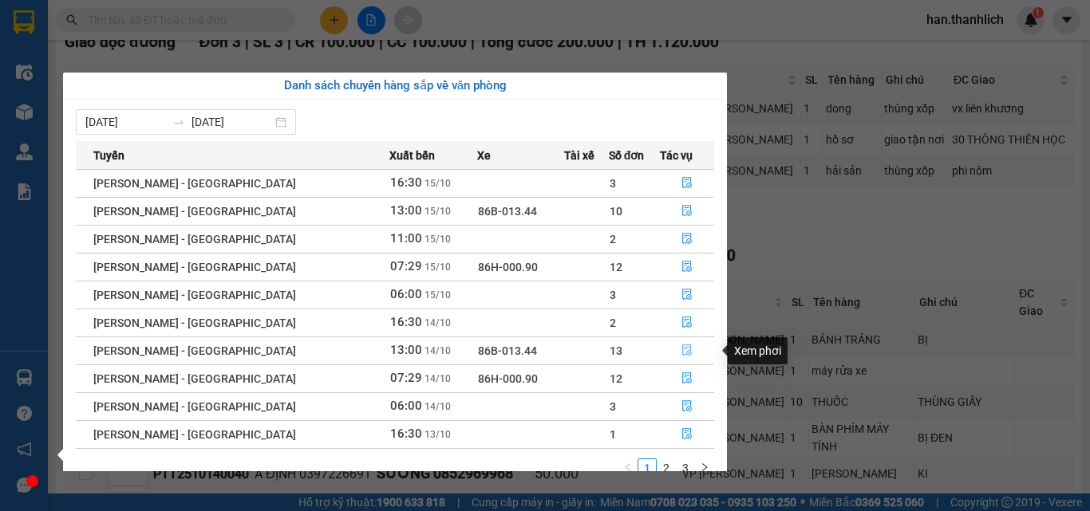
click at [682, 351] on icon "file-done" at bounding box center [687, 351] width 10 height 11
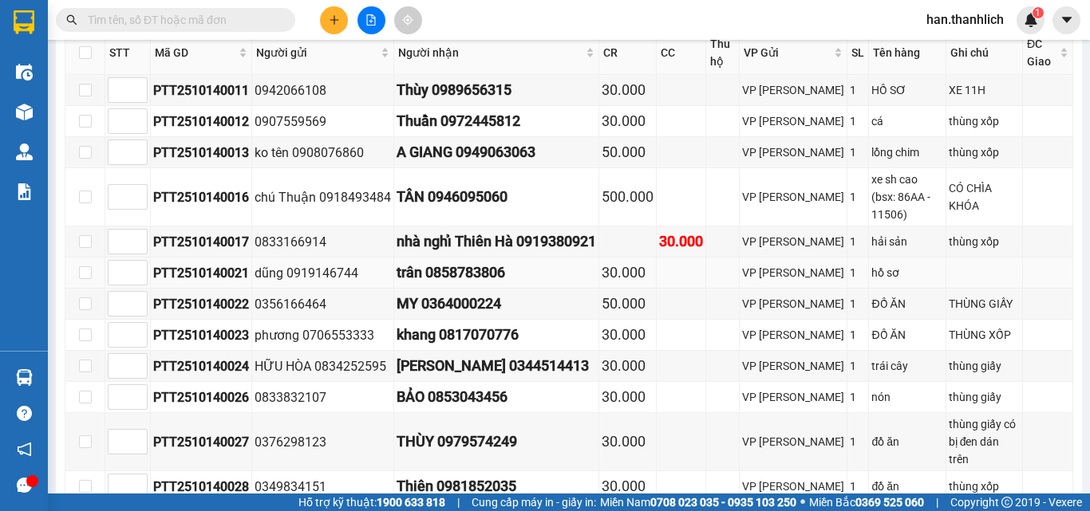
scroll to position [734, 0]
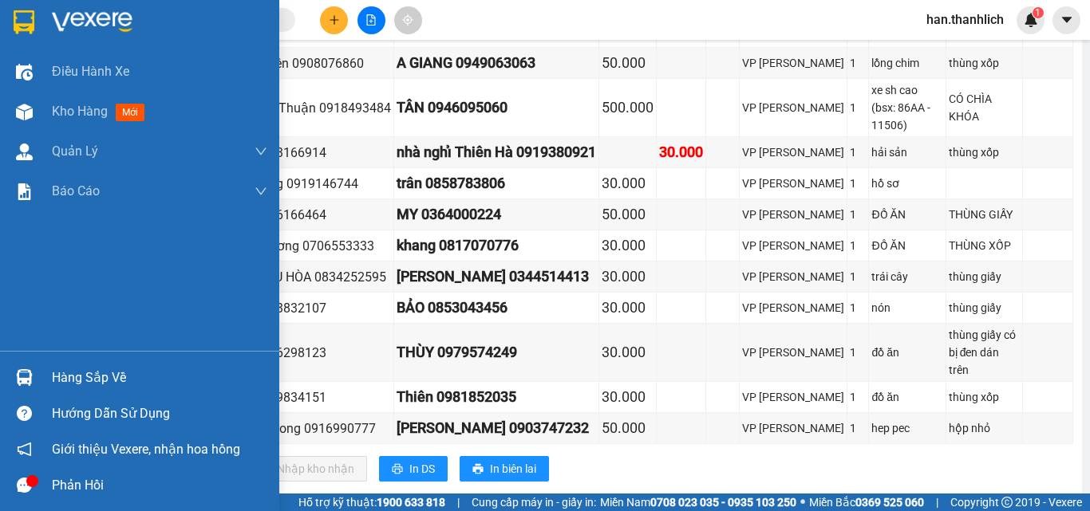
click at [109, 378] on div "Hàng sắp về" at bounding box center [159, 378] width 215 height 24
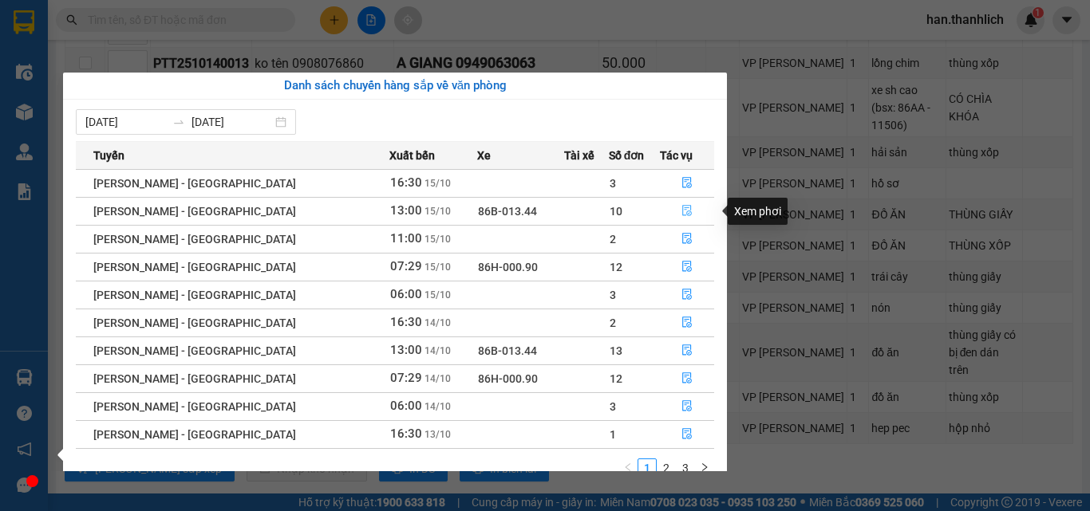
click at [682, 215] on icon "file-done" at bounding box center [687, 211] width 10 height 11
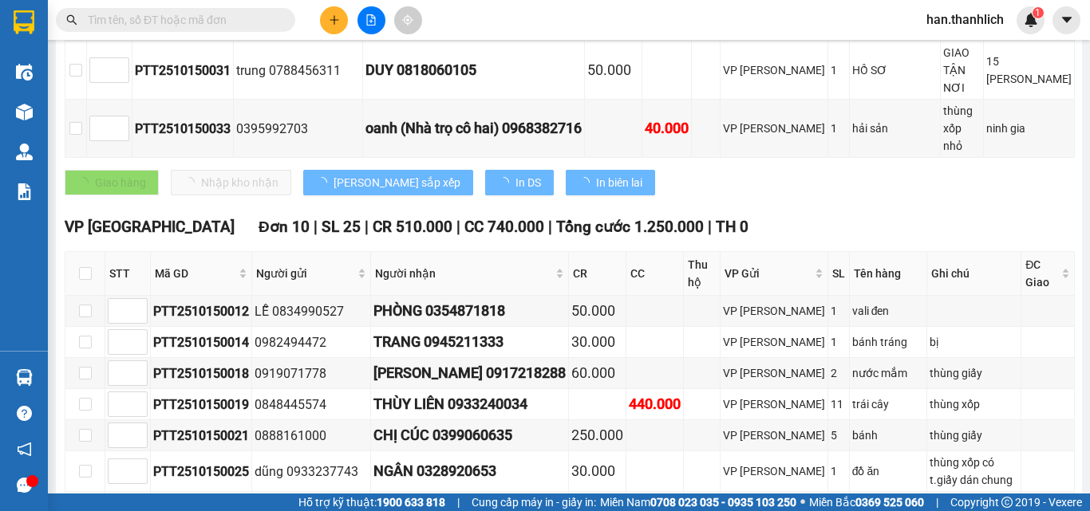
scroll to position [852, 0]
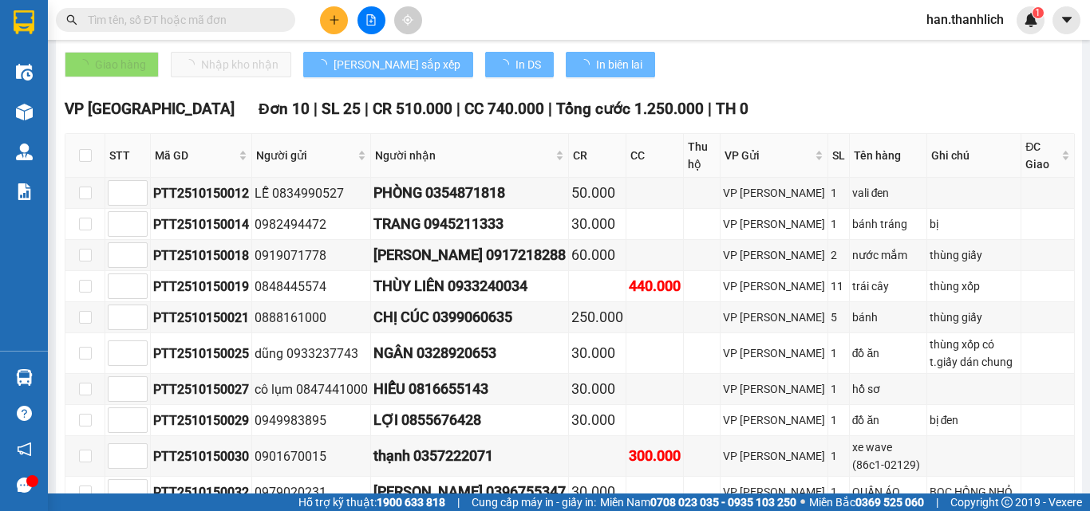
type input "[DATE]"
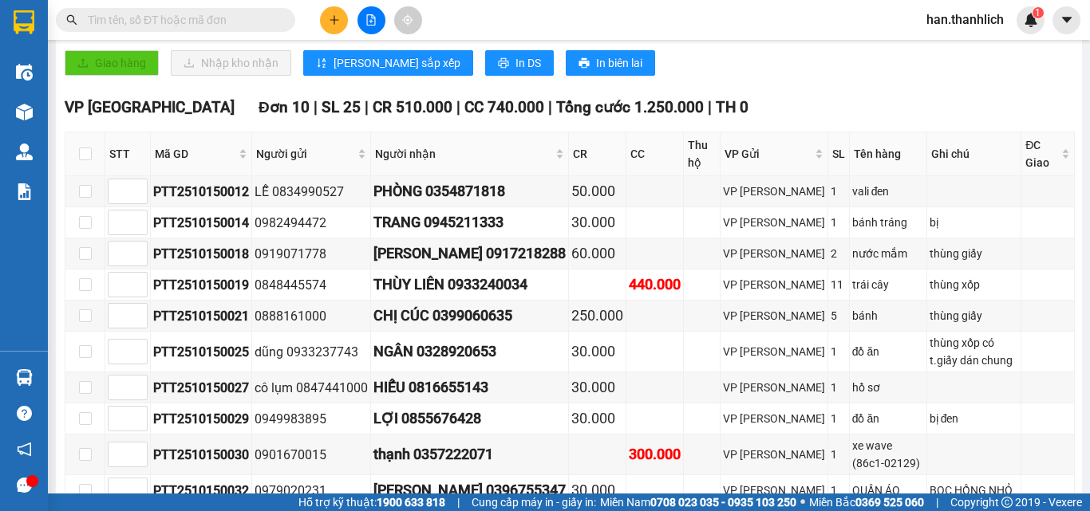
click at [235, 10] on span at bounding box center [175, 20] width 239 height 24
click at [234, 22] on input "text" at bounding box center [182, 20] width 188 height 18
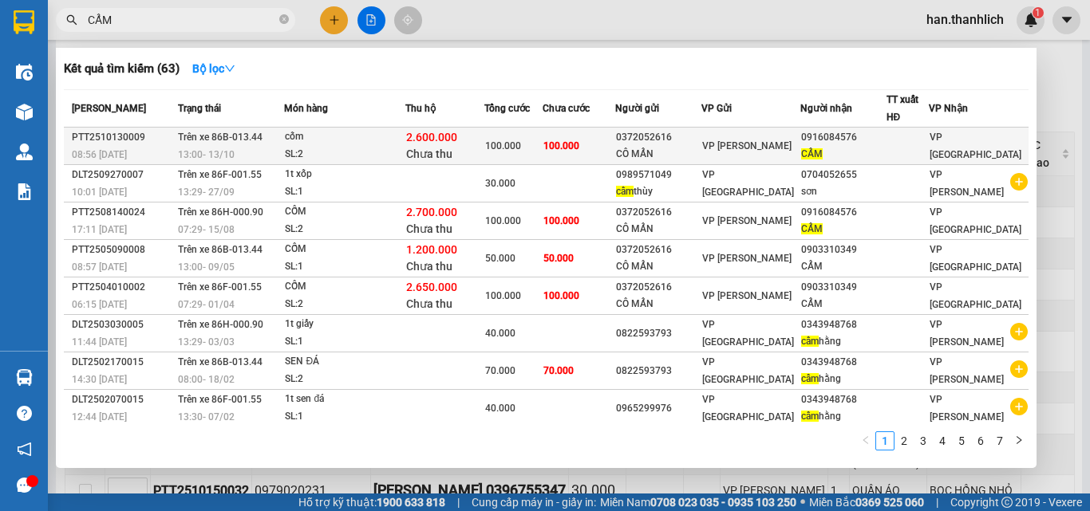
type input "CẨM"
drag, startPoint x: 700, startPoint y: 139, endPoint x: 588, endPoint y: 132, distance: 111.9
click at [588, 132] on tr "PTT2510130009 08:56 [DATE] Trên xe 86B-013.44 13:00 [DATE] cốm SL: 2 2.600.000 …" at bounding box center [546, 147] width 965 height 38
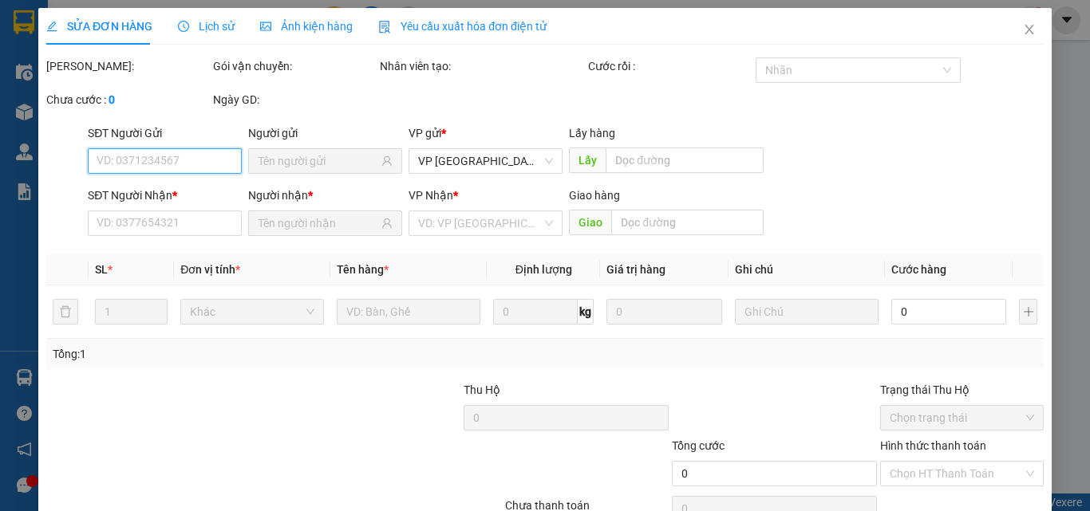
type input "0372052616"
type input "CÔ MẨN"
type input "0916084576"
type input "CẨM"
type input "2.600.000"
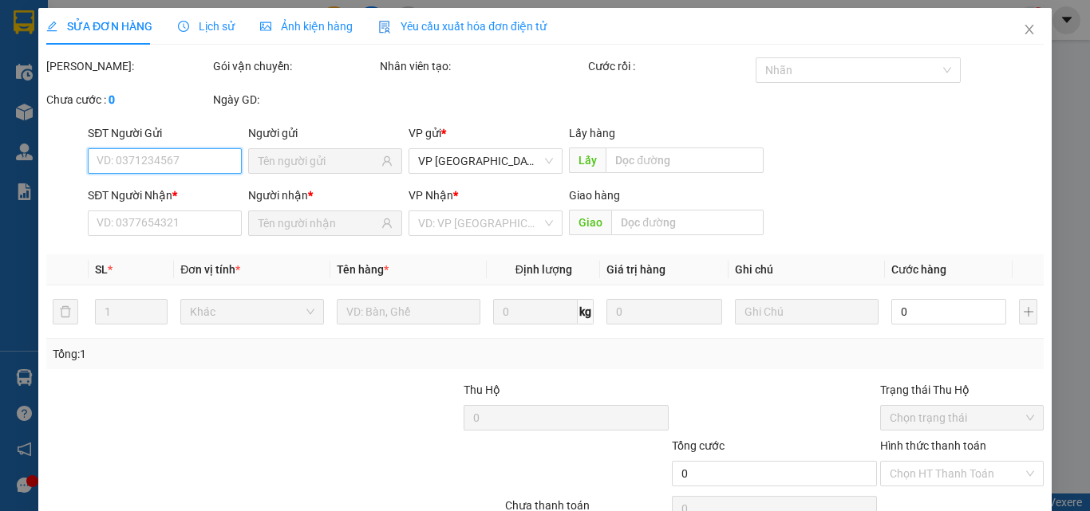
type input "100.000"
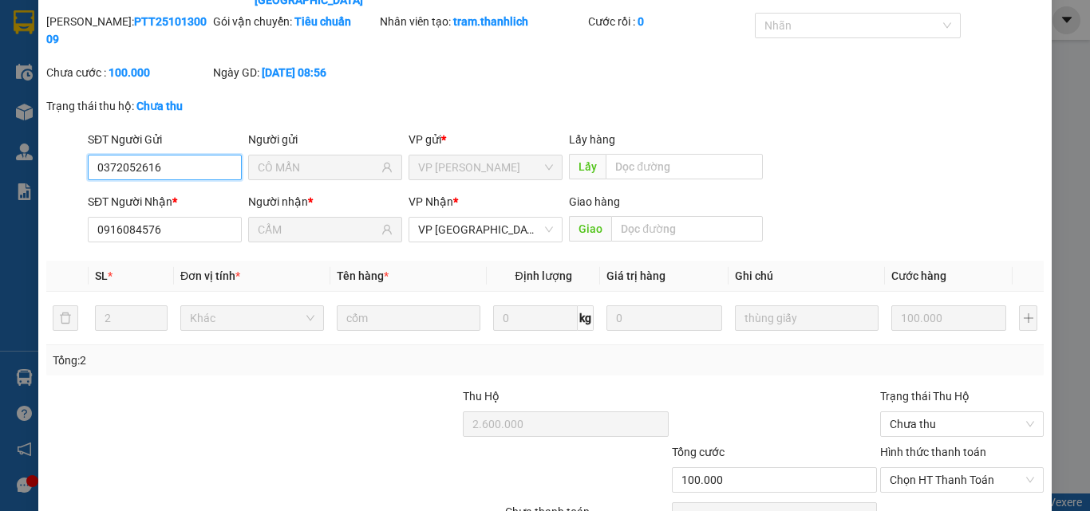
scroll to position [137, 0]
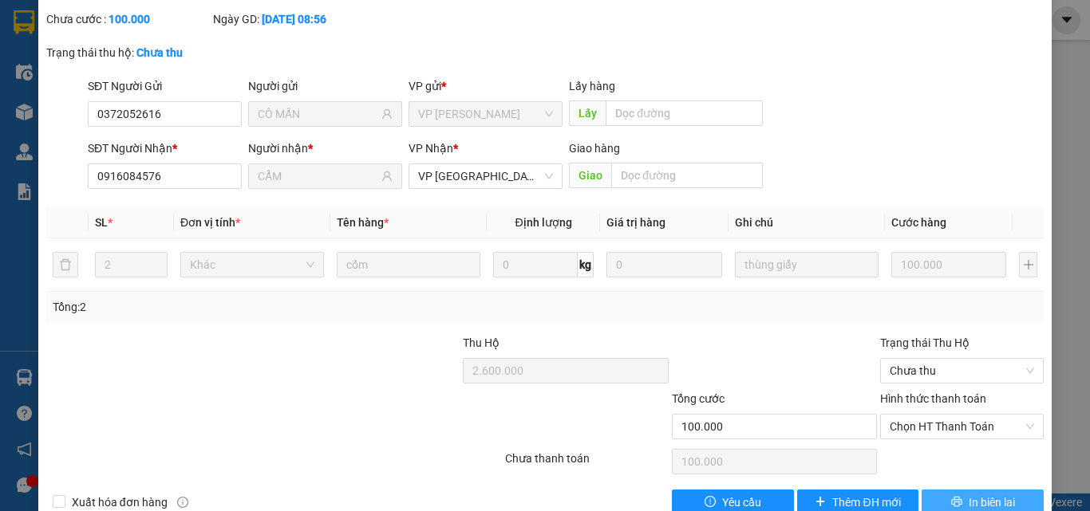
click at [969, 494] on span "In biên lai" at bounding box center [992, 503] width 46 height 18
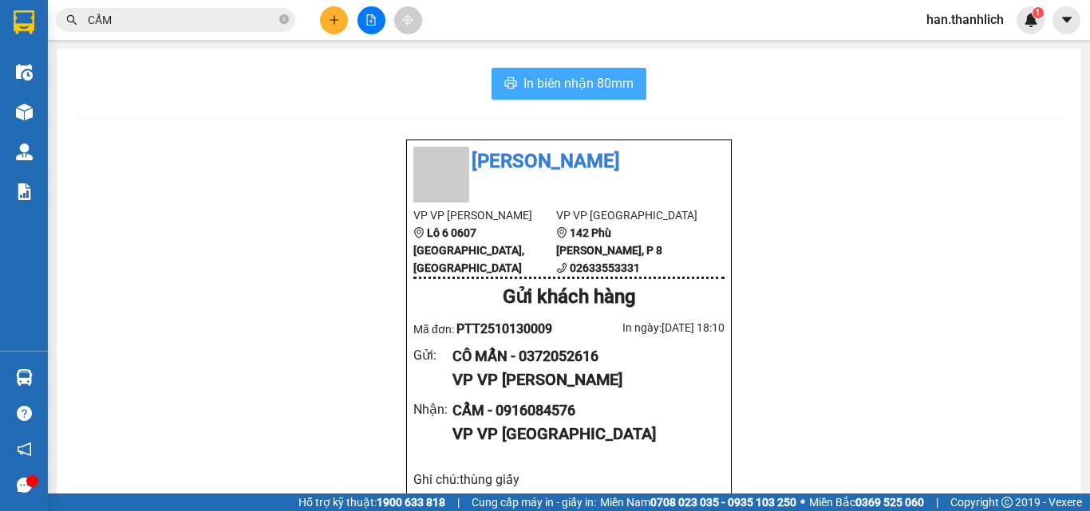
click at [567, 88] on span "In biên nhận 80mm" at bounding box center [578, 83] width 110 height 20
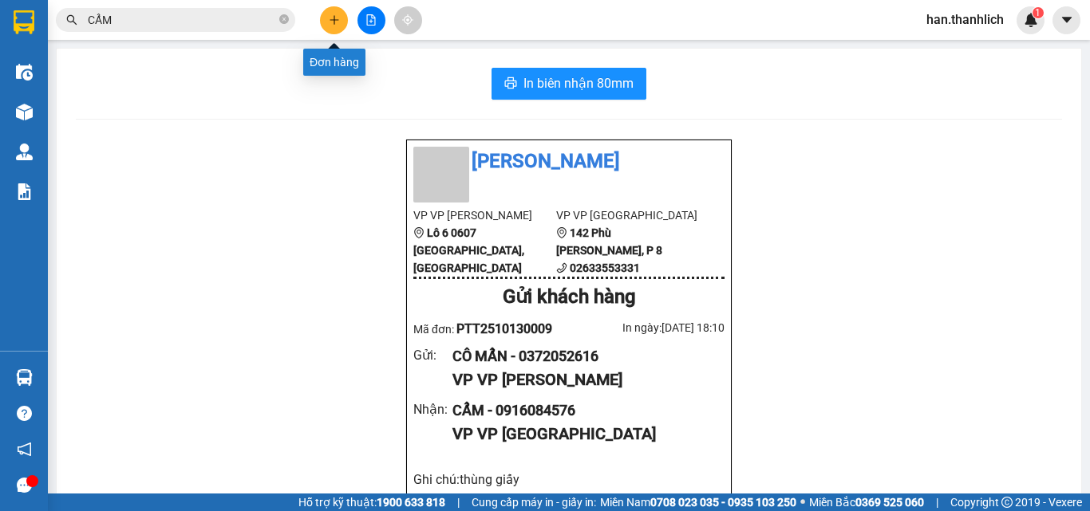
click at [335, 18] on icon "plus" at bounding box center [334, 19] width 11 height 11
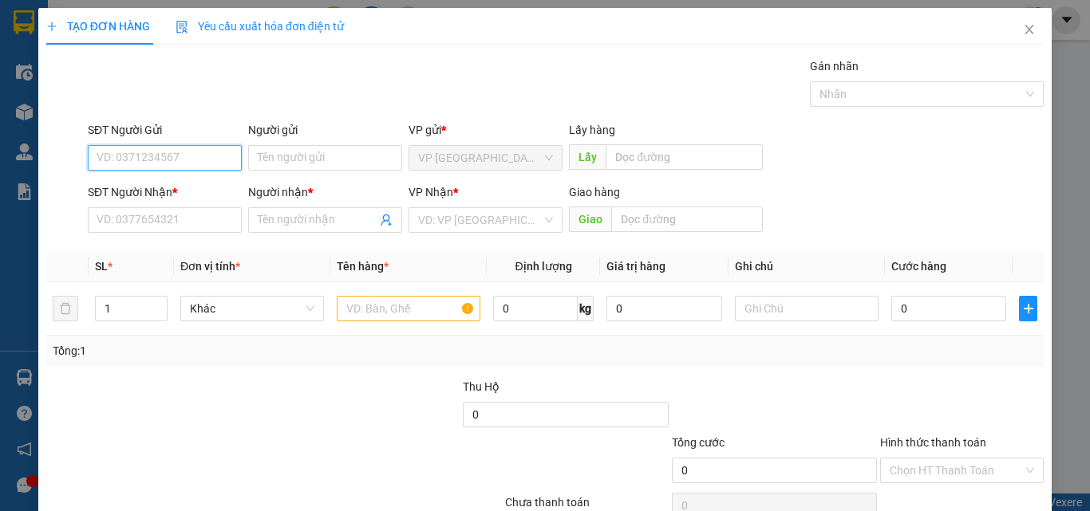
click at [199, 153] on input "SĐT Người Gửi" at bounding box center [165, 158] width 154 height 26
type input "0973510525"
click at [144, 187] on div "0973510525 - Lâm" at bounding box center [163, 190] width 133 height 18
type input "Lâm"
type input "0979782879"
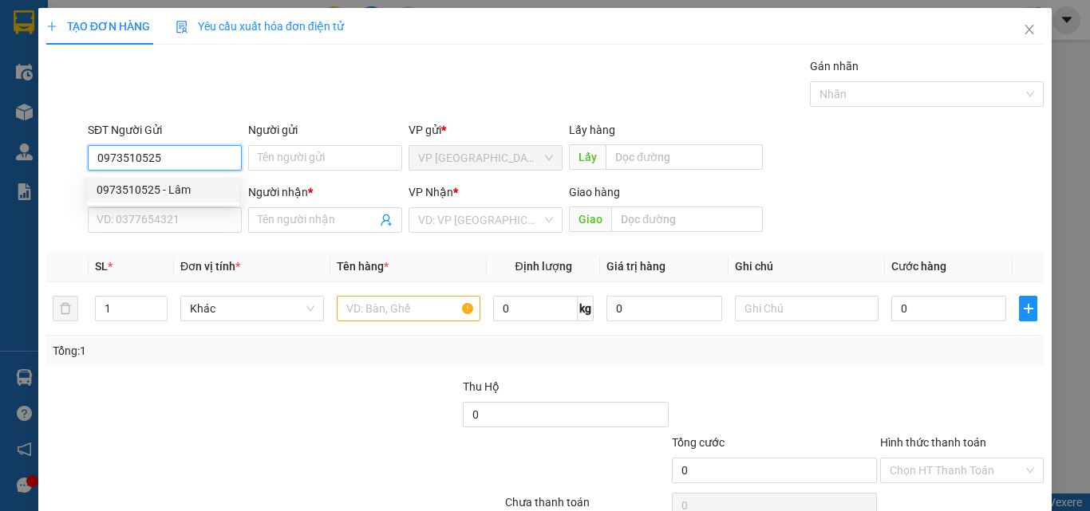
type input "Tâm"
type input "0973510525"
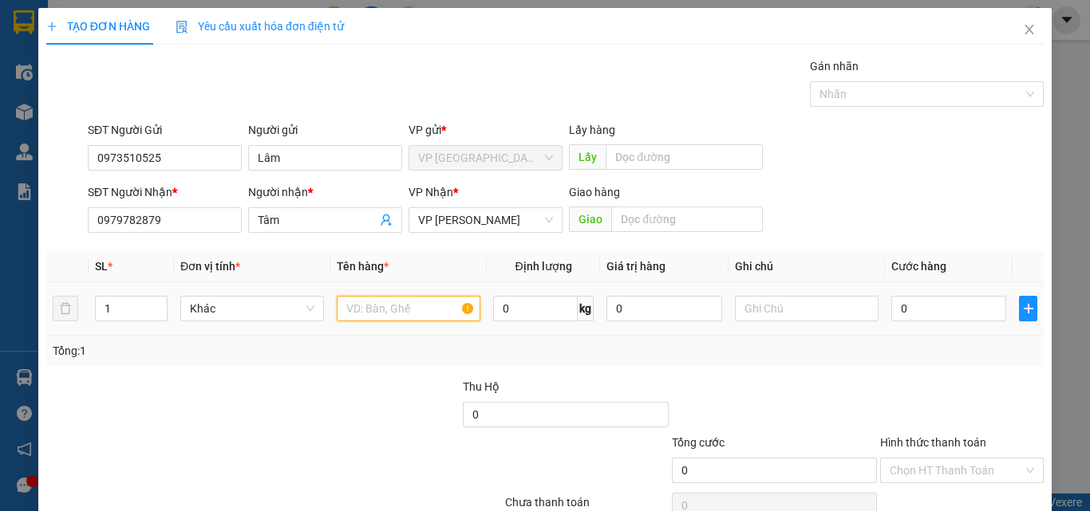
click at [371, 305] on input "text" at bounding box center [409, 309] width 144 height 26
drag, startPoint x: 224, startPoint y: 218, endPoint x: 43, endPoint y: 192, distance: 183.0
click at [53, 233] on div "SĐT Người Nhận * 0979782879 0979782879 Người nhận * Tâm VP Nhận * VP [PERSON_NA…" at bounding box center [545, 212] width 1001 height 56
type input "0376753952"
click at [209, 215] on div "SĐT Người Nhận * 0376753952 0376753952 Người nhận * Tâm VP Nhận * VP [PERSON_NA…" at bounding box center [566, 212] width 962 height 56
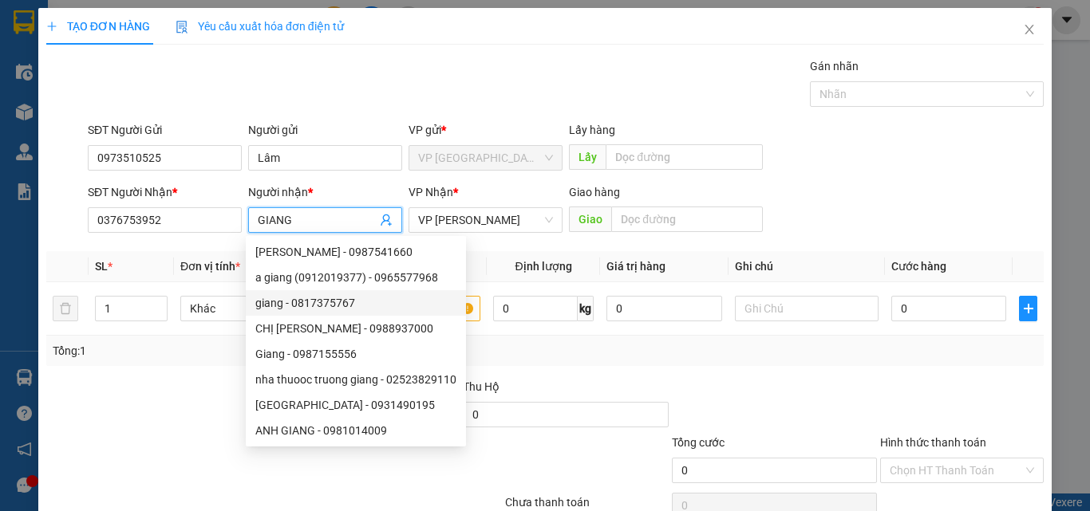
type input "GIANG"
click at [626, 380] on div "Thu Hộ" at bounding box center [565, 387] width 205 height 18
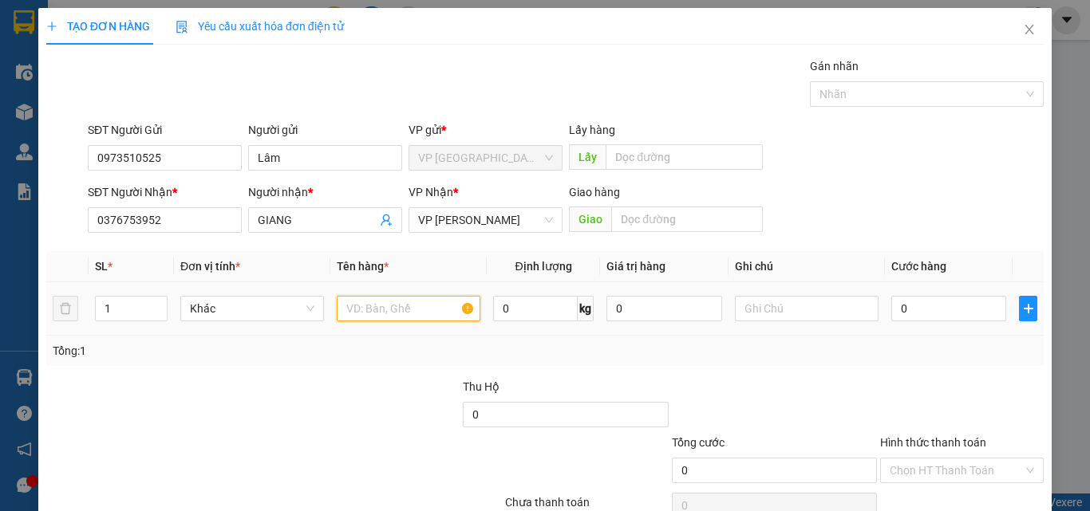
click at [426, 309] on input "text" at bounding box center [409, 309] width 144 height 26
type input "1T GIẤY HỒ SƠ"
click at [937, 299] on input "0" at bounding box center [948, 309] width 115 height 26
type input "3"
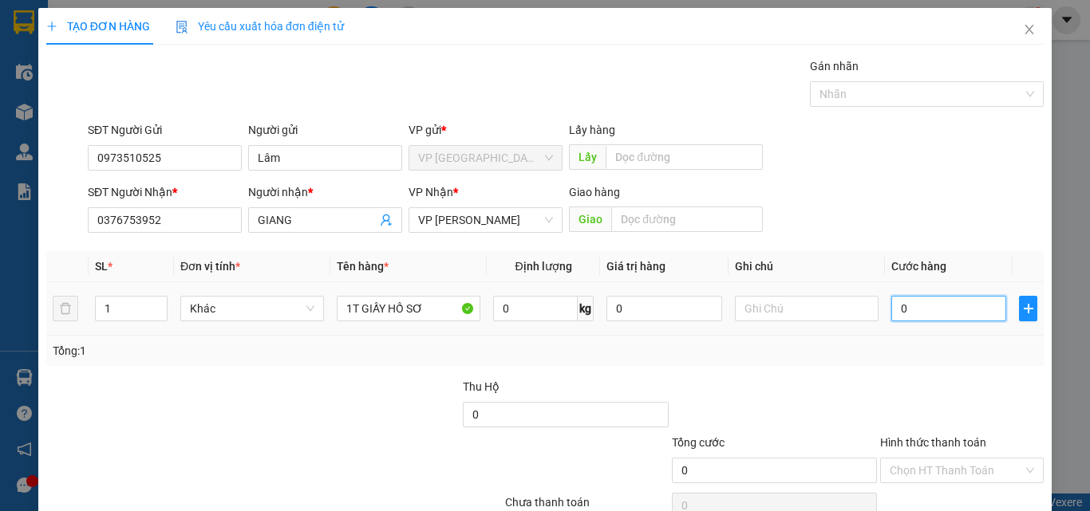
type input "3"
type input "30"
type input "300"
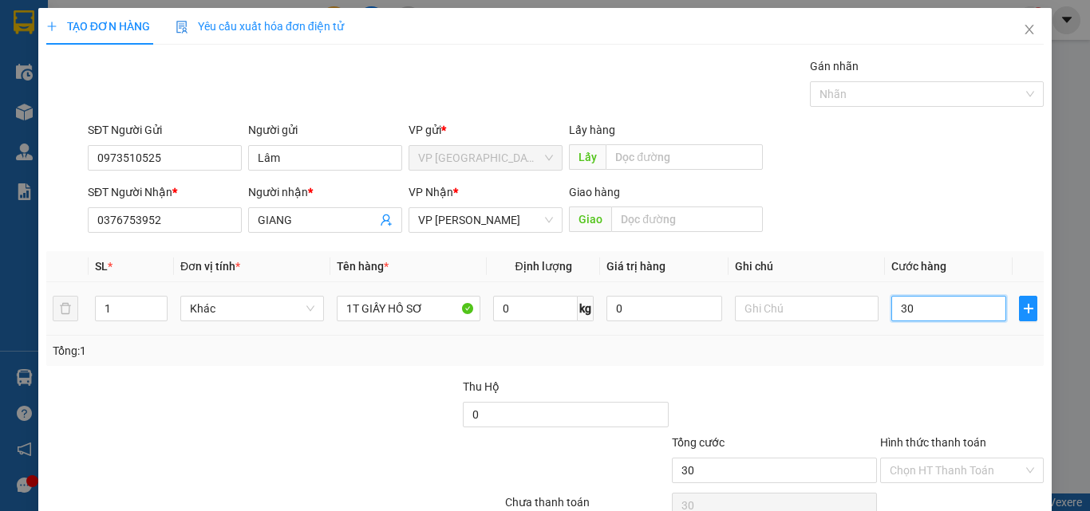
type input "300"
type input "3.000"
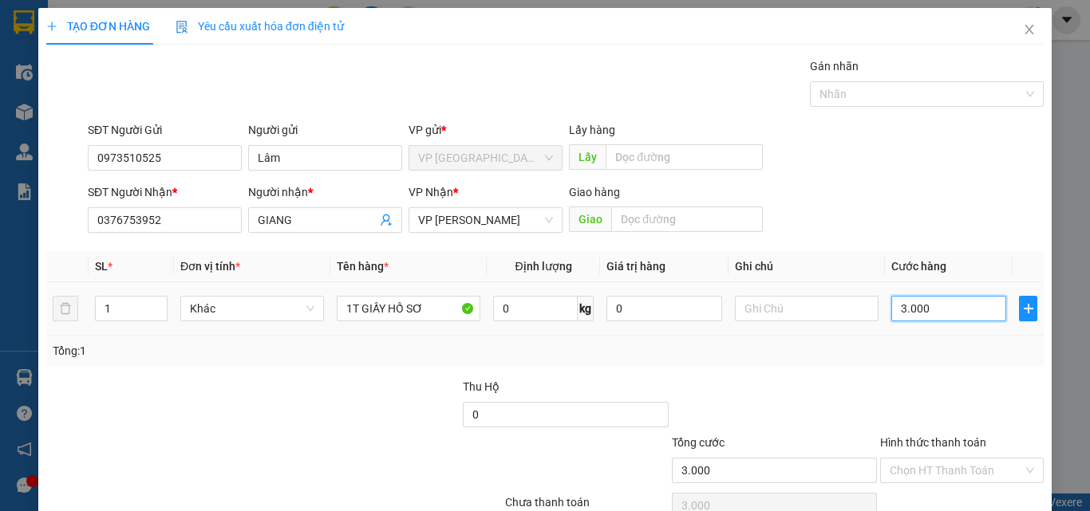
type input "30.000"
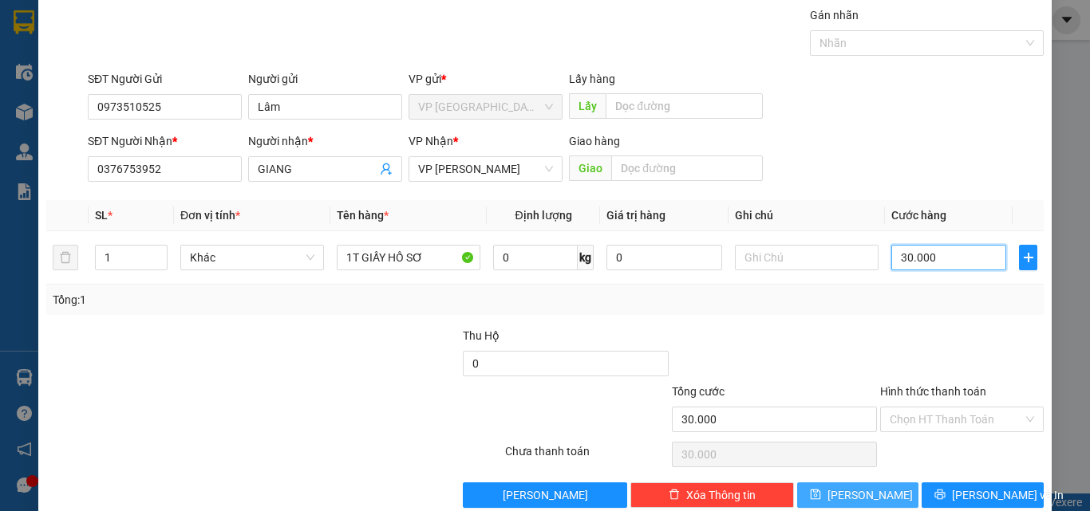
scroll to position [79, 0]
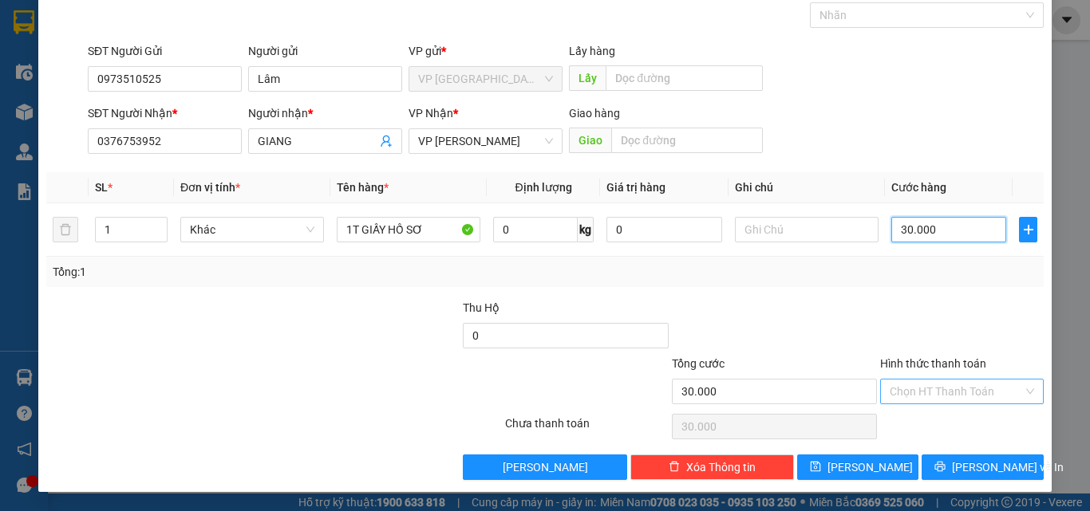
type input "30.000"
click at [920, 385] on input "Hình thức thanh toán" at bounding box center [956, 392] width 133 height 24
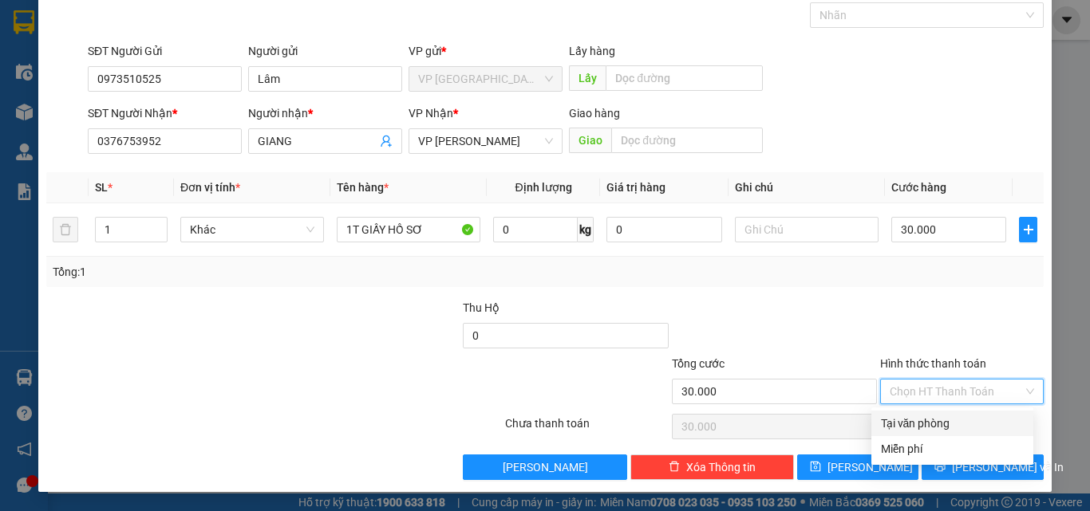
click at [936, 414] on div "Tại văn phòng" at bounding box center [952, 424] width 162 height 26
type input "0"
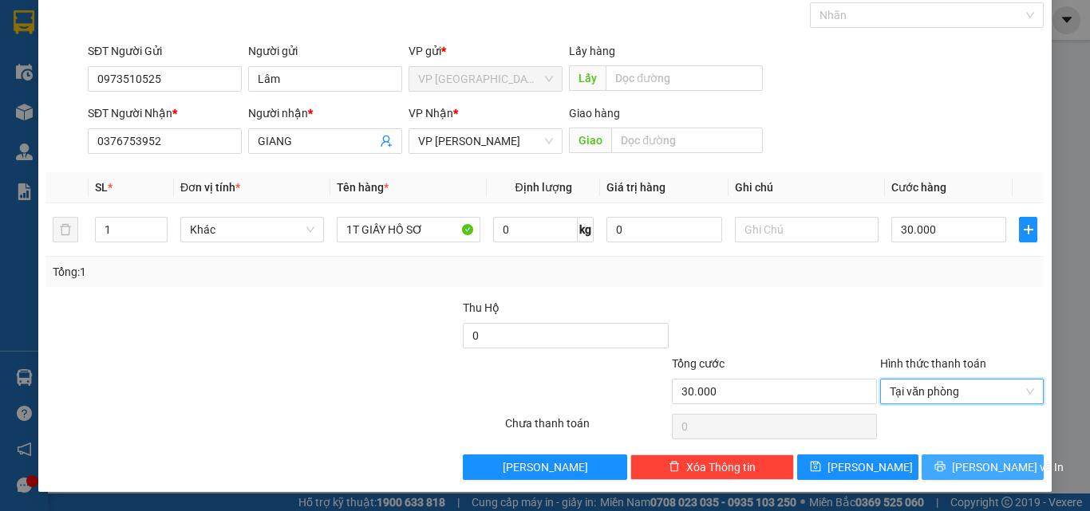
click at [976, 460] on span "[PERSON_NAME] và In" at bounding box center [1008, 468] width 112 height 18
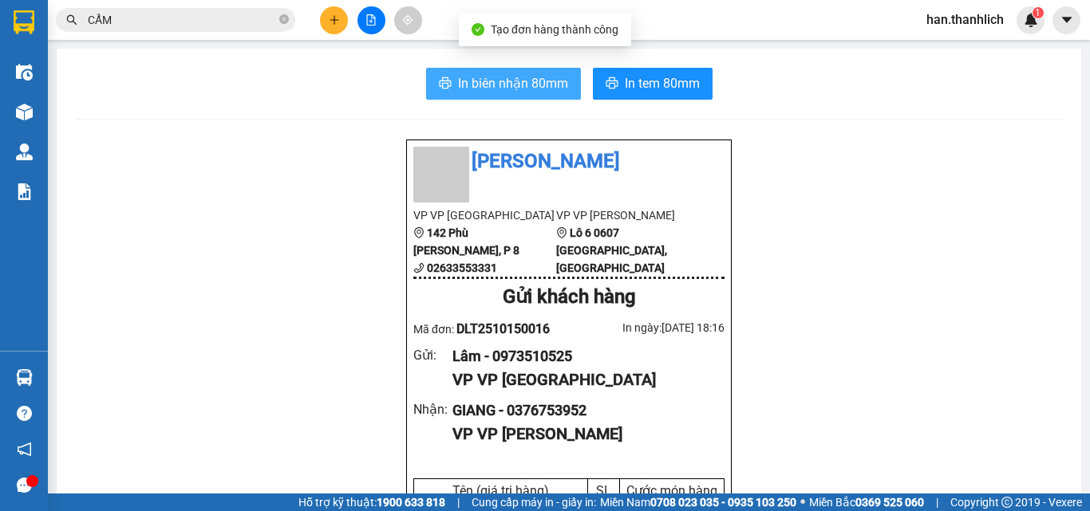
click at [482, 77] on span "In biên nhận 80mm" at bounding box center [513, 83] width 110 height 20
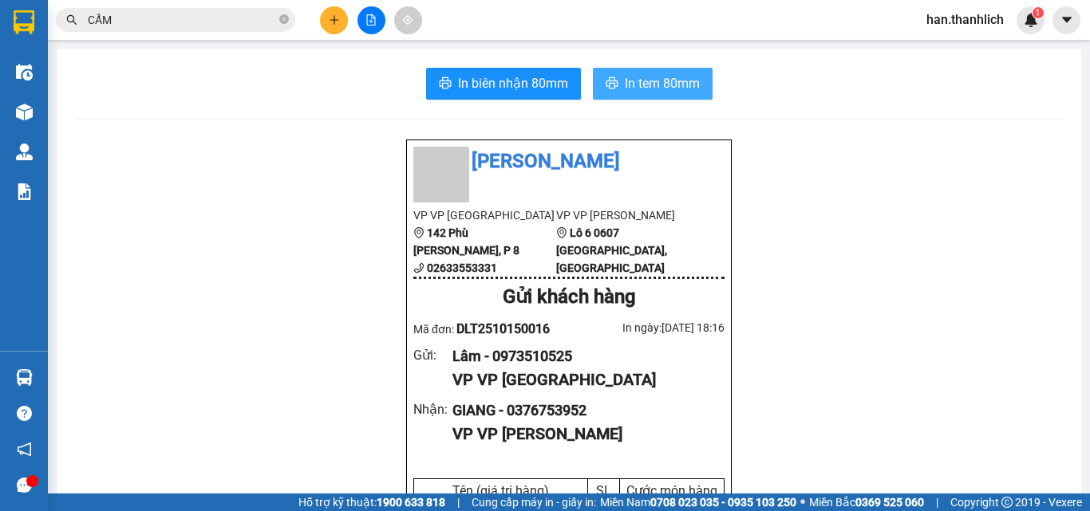
drag, startPoint x: 634, startPoint y: 86, endPoint x: 587, endPoint y: 127, distance: 62.2
click at [631, 89] on span "In tem 80mm" at bounding box center [662, 83] width 75 height 20
click at [341, 12] on button at bounding box center [334, 20] width 28 height 28
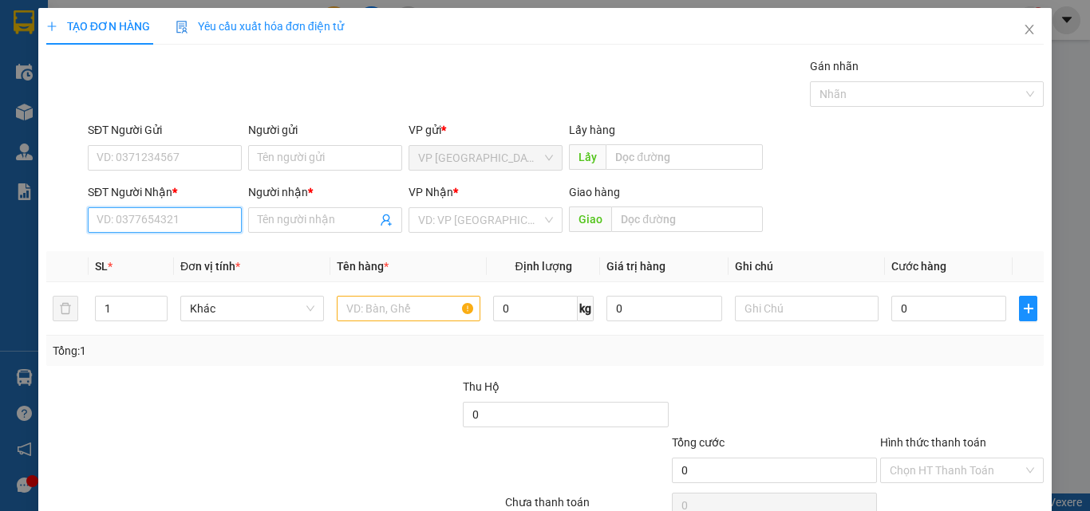
click at [203, 220] on input "SĐT Người Nhận *" at bounding box center [165, 220] width 154 height 26
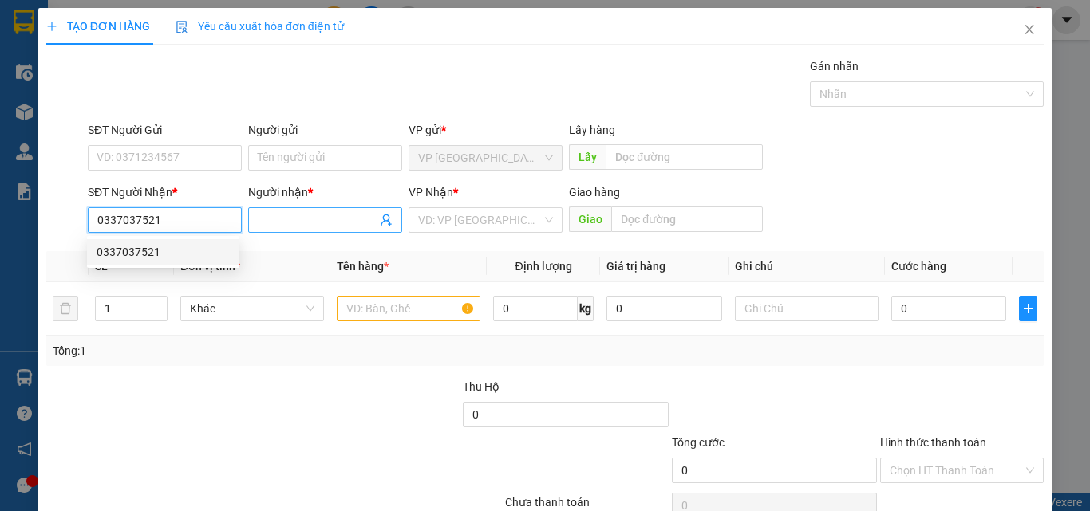
type input "0337037521"
click at [302, 217] on input "Người nhận *" at bounding box center [317, 220] width 119 height 18
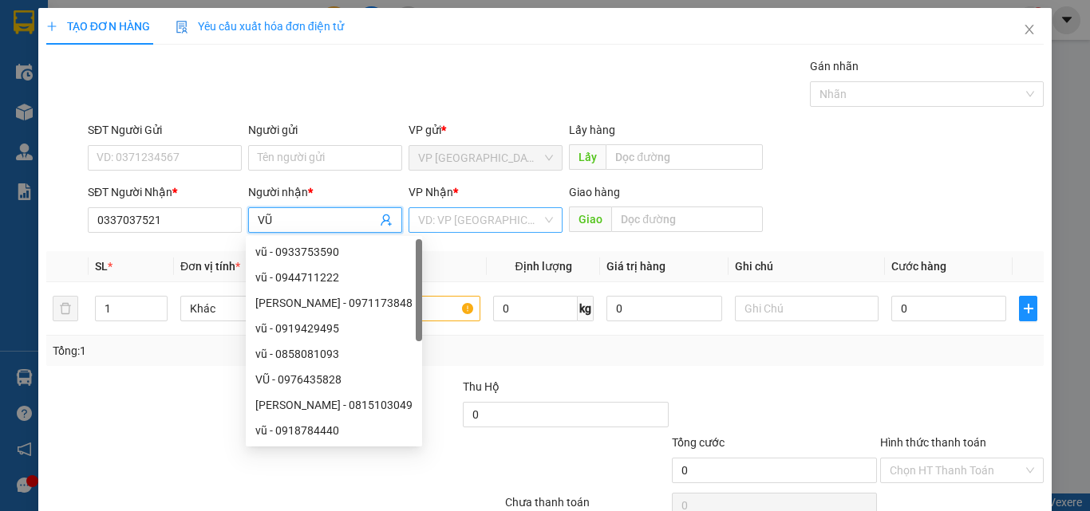
type input "VŨ"
click at [502, 211] on input "search" at bounding box center [480, 220] width 124 height 24
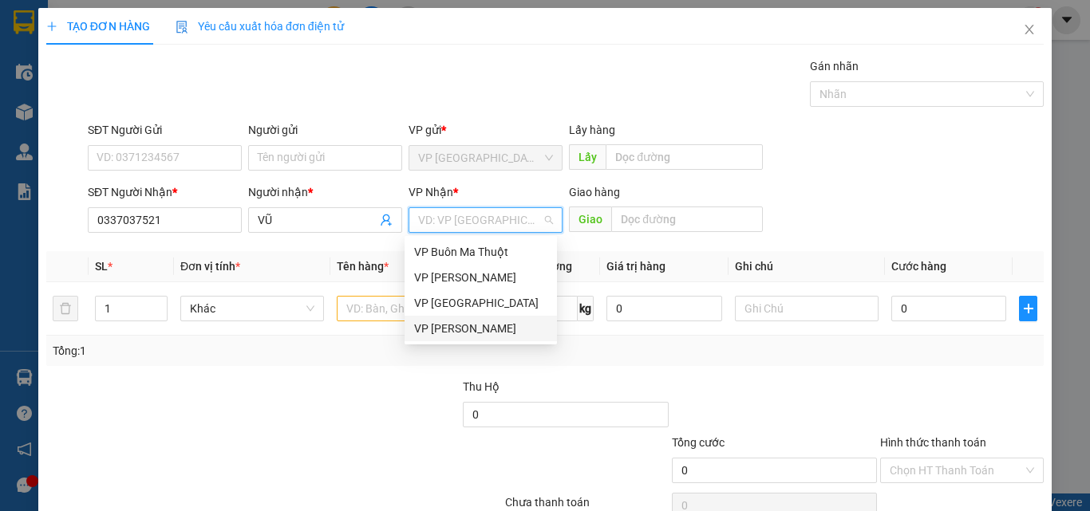
click at [444, 330] on div "VP [PERSON_NAME]" at bounding box center [480, 329] width 133 height 18
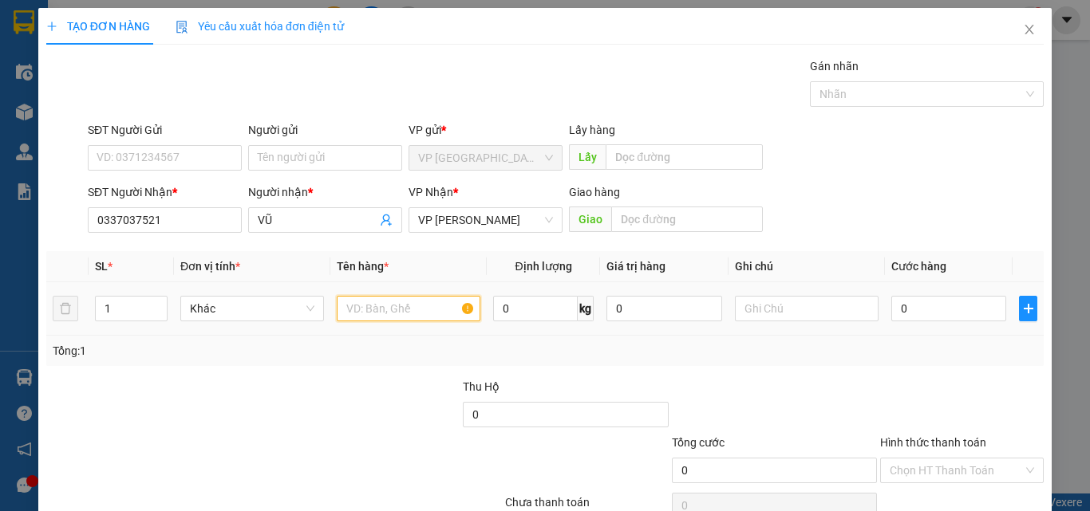
click at [355, 308] on input "text" at bounding box center [409, 309] width 144 height 26
type input "1 HỒ SƠ"
click at [897, 323] on div "0" at bounding box center [948, 309] width 115 height 32
click at [901, 312] on input "0" at bounding box center [948, 309] width 115 height 26
type input "3"
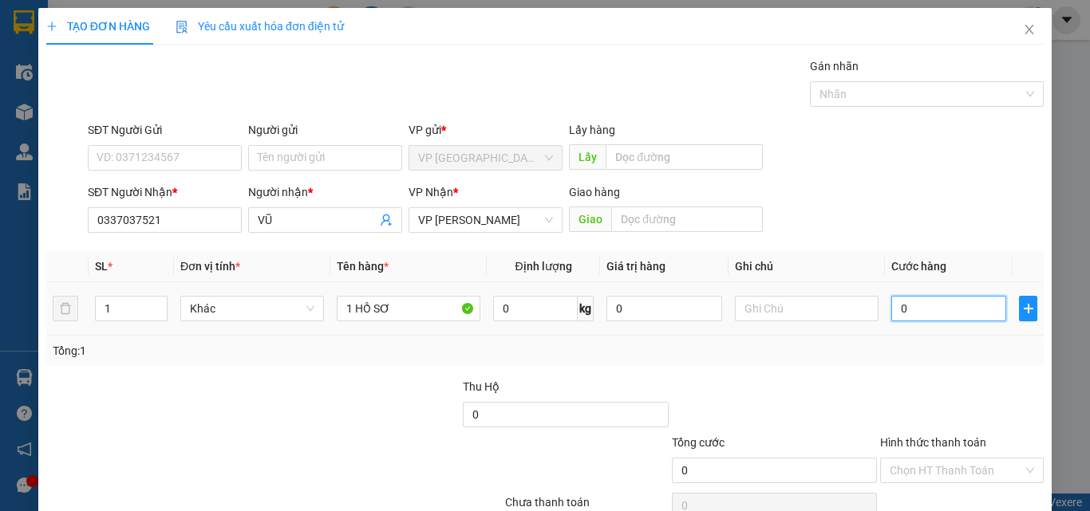
type input "3"
type input "30"
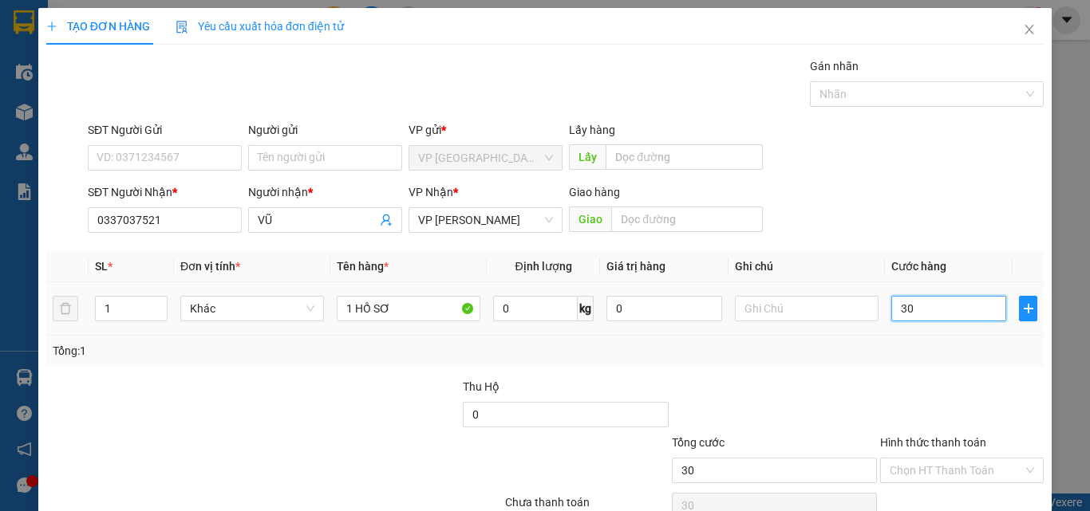
type input "300"
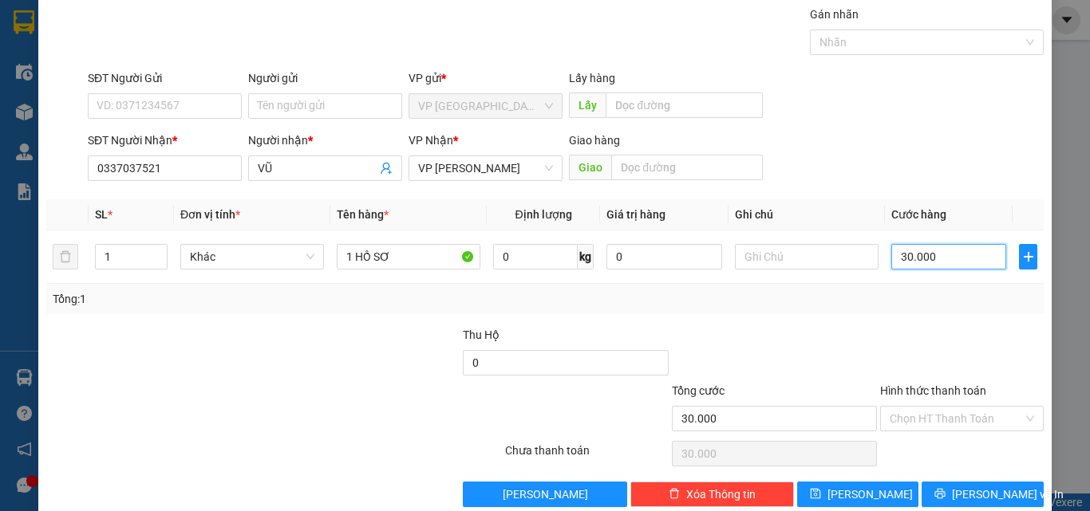
scroll to position [79, 0]
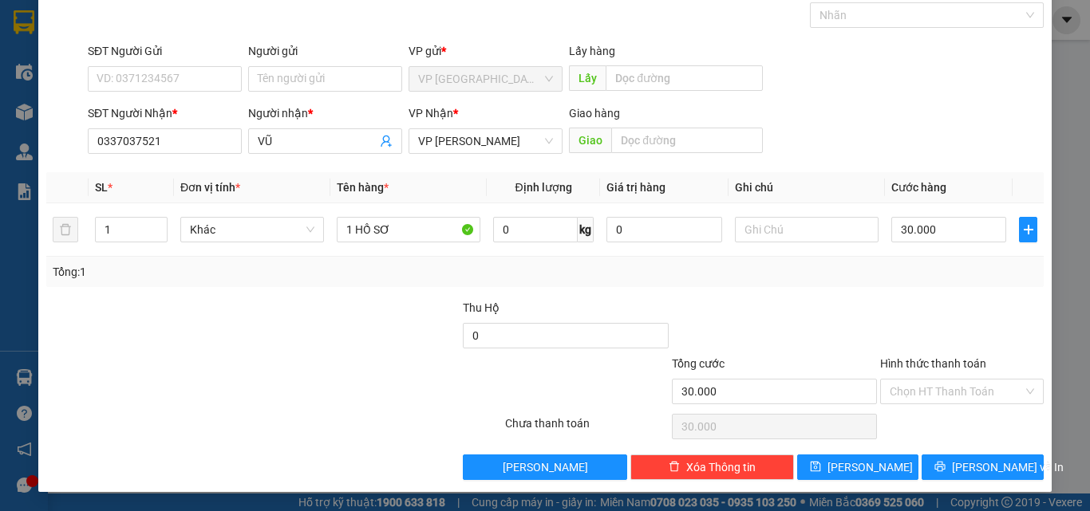
click at [928, 330] on div at bounding box center [962, 327] width 167 height 56
click at [891, 215] on div "30.000" at bounding box center [948, 230] width 115 height 32
click at [893, 249] on td "30.000" at bounding box center [949, 229] width 128 height 53
drag, startPoint x: 997, startPoint y: 464, endPoint x: 1005, endPoint y: 454, distance: 13.1
click at [997, 464] on span "[PERSON_NAME] và In" at bounding box center [1008, 468] width 112 height 18
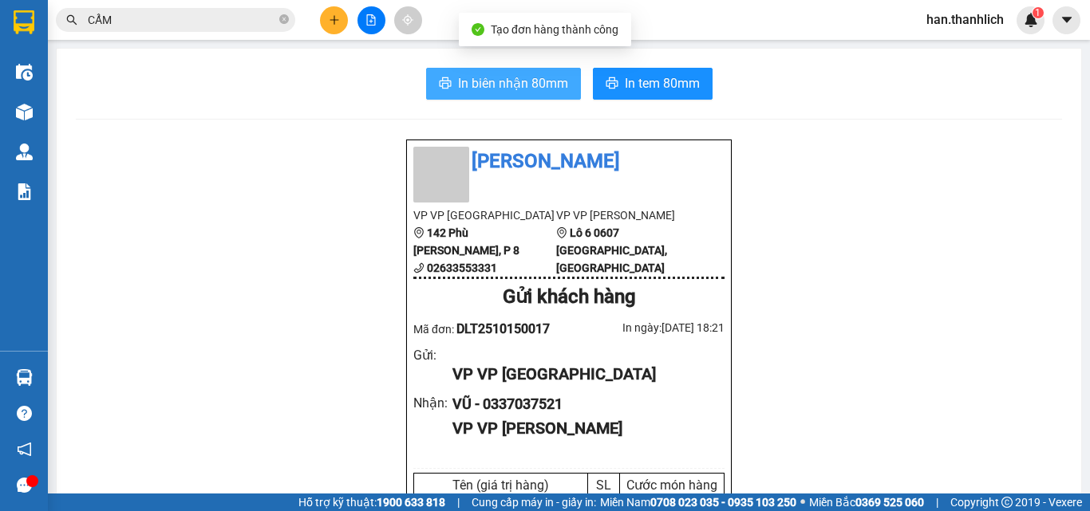
click at [557, 91] on span "In biên nhận 80mm" at bounding box center [513, 83] width 110 height 20
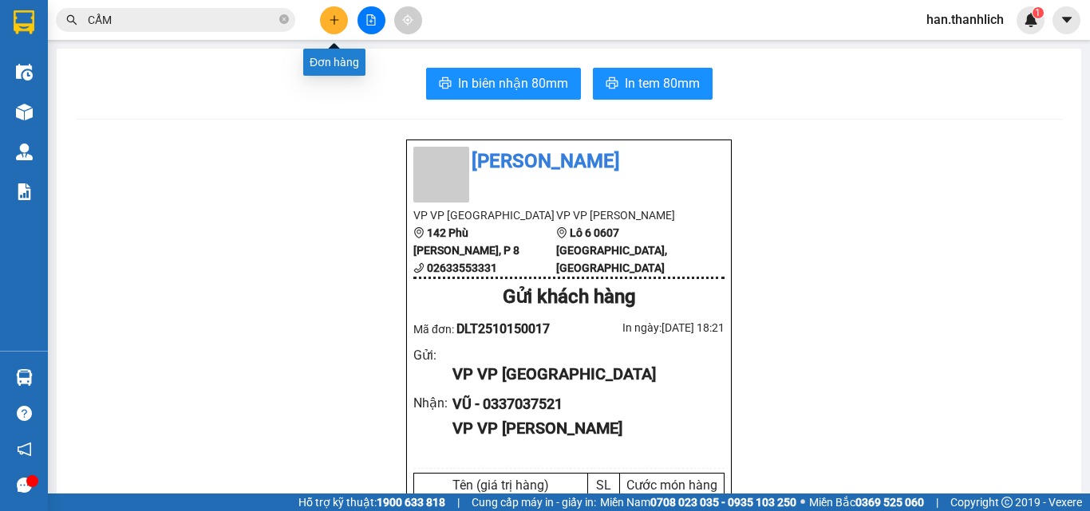
click at [333, 16] on icon "plus" at bounding box center [334, 19] width 11 height 11
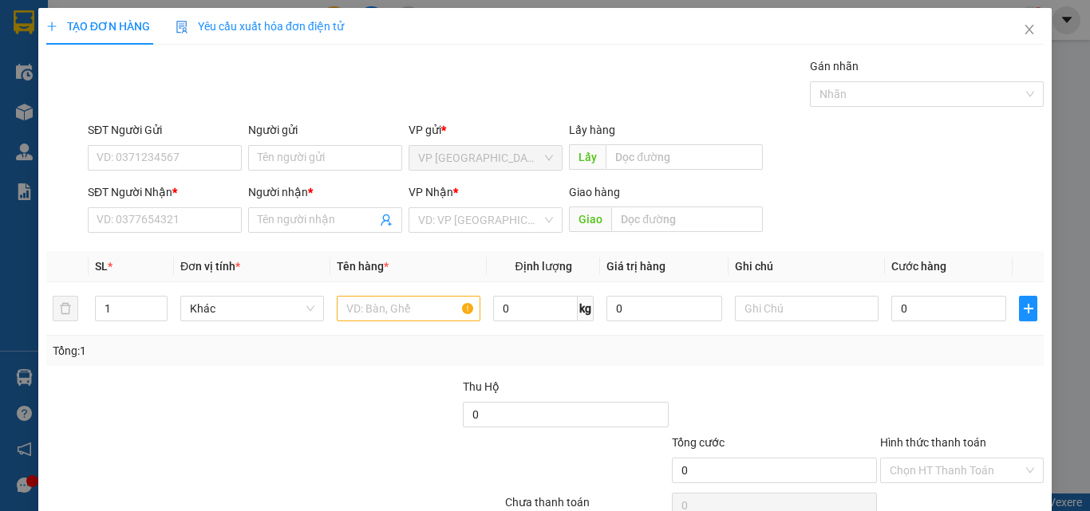
click at [266, 204] on div "Người nhận *" at bounding box center [325, 196] width 154 height 24
click at [273, 232] on span at bounding box center [325, 220] width 154 height 26
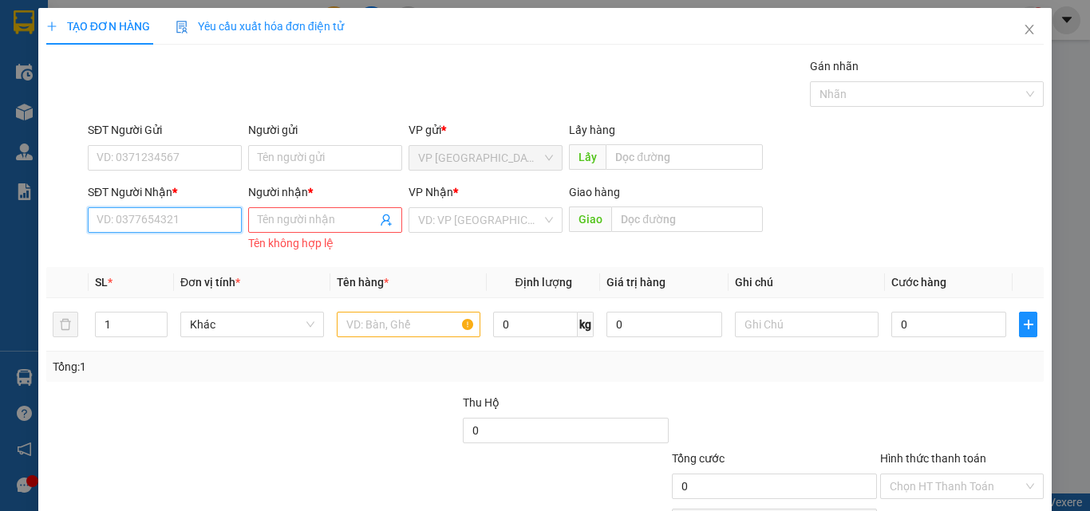
click at [172, 211] on input "SĐT Người Nhận *" at bounding box center [165, 220] width 154 height 26
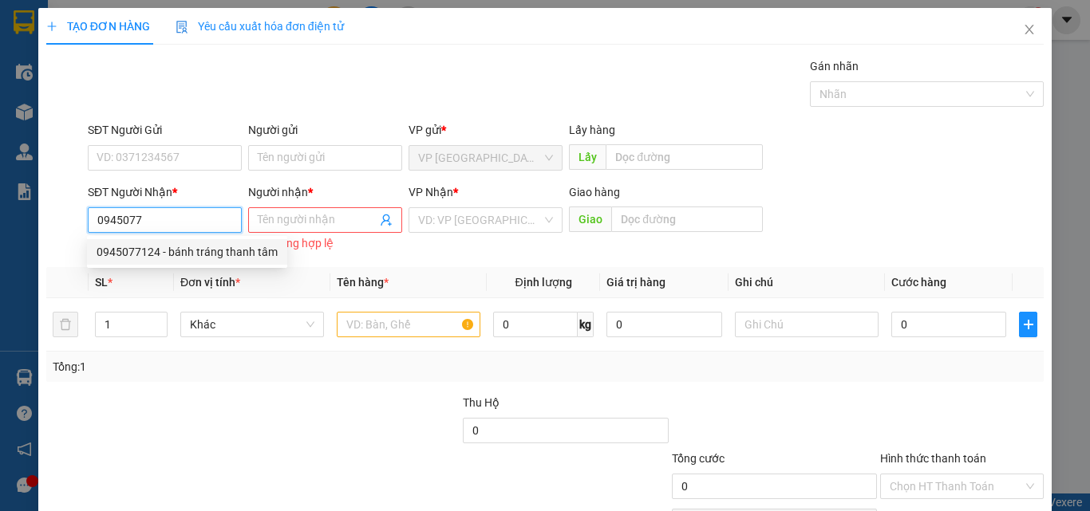
click at [162, 252] on div "0945077124 - bánh tráng thanh tâm" at bounding box center [187, 252] width 181 height 18
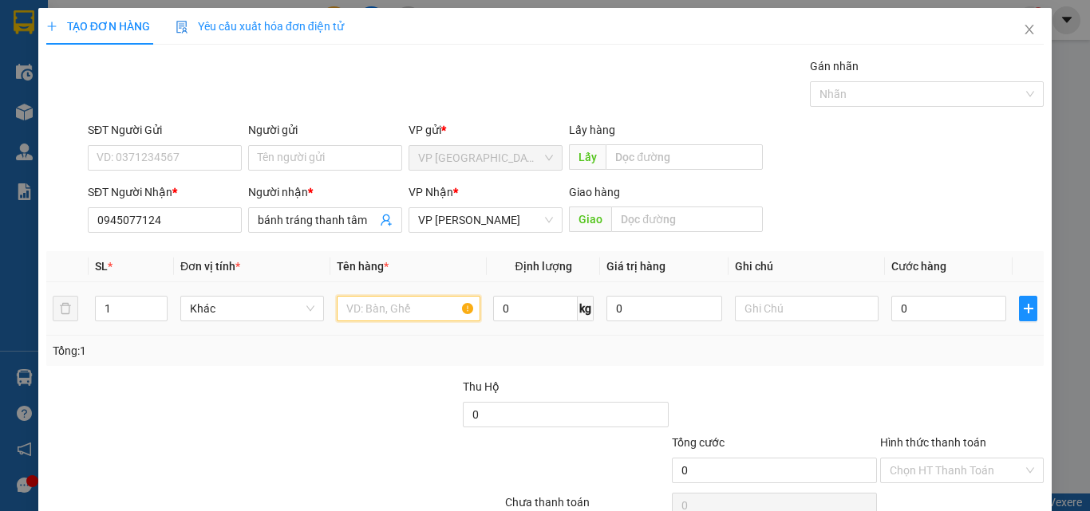
click at [429, 326] on td at bounding box center [408, 308] width 156 height 53
click at [938, 310] on input "0" at bounding box center [948, 309] width 115 height 26
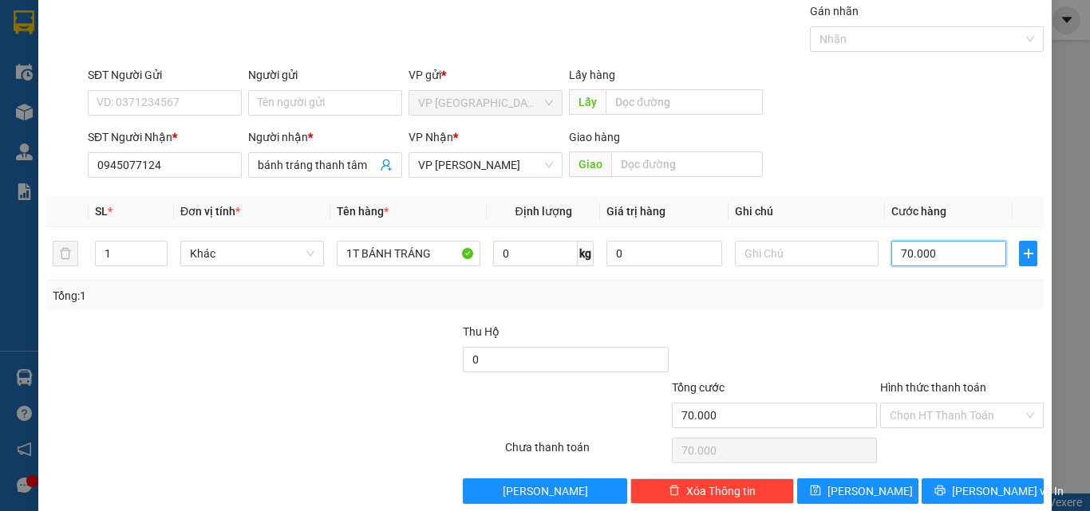
scroll to position [79, 0]
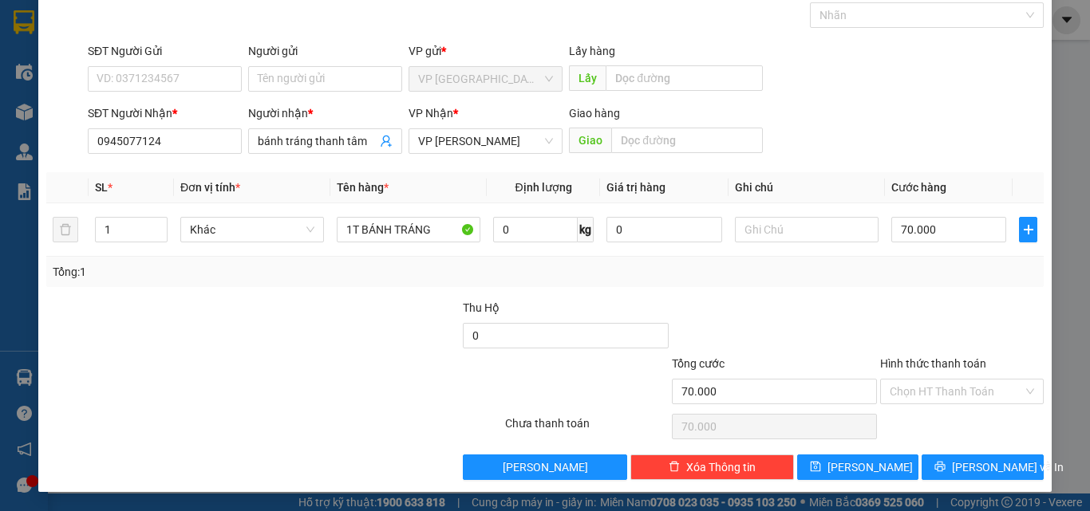
click at [949, 314] on div at bounding box center [962, 327] width 167 height 56
click at [952, 386] on input "Hình thức thanh toán" at bounding box center [956, 392] width 133 height 24
click at [938, 279] on div "Tổng: 1" at bounding box center [545, 272] width 985 height 18
click at [926, 391] on input "Hình thức thanh toán" at bounding box center [956, 392] width 133 height 24
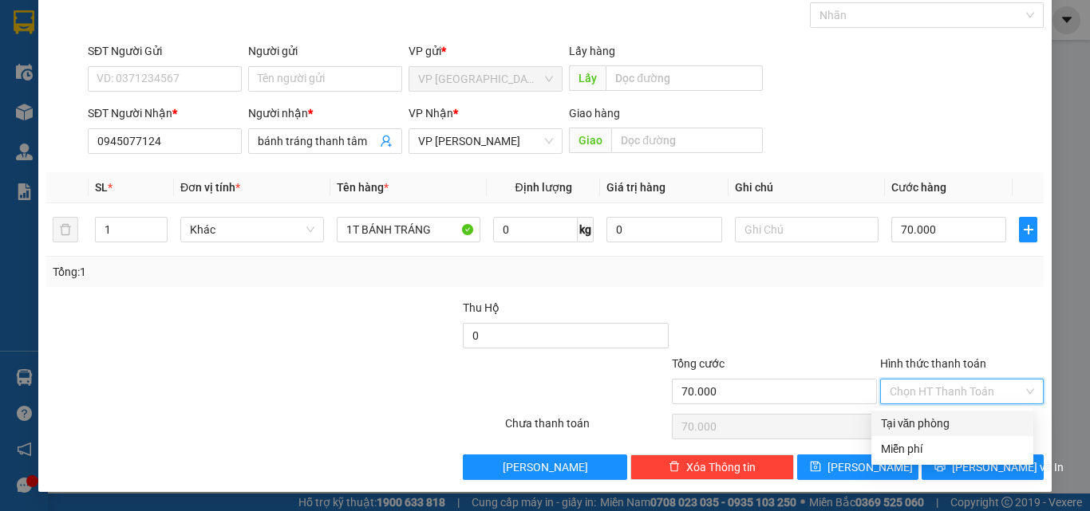
click at [930, 427] on div "Tại văn phòng" at bounding box center [952, 424] width 143 height 18
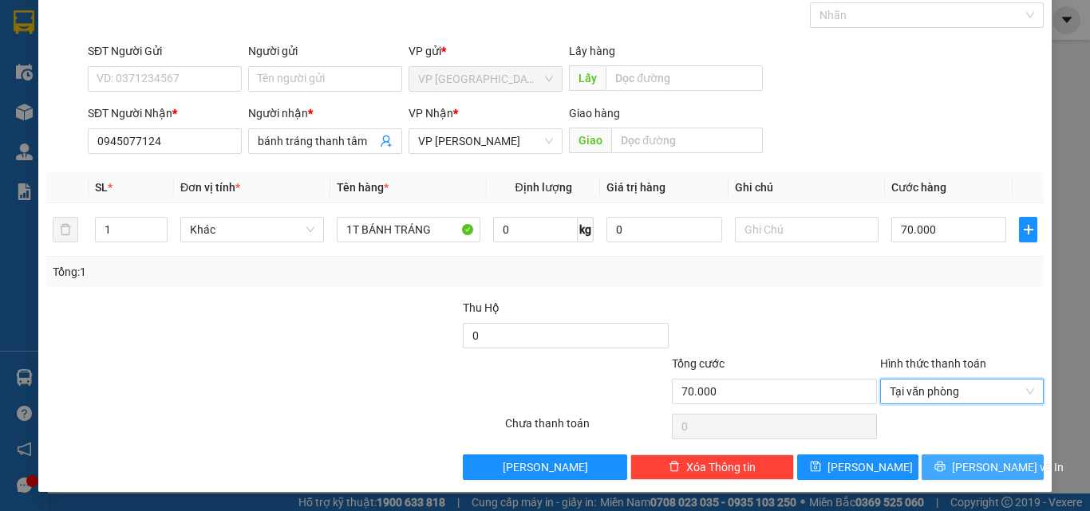
drag, startPoint x: 962, startPoint y: 460, endPoint x: 964, endPoint y: 447, distance: 12.9
click at [962, 460] on span "[PERSON_NAME] và In" at bounding box center [1008, 468] width 112 height 18
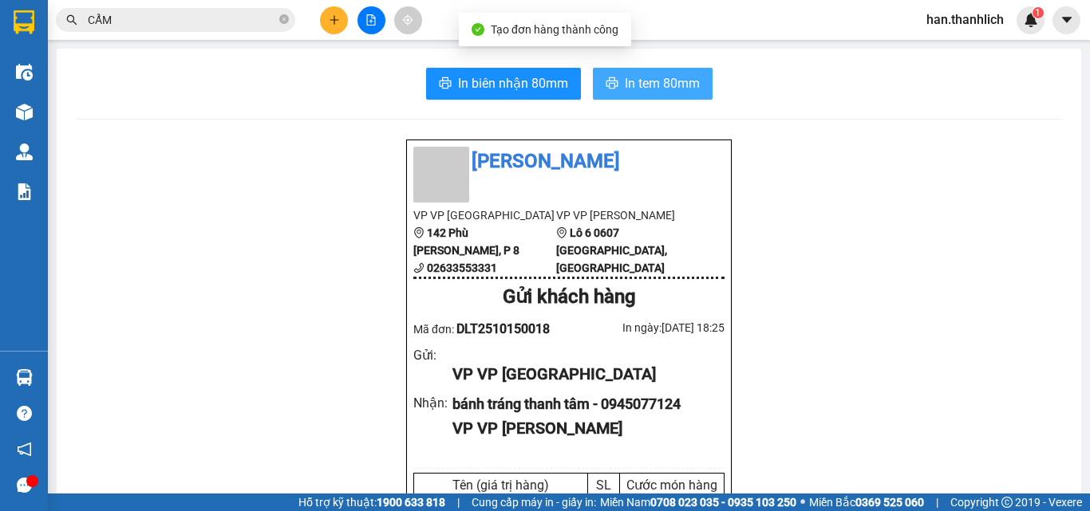
click at [627, 69] on button "In tem 80mm" at bounding box center [653, 84] width 120 height 32
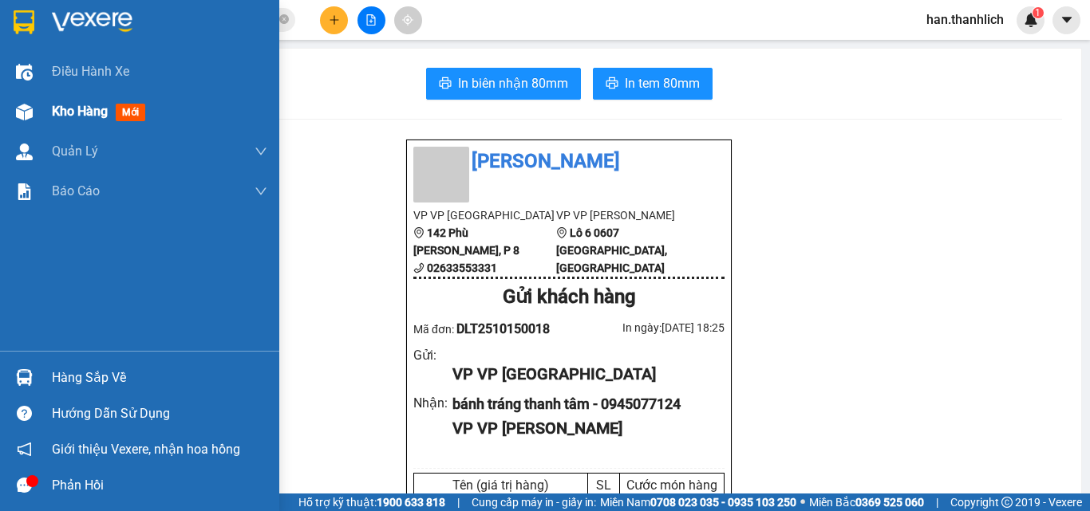
click at [55, 124] on div "Kho hàng mới" at bounding box center [159, 112] width 215 height 40
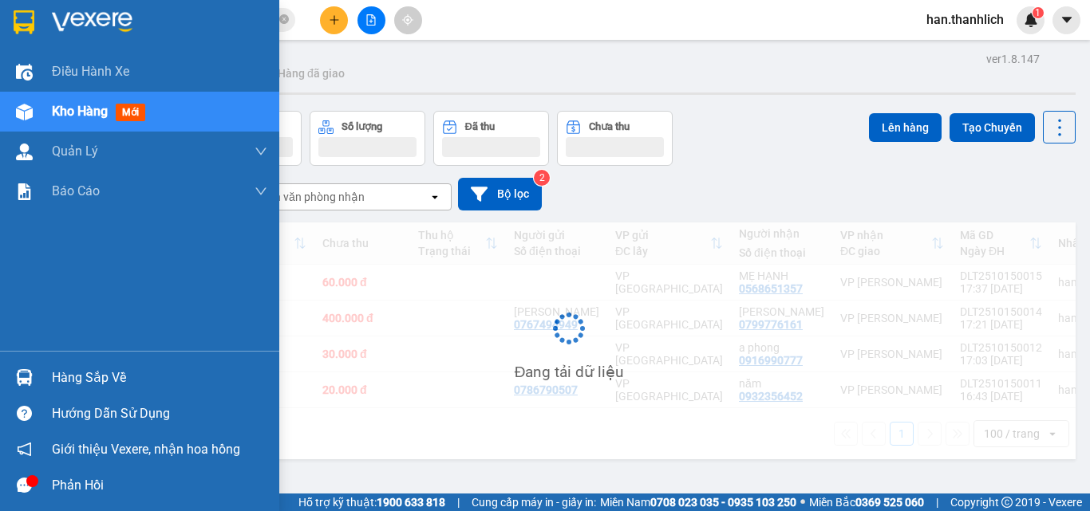
click at [54, 117] on div "Kho hàng mới" at bounding box center [102, 111] width 100 height 20
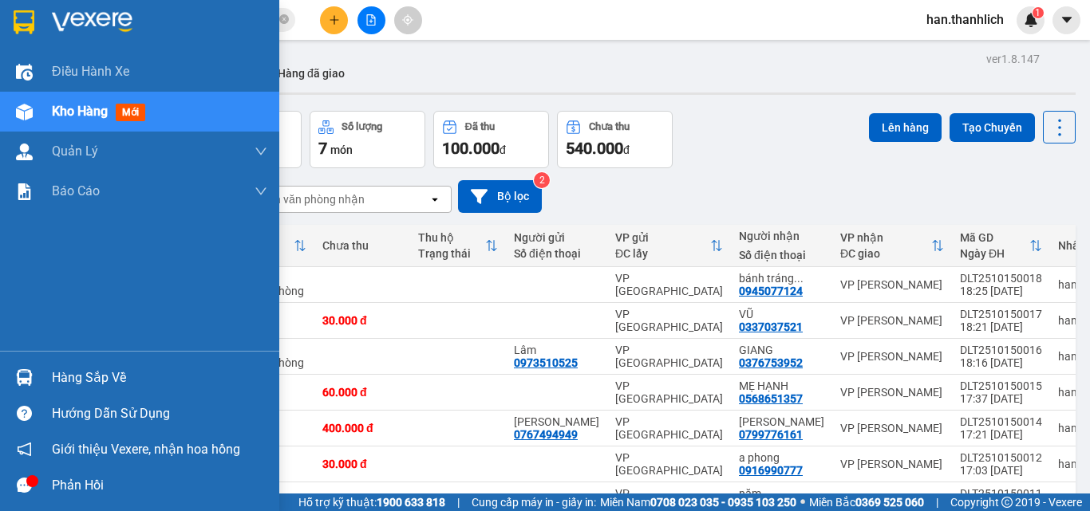
drag, startPoint x: 50, startPoint y: 383, endPoint x: 54, endPoint y: 361, distance: 21.9
click at [50, 382] on div "Hàng sắp về" at bounding box center [139, 378] width 279 height 36
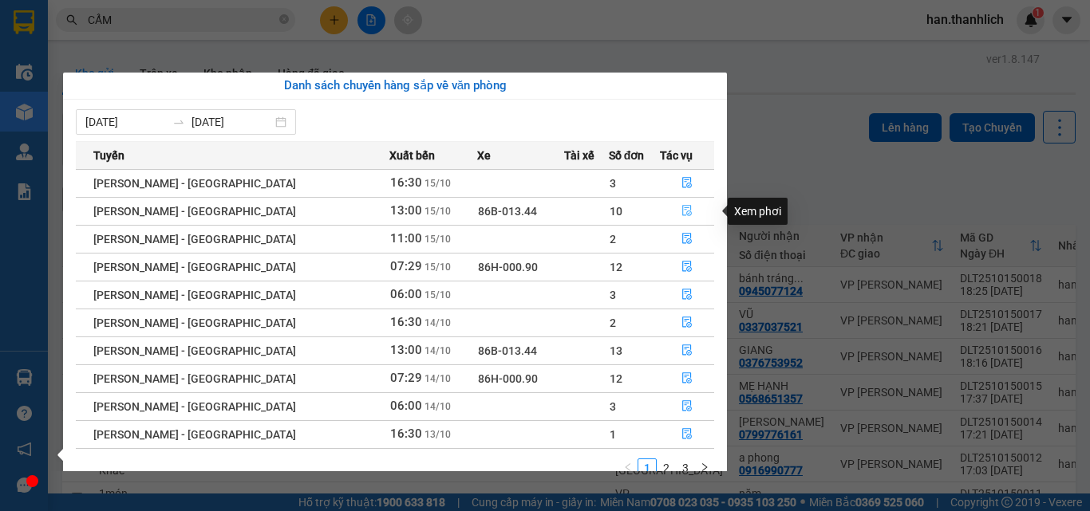
click at [681, 218] on span "file-done" at bounding box center [686, 211] width 11 height 13
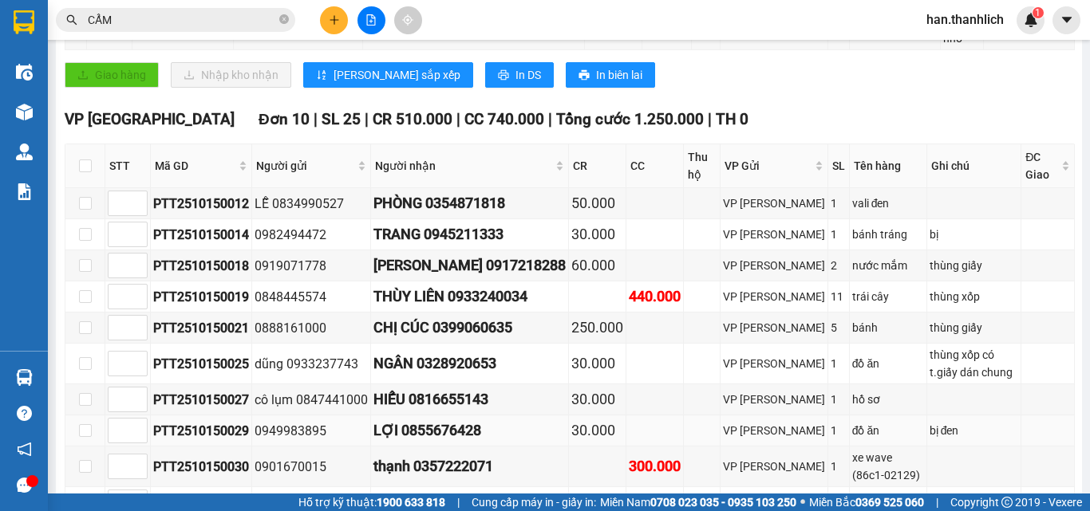
scroll to position [852, 0]
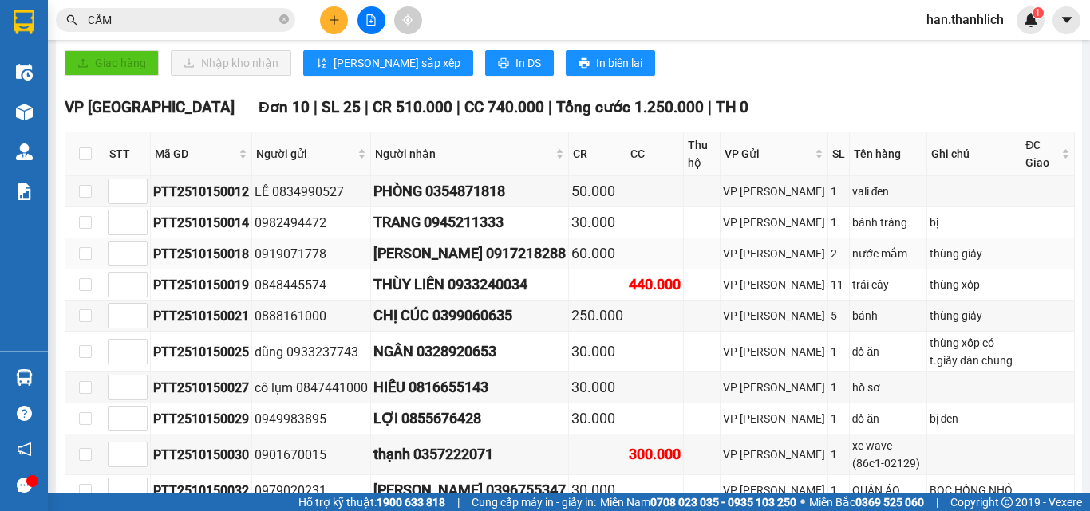
click at [498, 243] on div "[PERSON_NAME] 0917218288" at bounding box center [469, 254] width 192 height 22
drag, startPoint x: 501, startPoint y: 255, endPoint x: 417, endPoint y: 250, distance: 84.0
click at [418, 341] on div "NGÂN 0328920653" at bounding box center [469, 352] width 192 height 22
copy div "0328920653"
click at [486, 444] on div "thạnh 0357222071" at bounding box center [469, 455] width 192 height 22
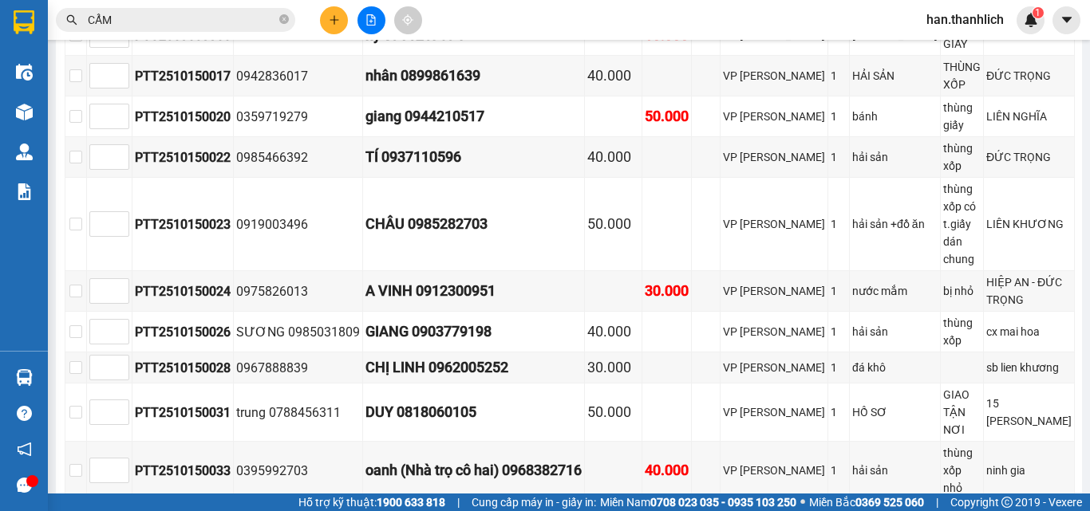
scroll to position [373, 0]
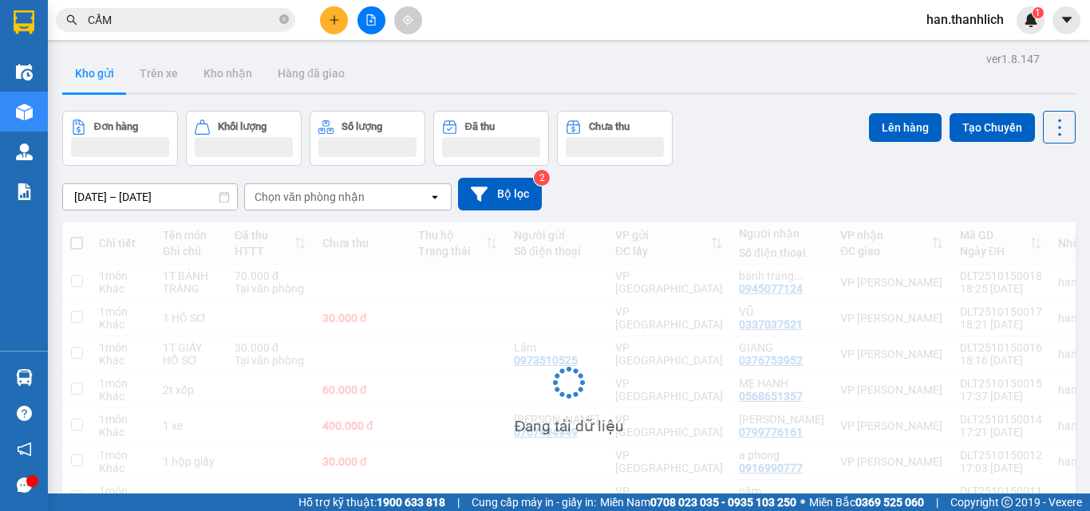
drag, startPoint x: 138, startPoint y: 275, endPoint x: 140, endPoint y: 267, distance: 8.1
click at [139, 275] on div "Đang tải dữ liệu" at bounding box center [568, 395] width 1013 height 345
